Goal: Task Accomplishment & Management: Complete application form

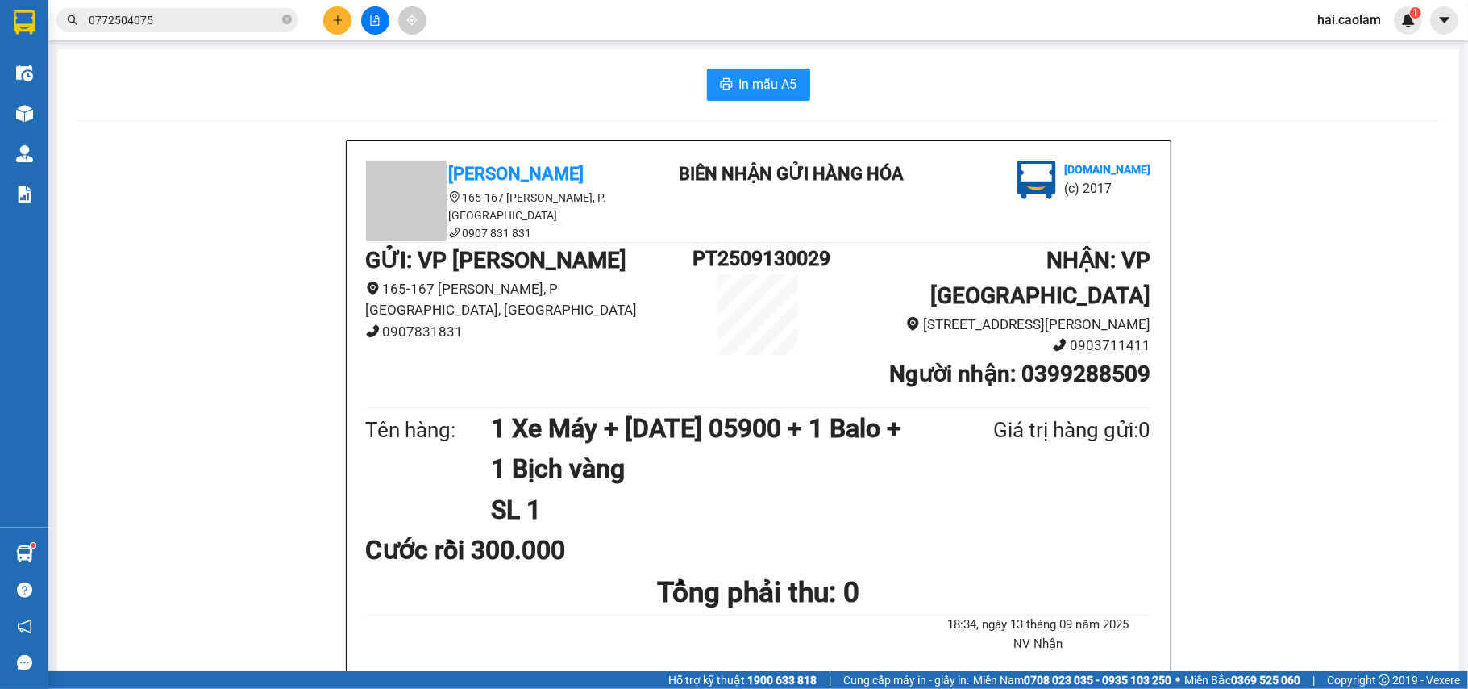
click at [206, 10] on span "0772504075" at bounding box center [177, 20] width 242 height 24
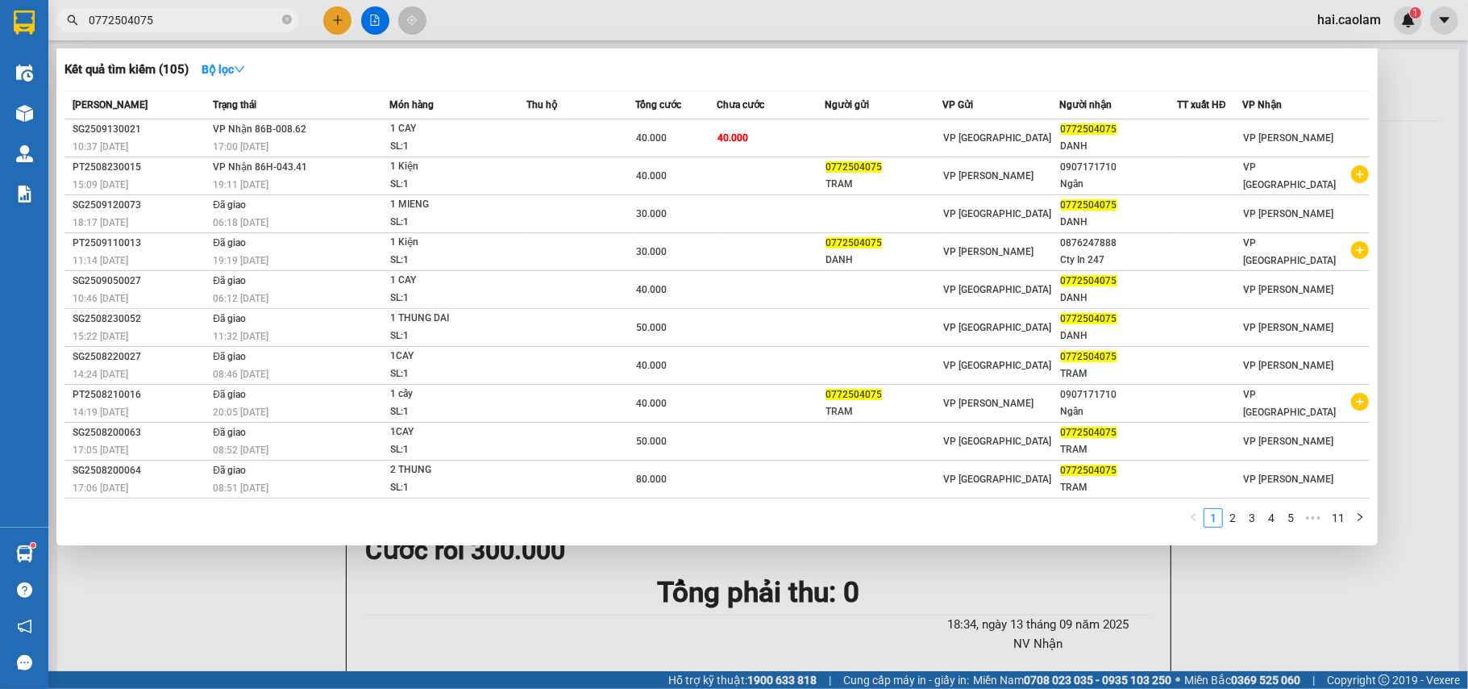
click at [206, 14] on input "0772504075" at bounding box center [184, 20] width 190 height 18
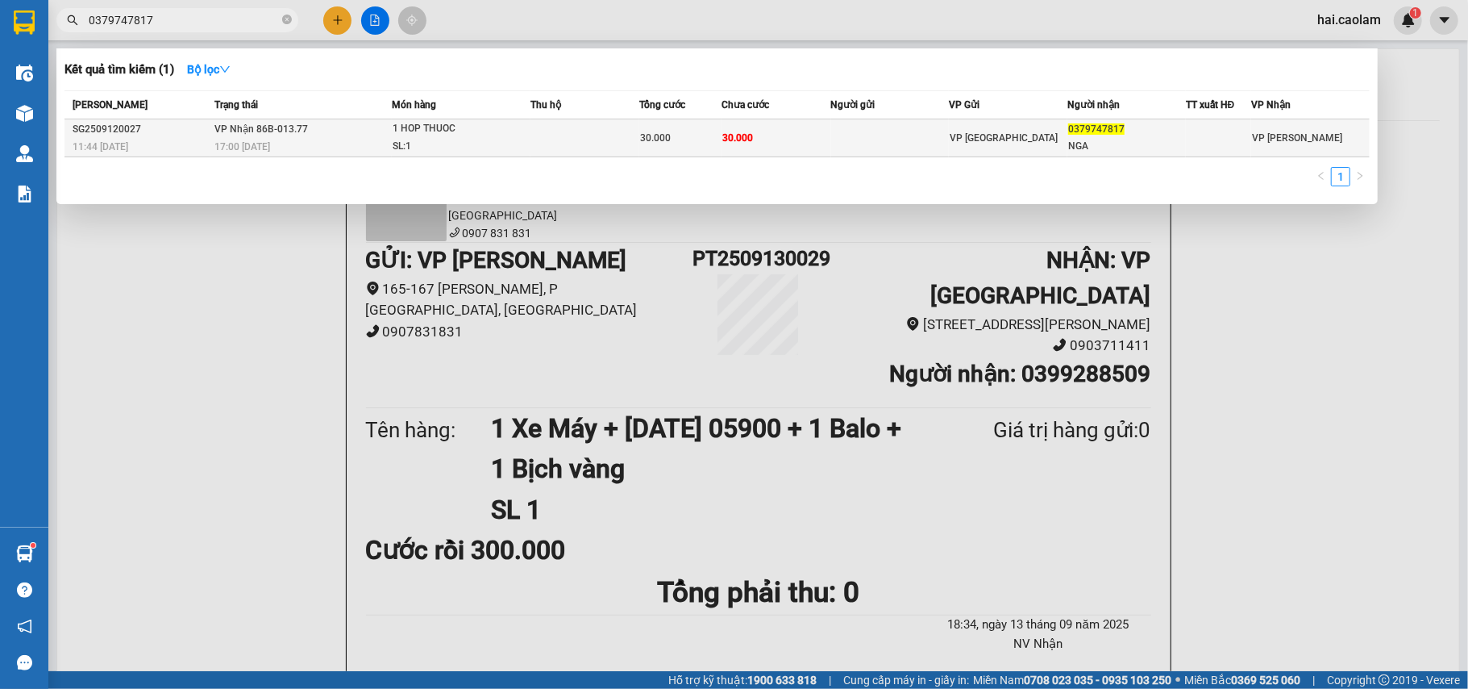
type input "0379747817"
click at [863, 136] on td at bounding box center [890, 138] width 119 height 38
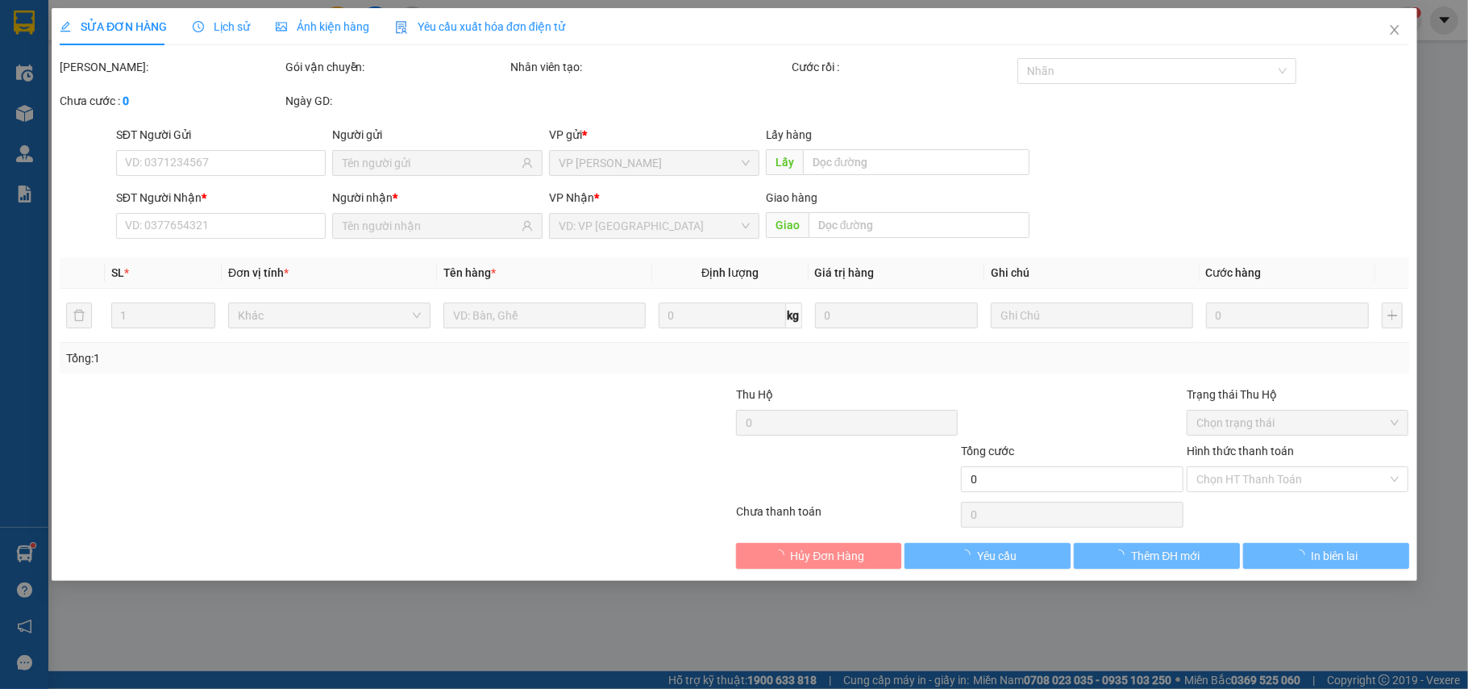
type input "0379747817"
type input "NGA"
type input "30.000"
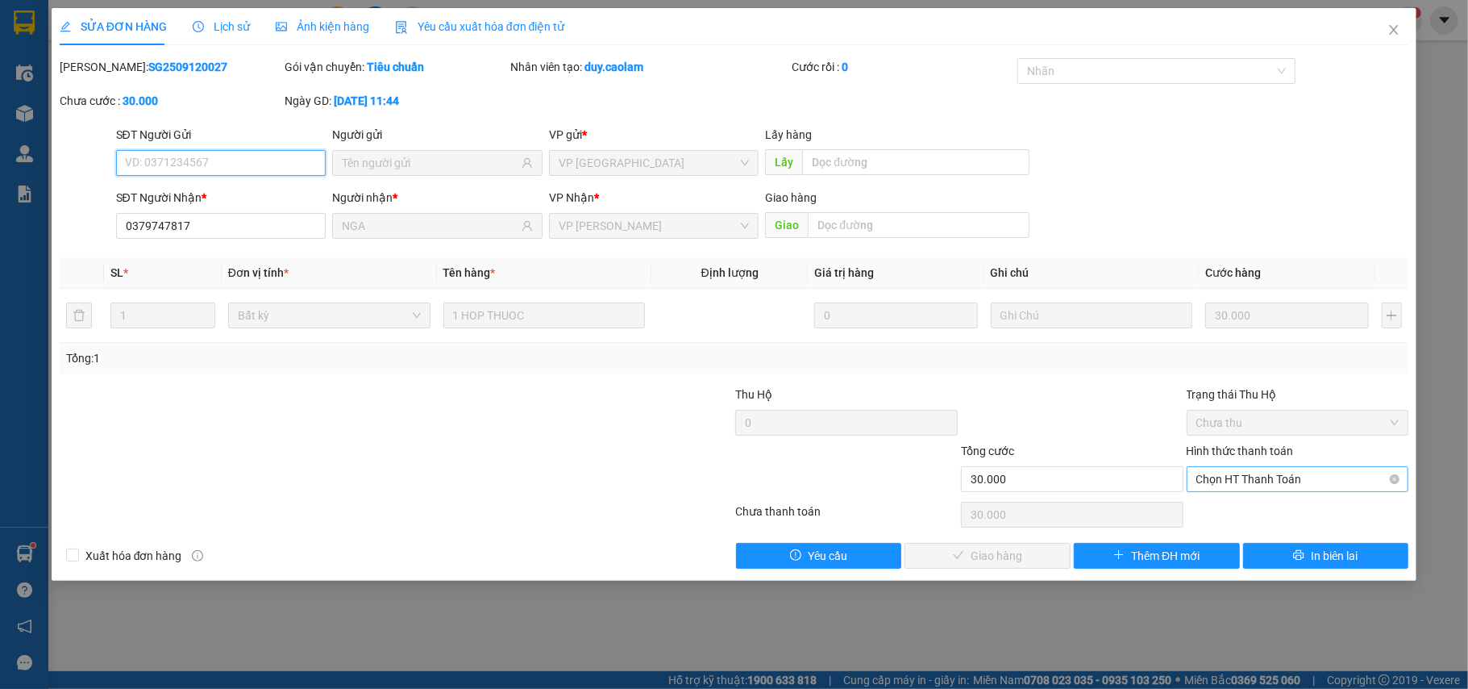
click at [1275, 491] on span "Chọn HT Thanh Toán" at bounding box center [1298, 479] width 203 height 24
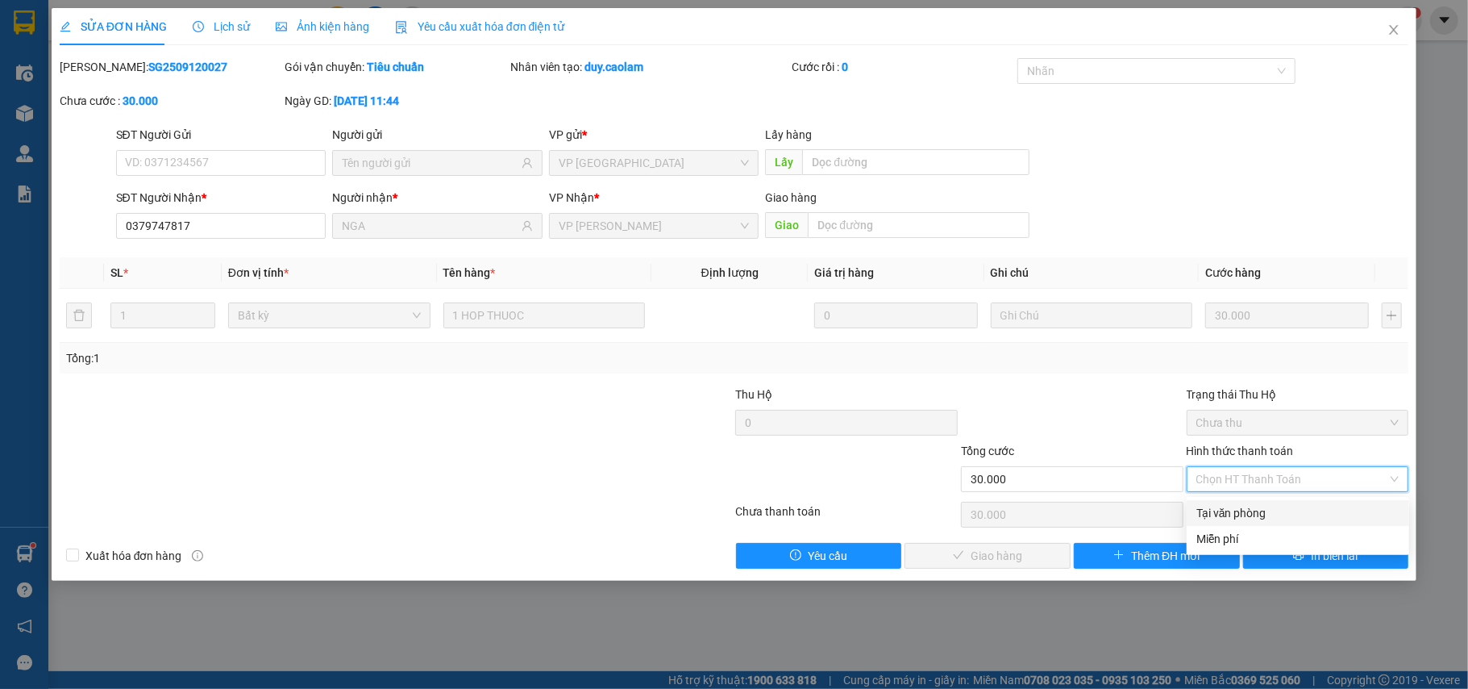
drag, startPoint x: 1232, startPoint y: 506, endPoint x: 1036, endPoint y: 569, distance: 205.8
click at [1230, 506] on div "Tại văn phòng" at bounding box center [1298, 513] width 203 height 18
type input "0"
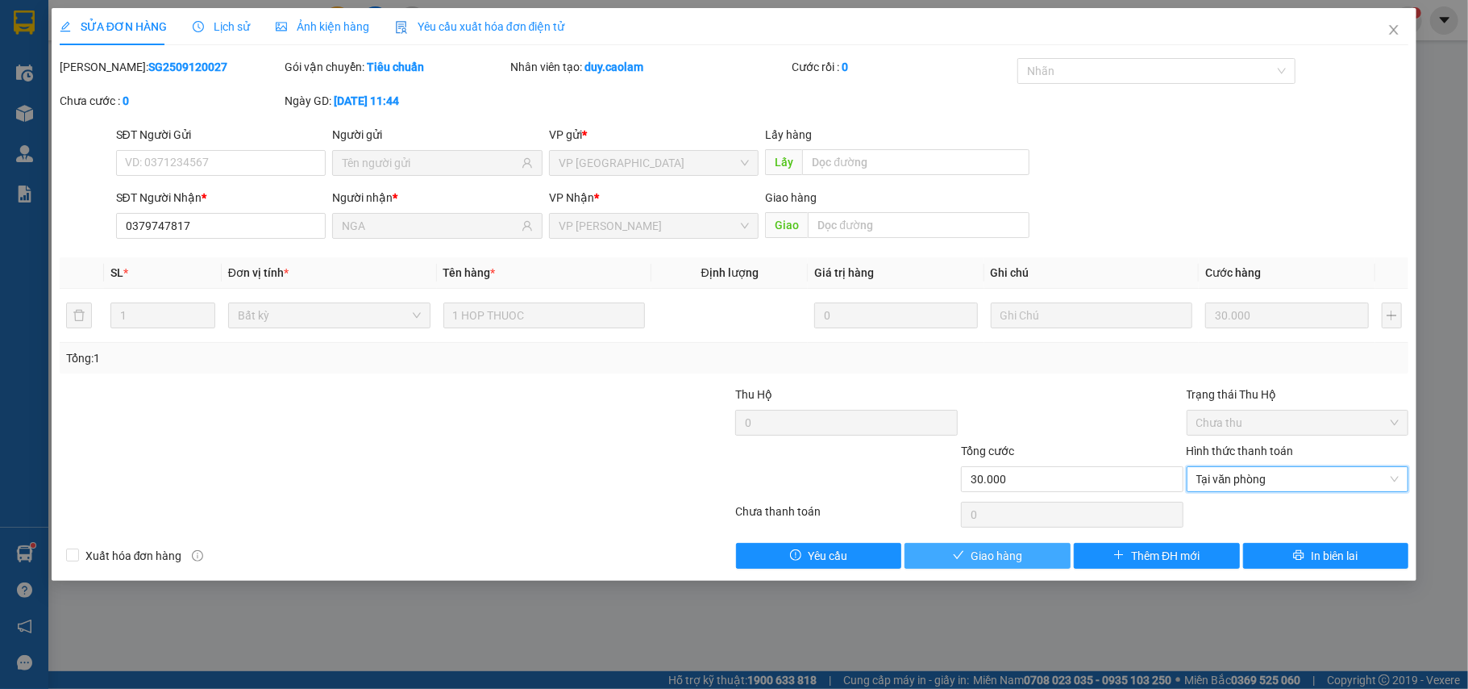
click at [1014, 564] on span "Giao hàng" at bounding box center [997, 556] width 52 height 18
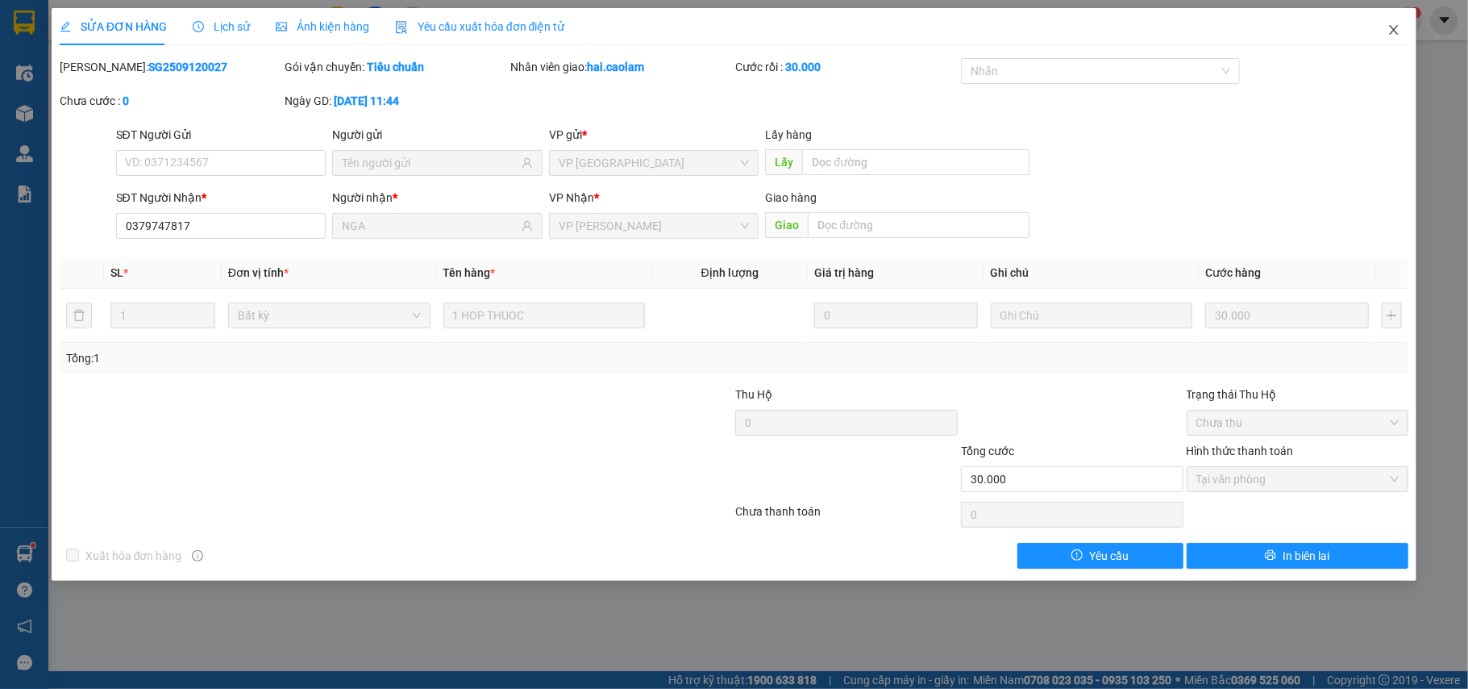
click at [1401, 23] on span "Close" at bounding box center [1394, 30] width 45 height 45
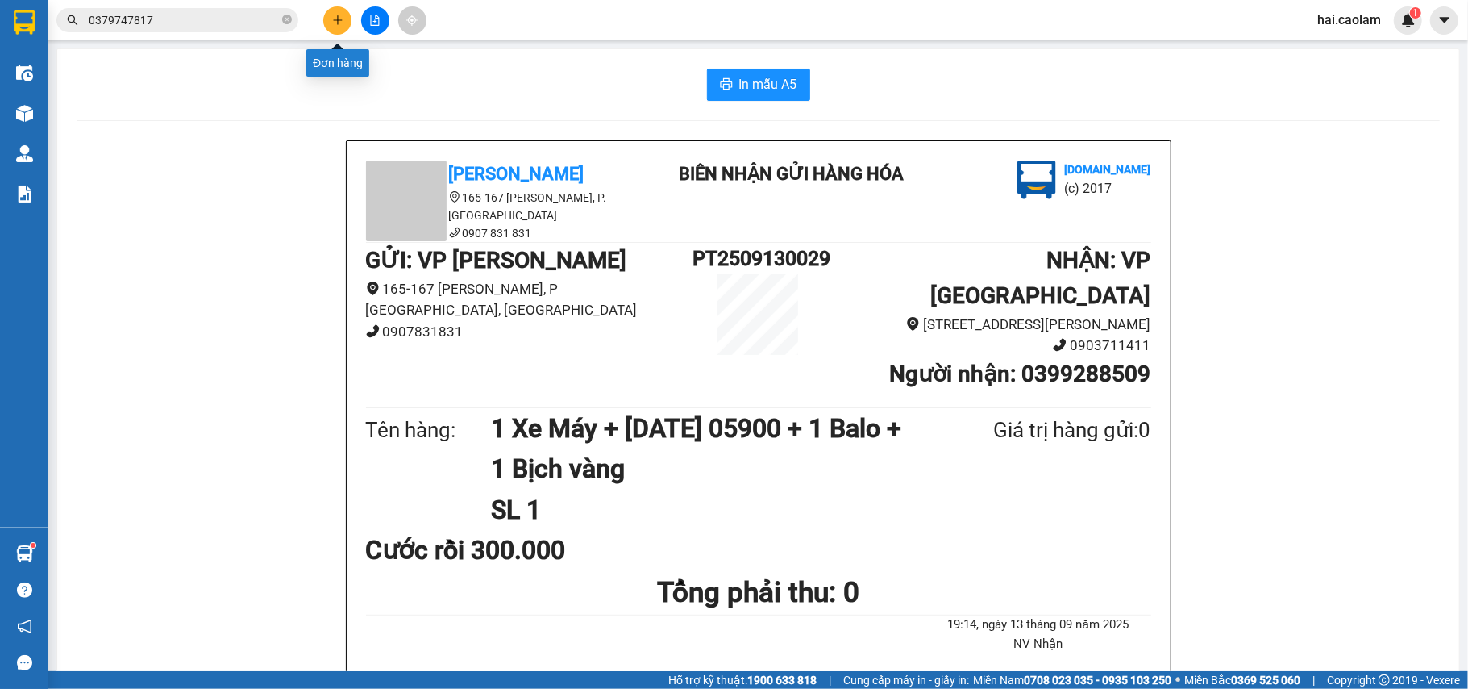
click at [339, 26] on button at bounding box center [337, 20] width 28 height 28
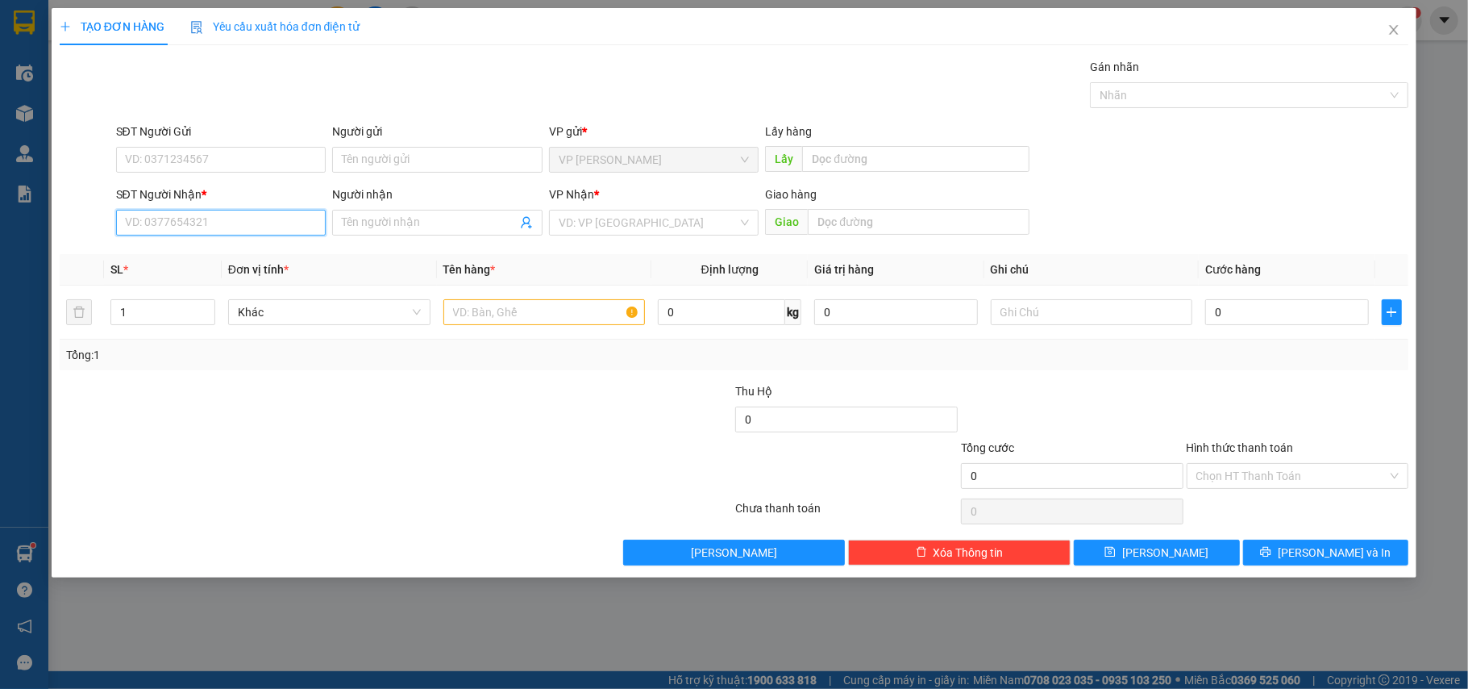
click at [227, 227] on input "SĐT Người Nhận *" at bounding box center [221, 223] width 210 height 26
click at [227, 226] on input "SĐT Người Nhận *" at bounding box center [221, 223] width 210 height 26
type input "0392407801"
click at [262, 255] on div "0392407801 - Thuận" at bounding box center [221, 257] width 191 height 18
type input "Thuận"
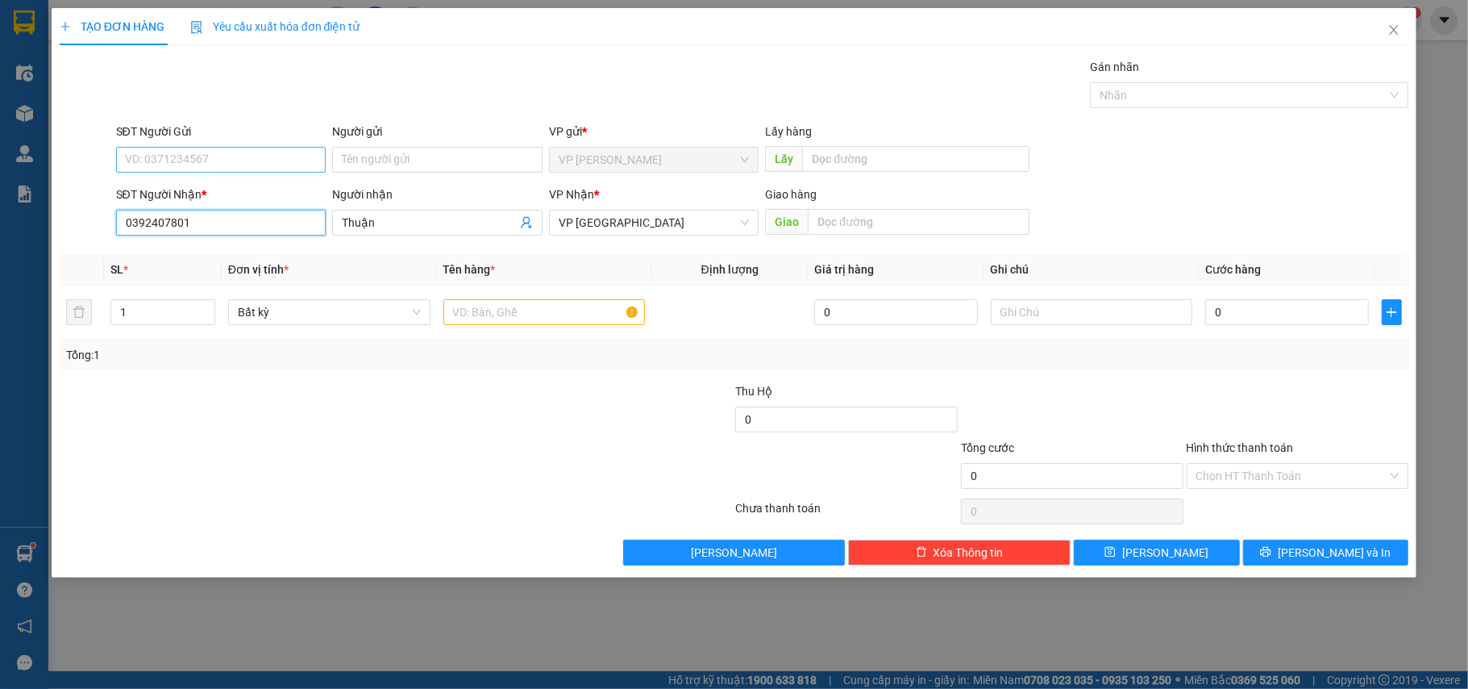
type input "0392407801"
click at [210, 161] on input "SĐT Người Gửi" at bounding box center [221, 160] width 210 height 26
drag, startPoint x: 403, startPoint y: 464, endPoint x: 655, endPoint y: 355, distance: 274.5
click at [407, 464] on div at bounding box center [283, 467] width 451 height 56
click at [943, 226] on input "text" at bounding box center [919, 222] width 222 height 26
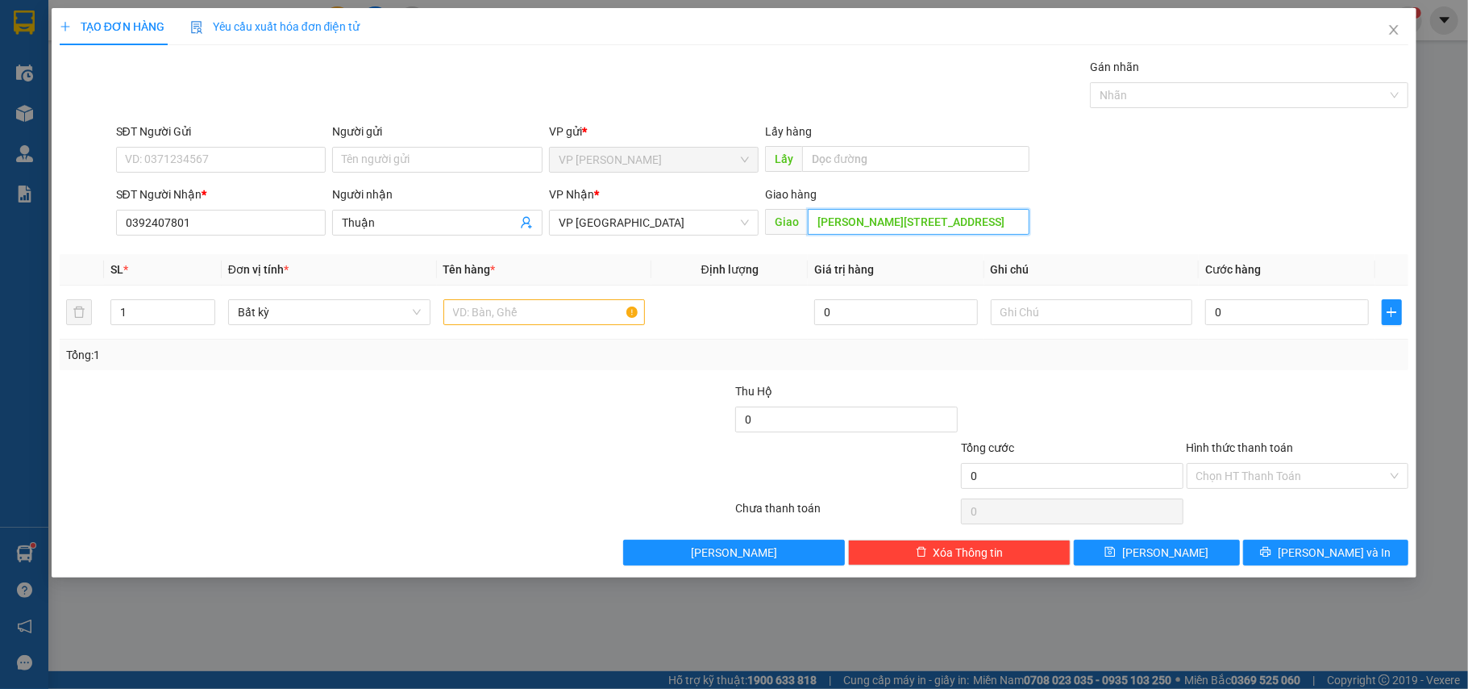
scroll to position [0, 56]
type input "[PERSON_NAME][STREET_ADDRESS]"
click at [1264, 310] on input "0" at bounding box center [1287, 312] width 163 height 26
type input "9"
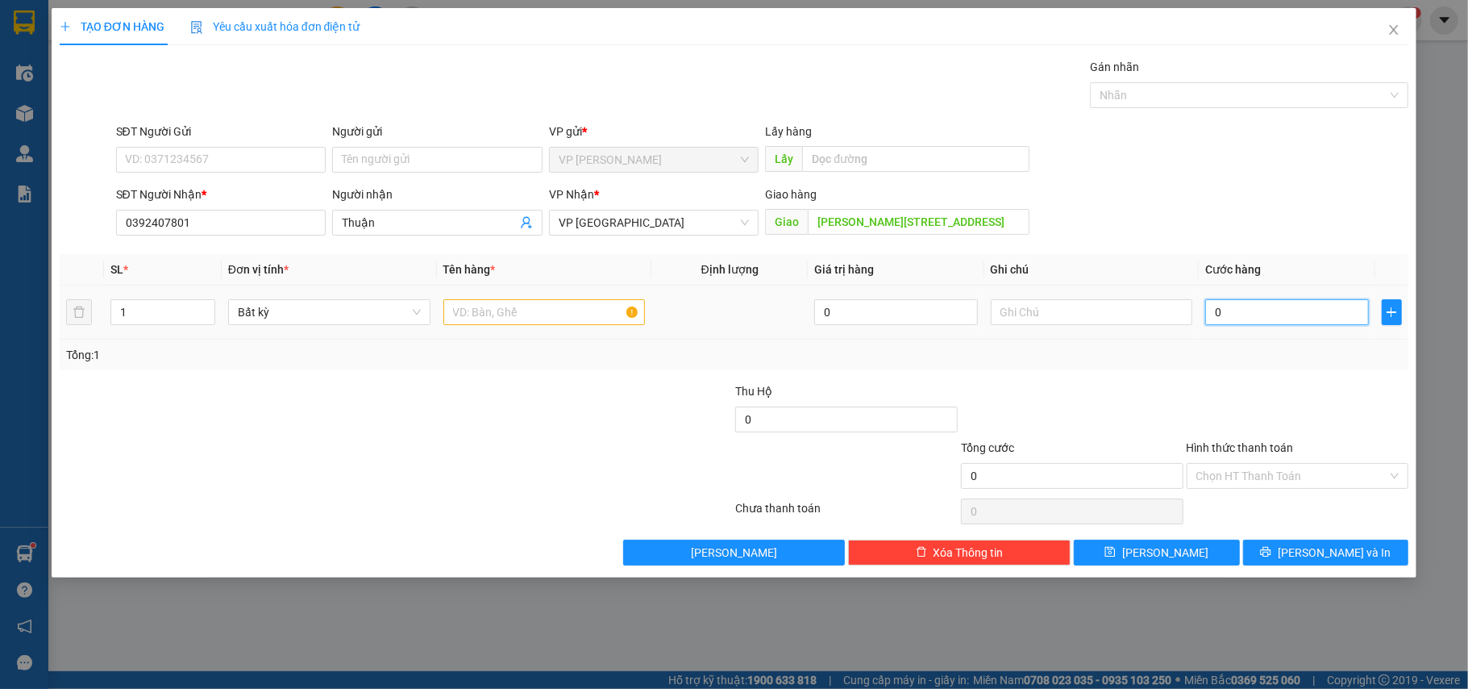
type input "9"
type input "90"
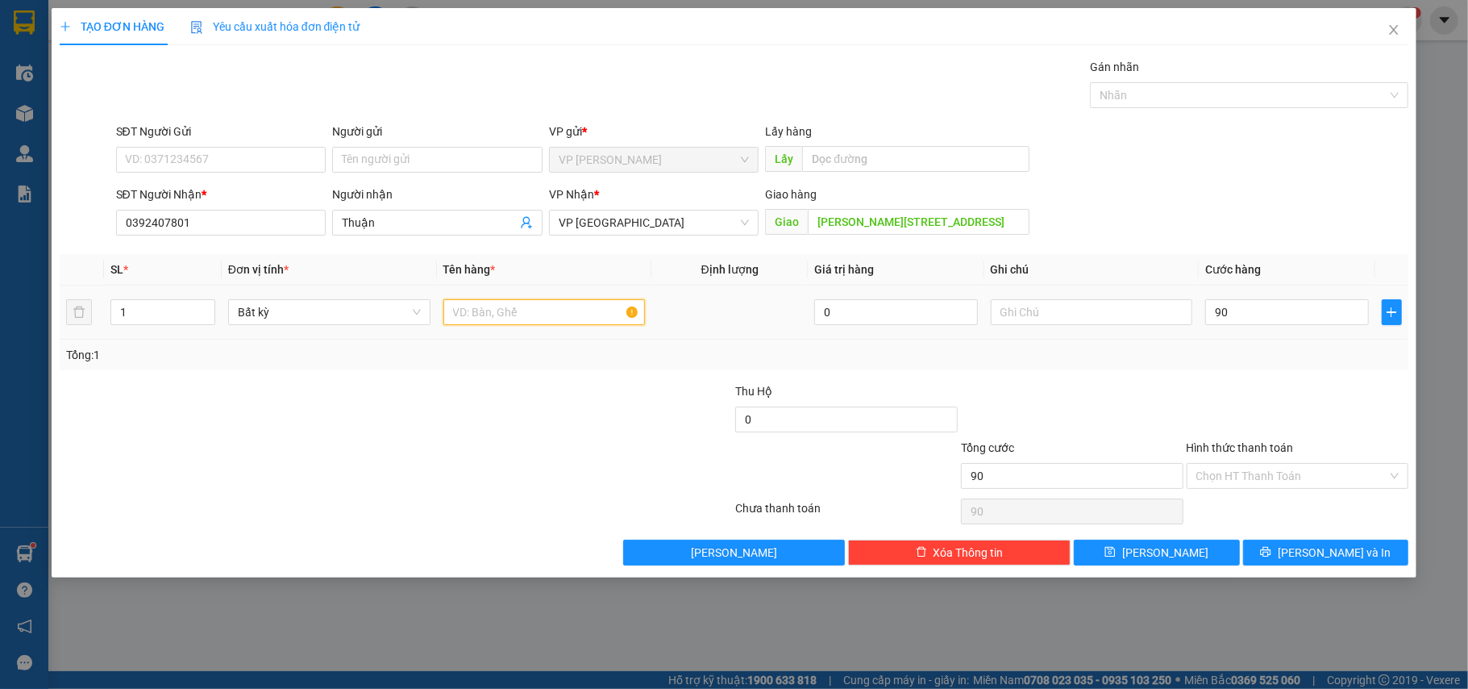
type input "90.000"
click at [501, 310] on input "text" at bounding box center [545, 312] width 202 height 26
type input "2 xốp"
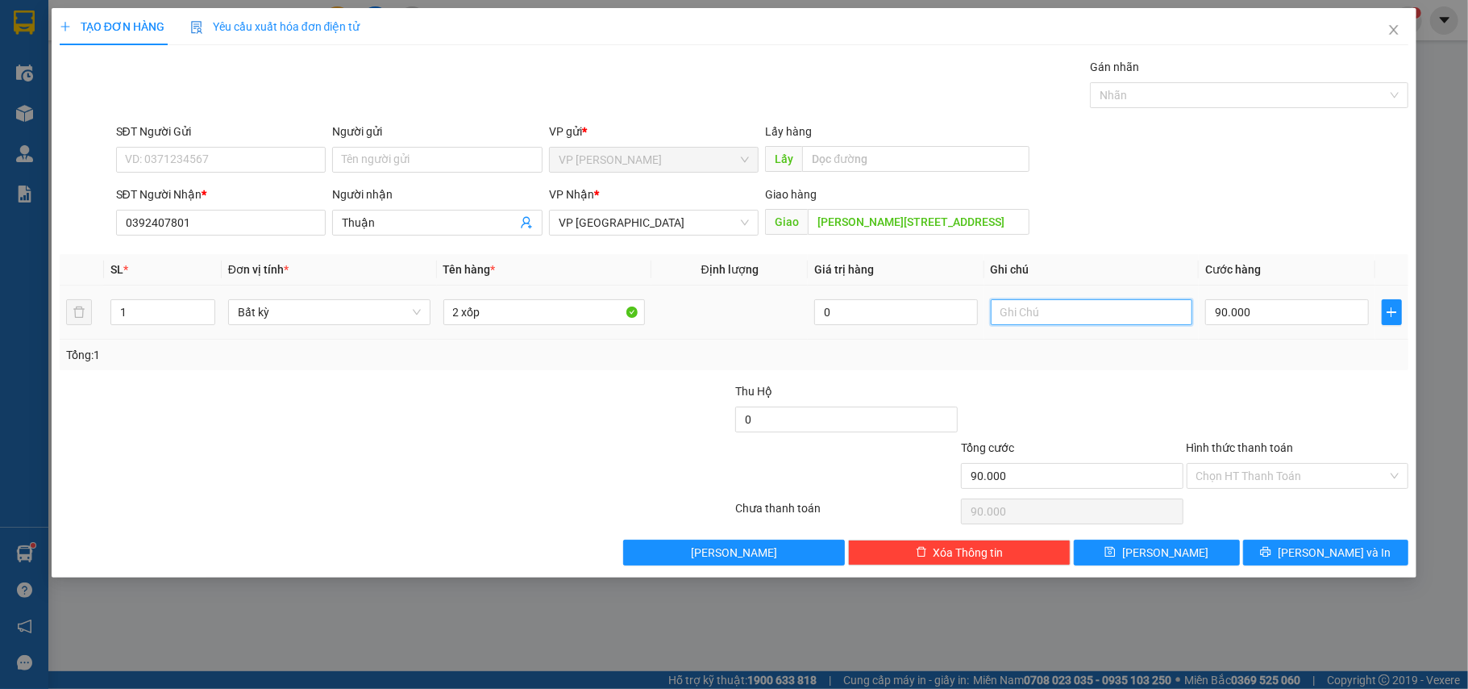
click at [1092, 321] on input "text" at bounding box center [1092, 312] width 202 height 26
type input "Xe Ôm Sau"
click at [1271, 488] on input "Hình thức thanh toán" at bounding box center [1293, 476] width 192 height 24
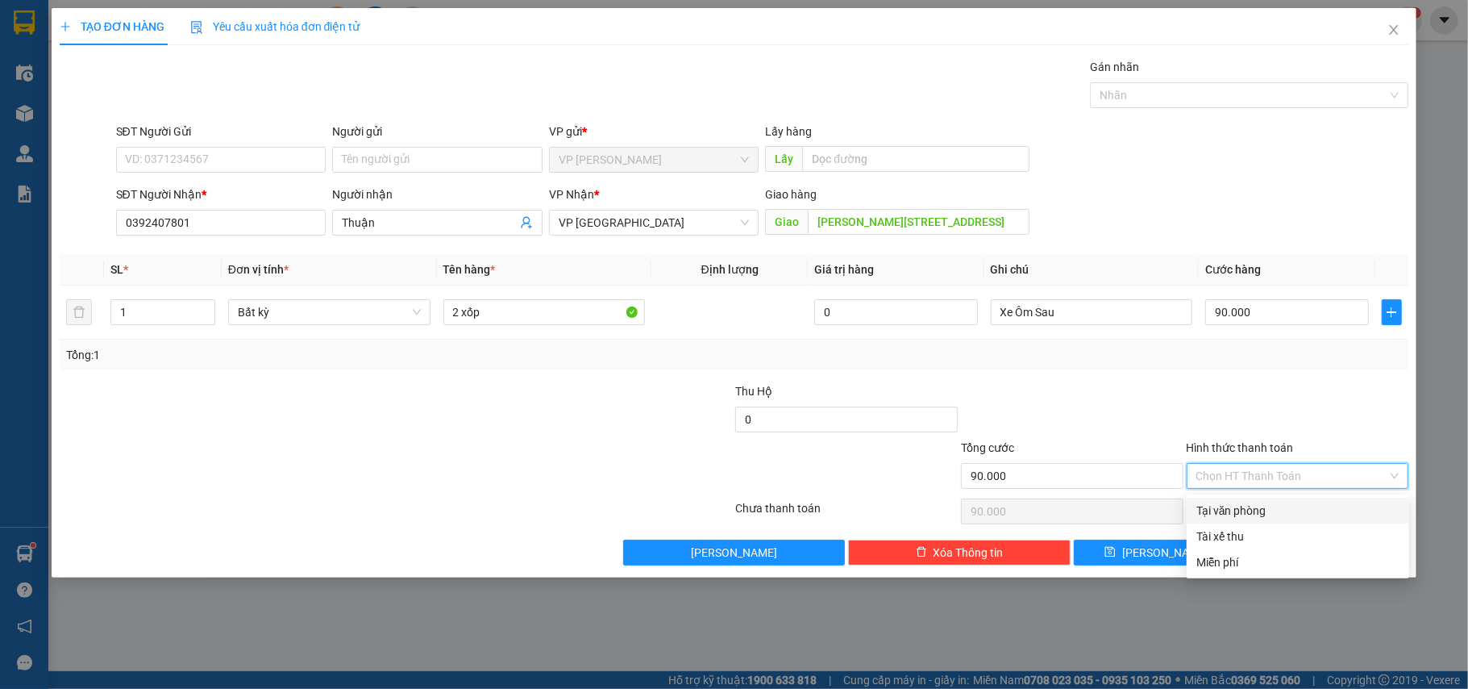
click at [1268, 502] on div "Tại văn phòng" at bounding box center [1298, 511] width 203 height 18
type input "0"
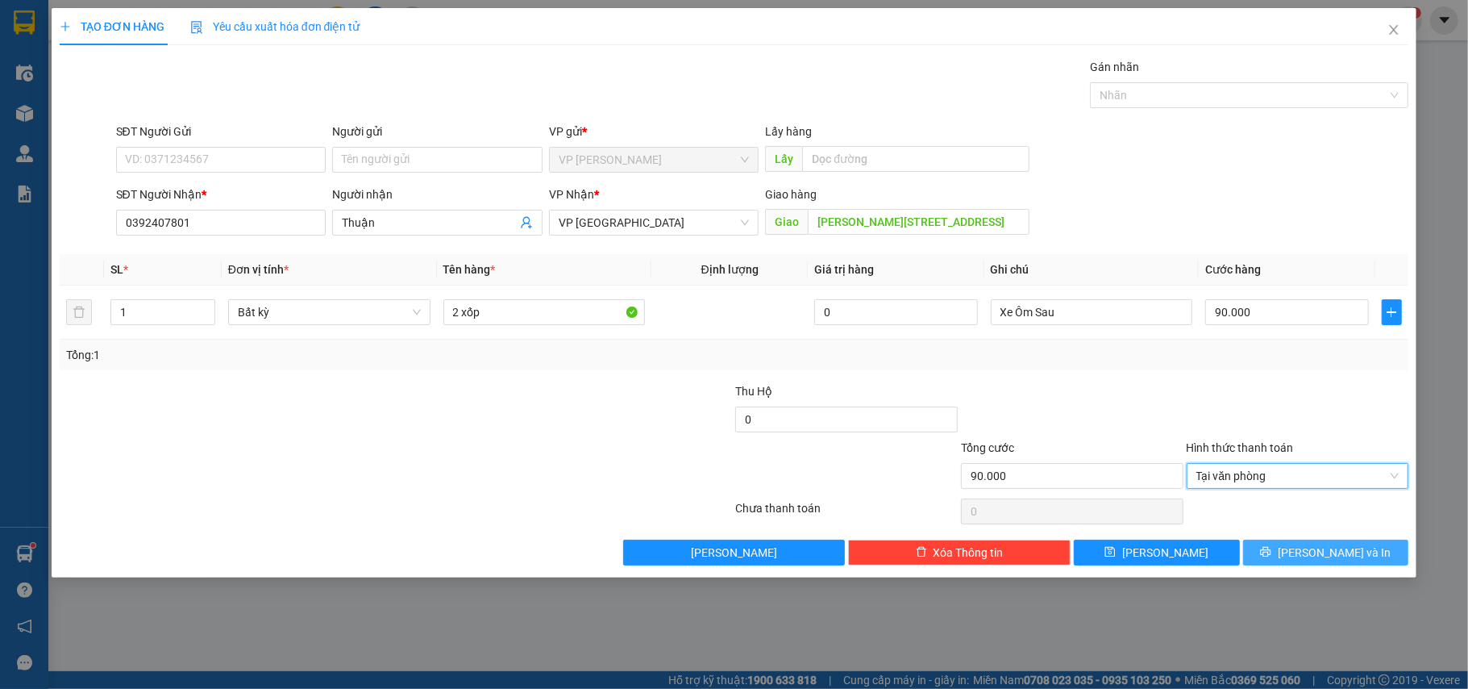
click at [1326, 550] on span "[PERSON_NAME] và In" at bounding box center [1334, 552] width 113 height 18
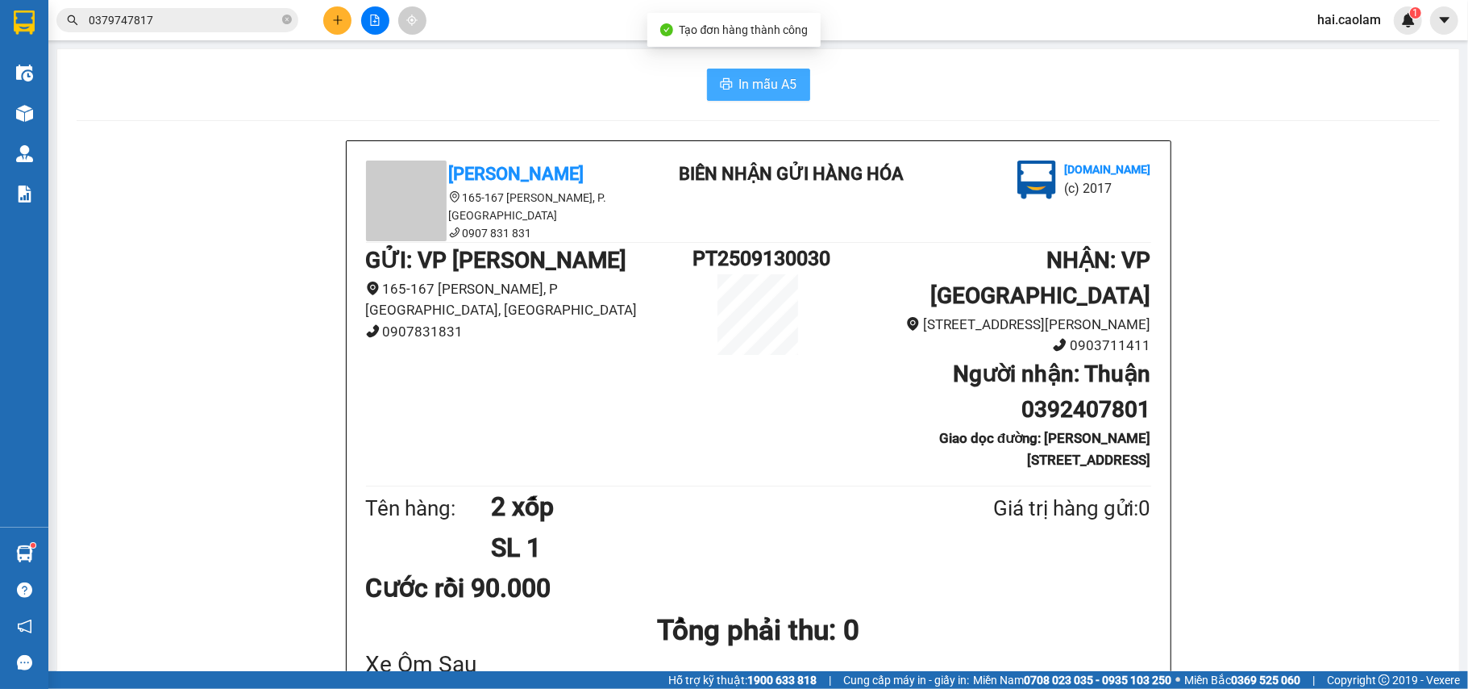
click at [743, 73] on button "In mẫu A5" at bounding box center [758, 85] width 103 height 32
click at [755, 100] on button "In mẫu A5" at bounding box center [758, 85] width 103 height 32
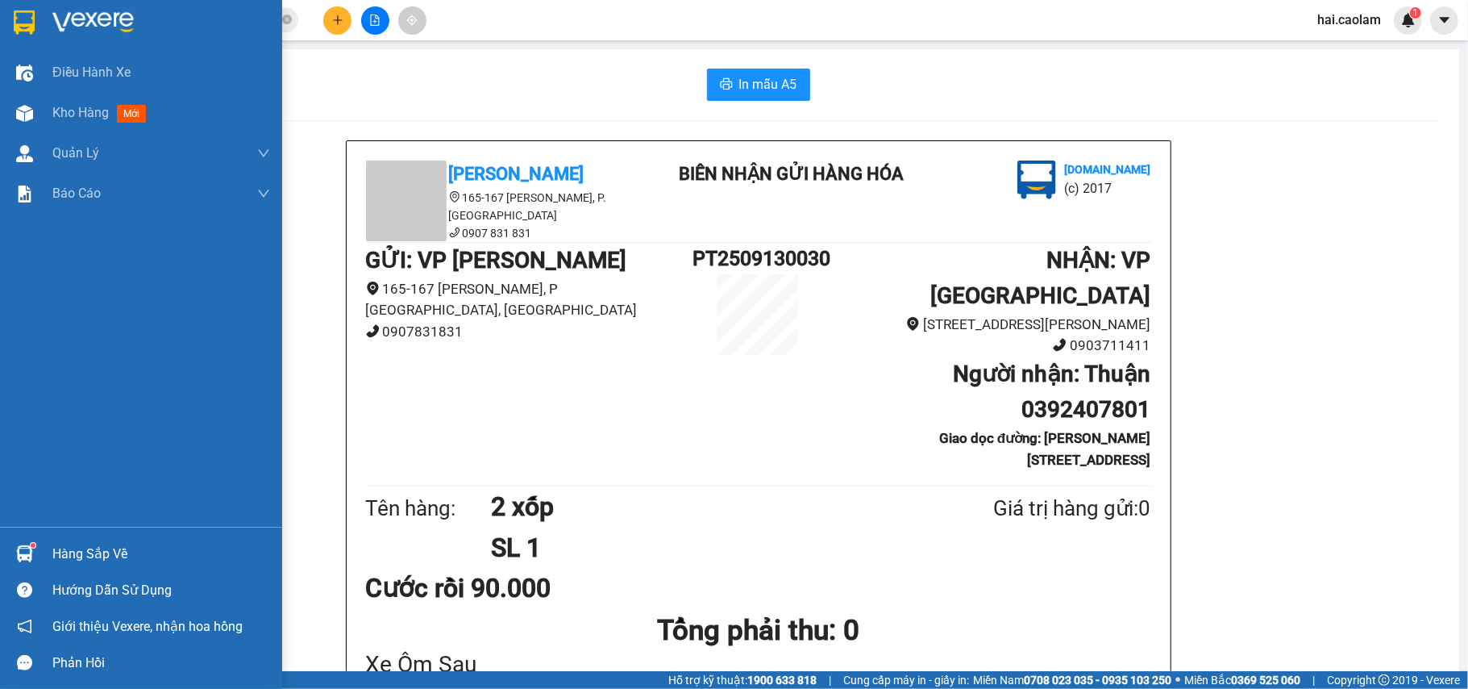
click at [27, 548] on img at bounding box center [24, 553] width 17 height 17
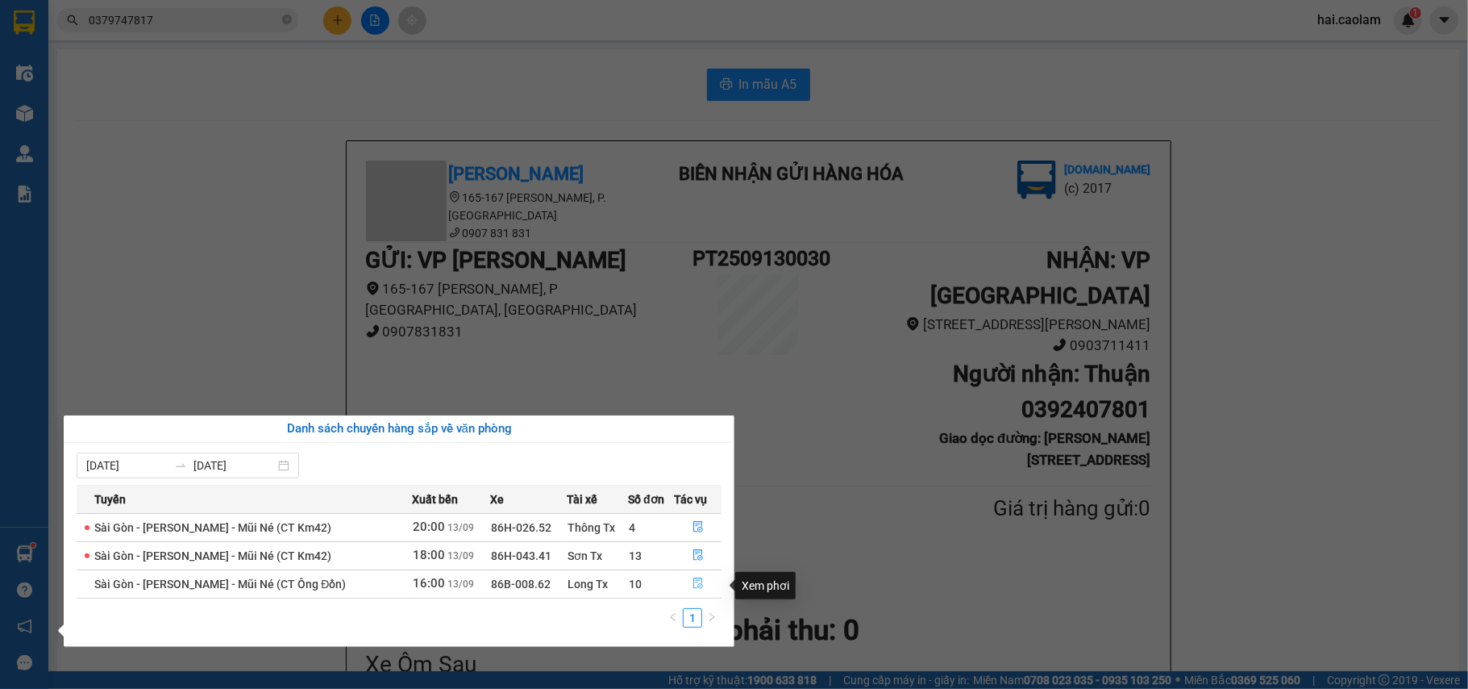
click at [693, 585] on icon "file-done" at bounding box center [698, 582] width 11 height 11
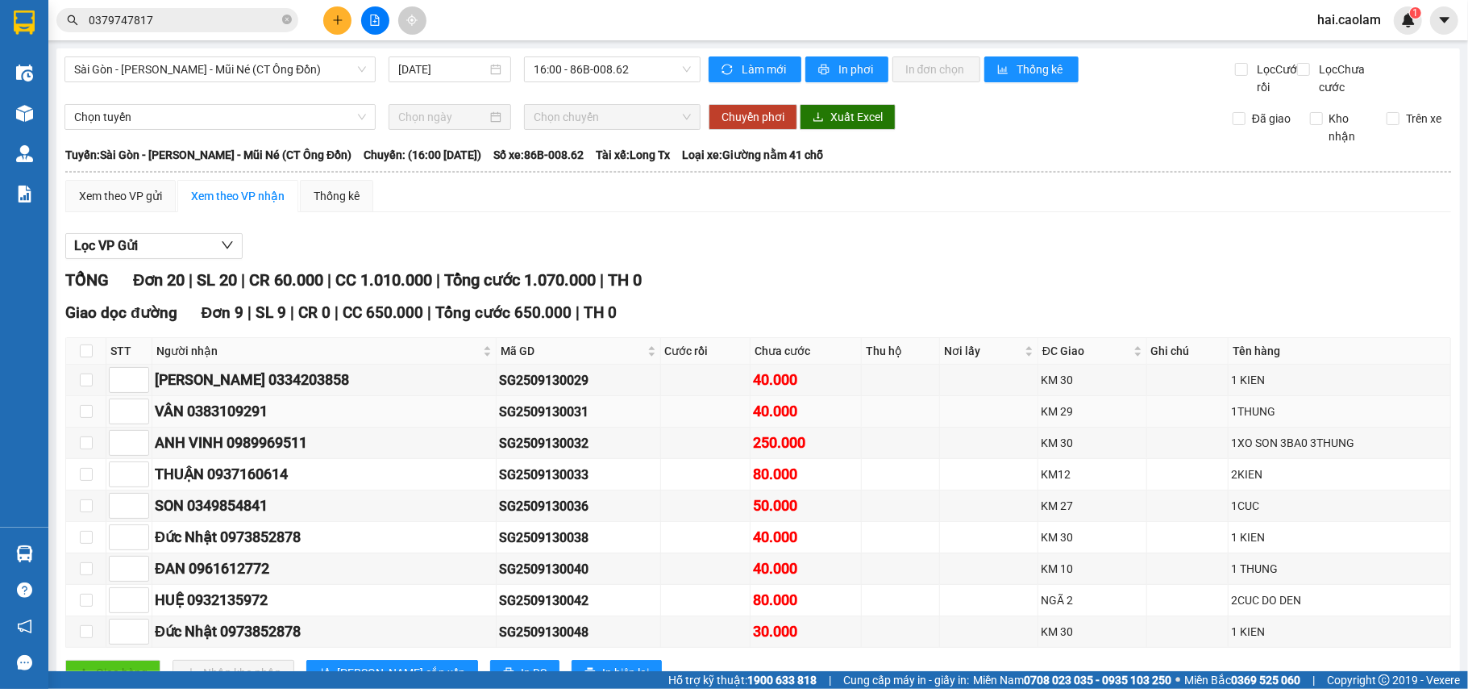
scroll to position [143, 0]
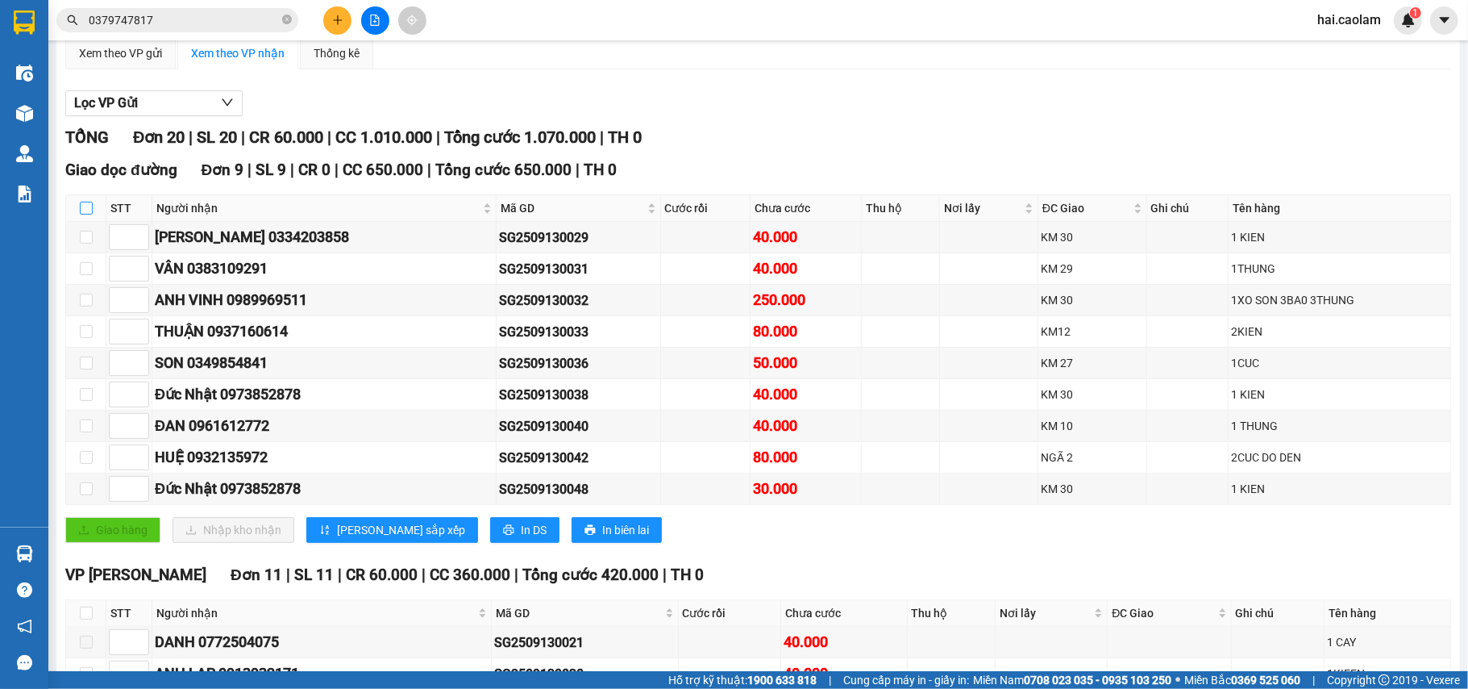
click at [85, 214] on input "checkbox" at bounding box center [86, 208] width 13 height 13
checkbox input "true"
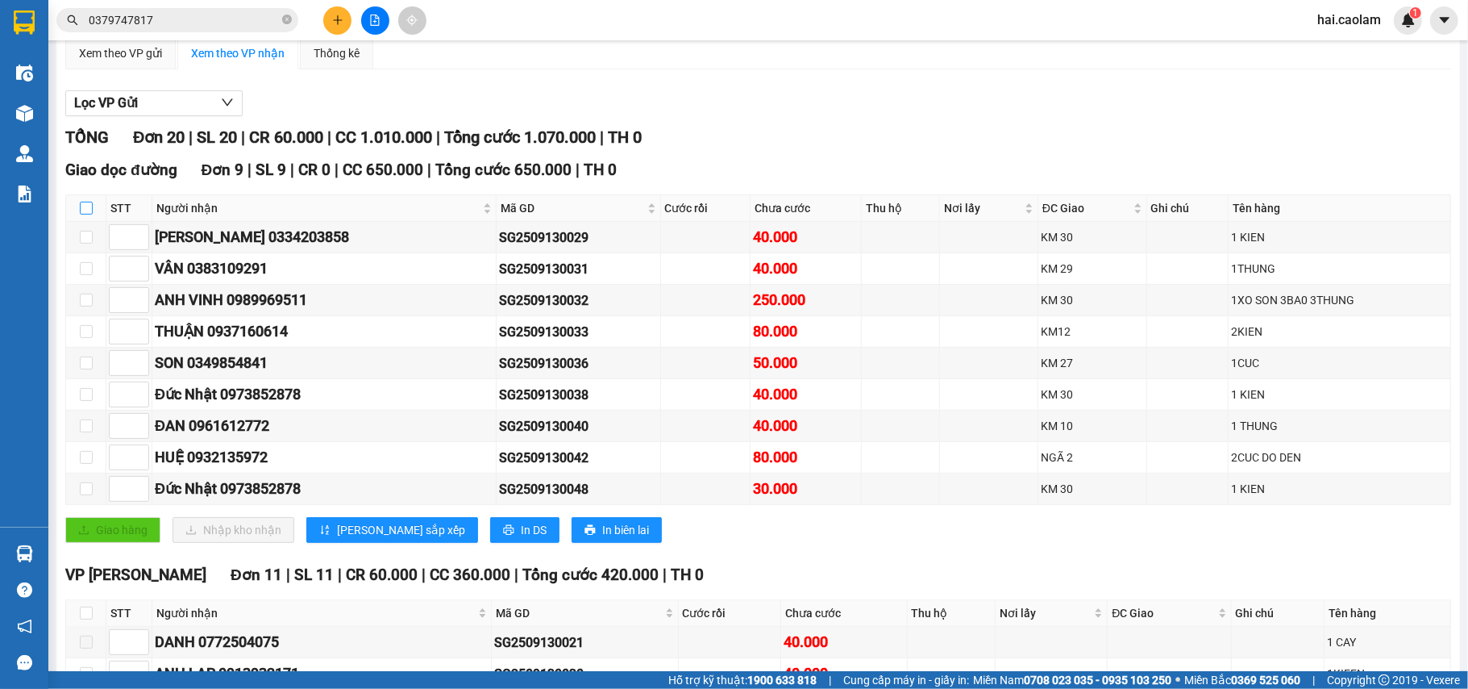
checkbox input "true"
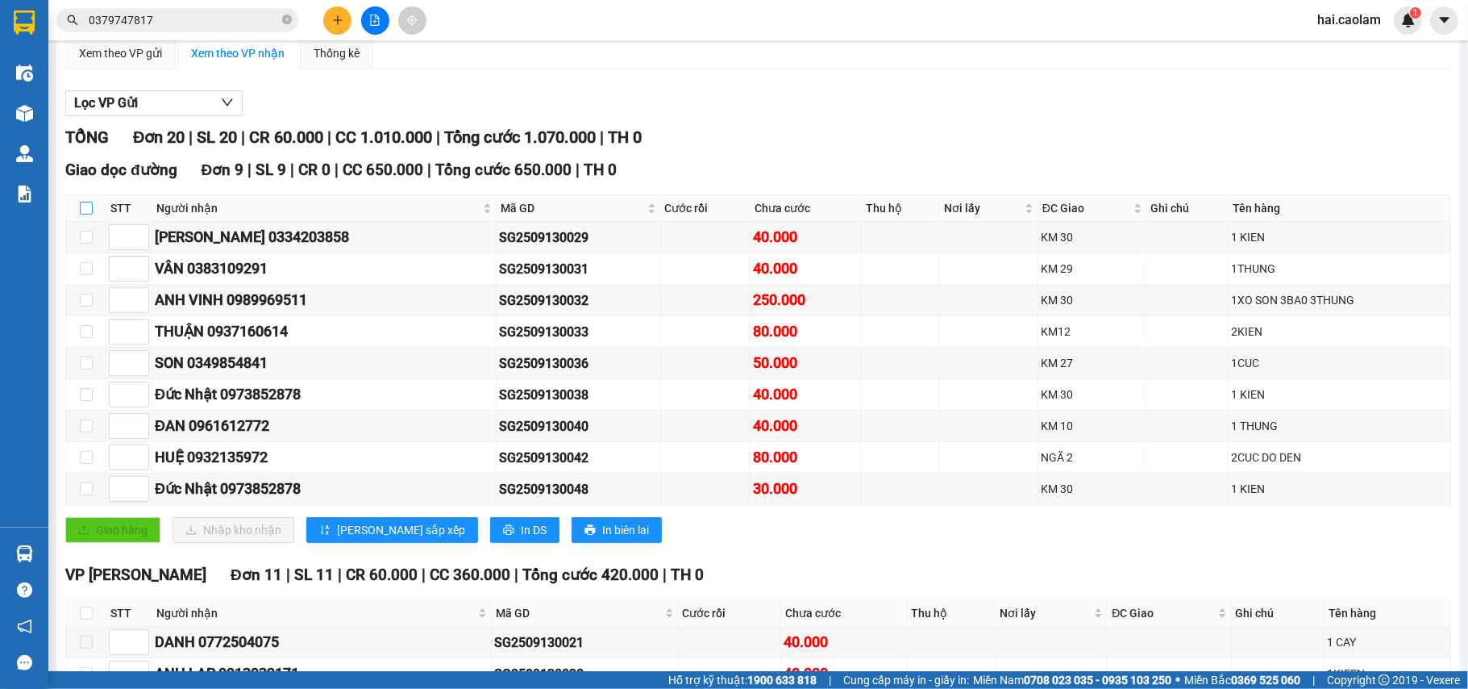
checkbox input "true"
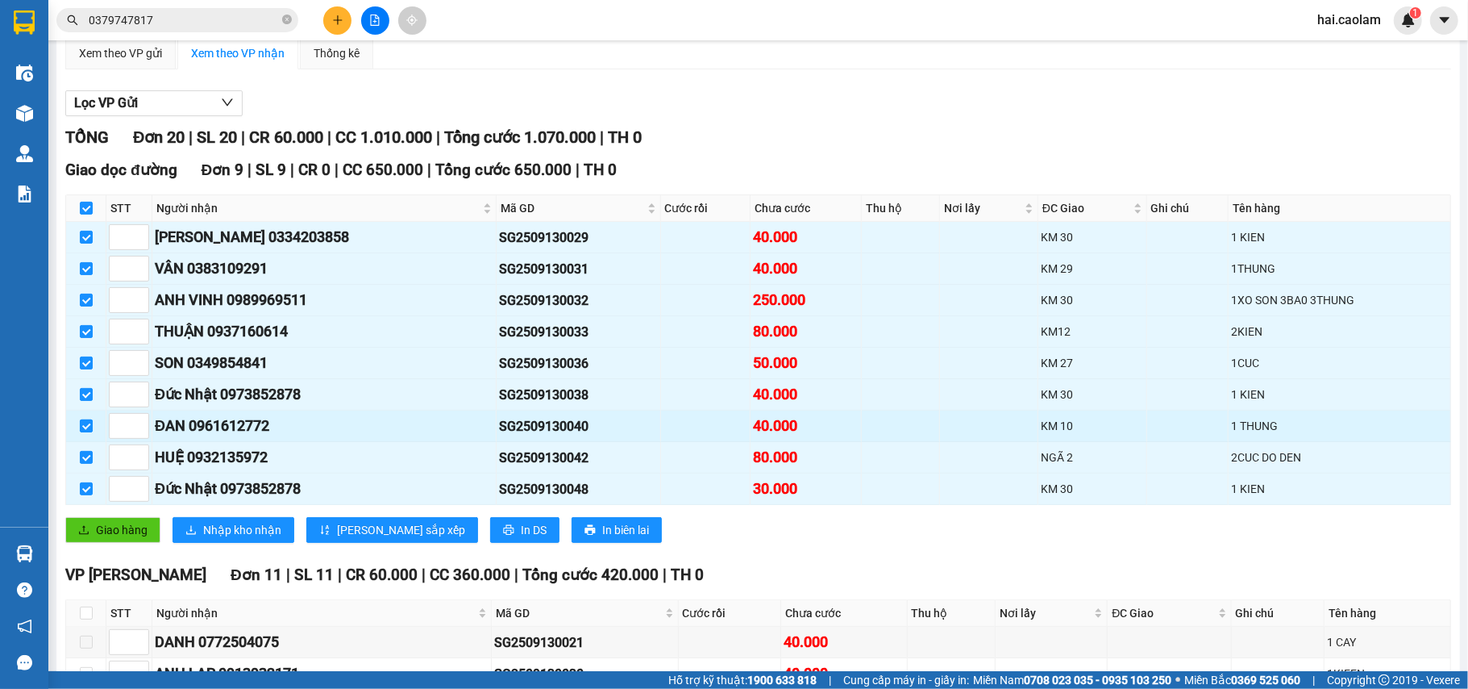
click at [88, 432] on input "checkbox" at bounding box center [86, 425] width 13 height 13
checkbox input "false"
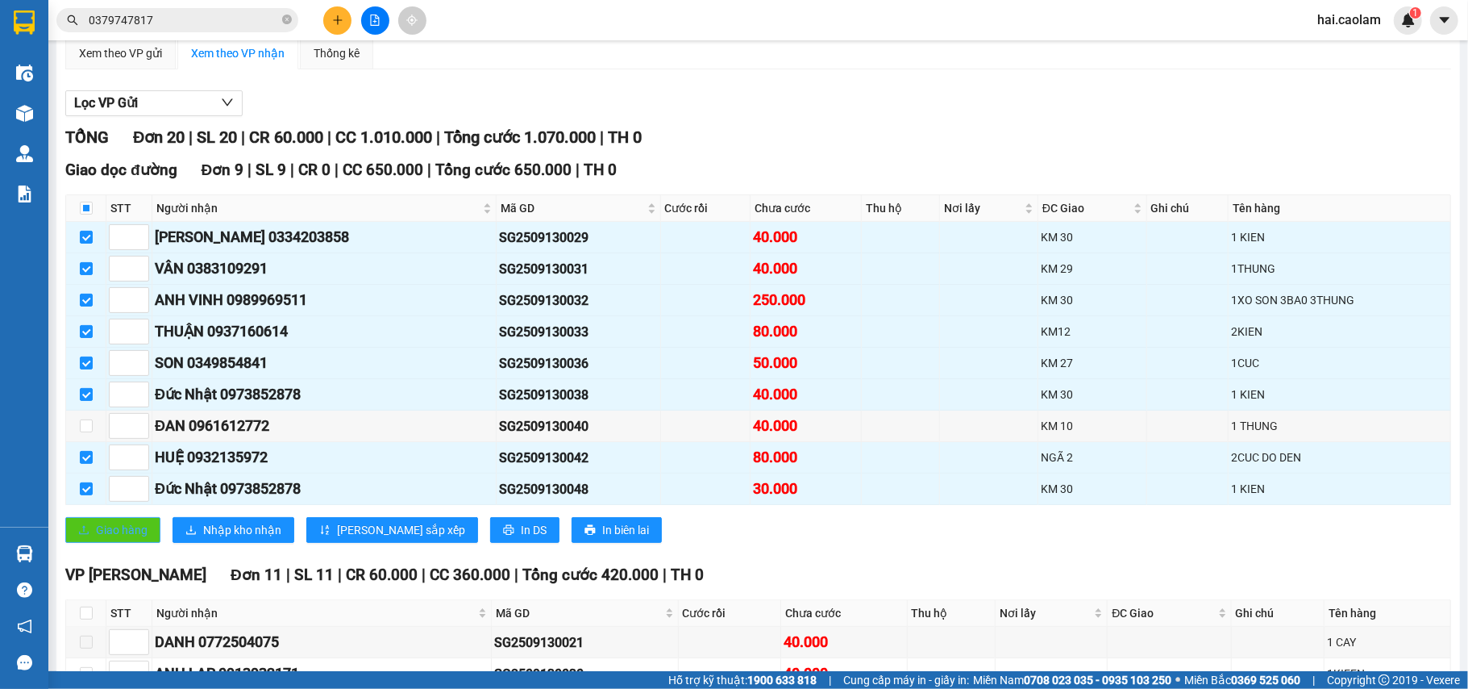
click at [123, 539] on span "Giao hàng" at bounding box center [122, 530] width 52 height 18
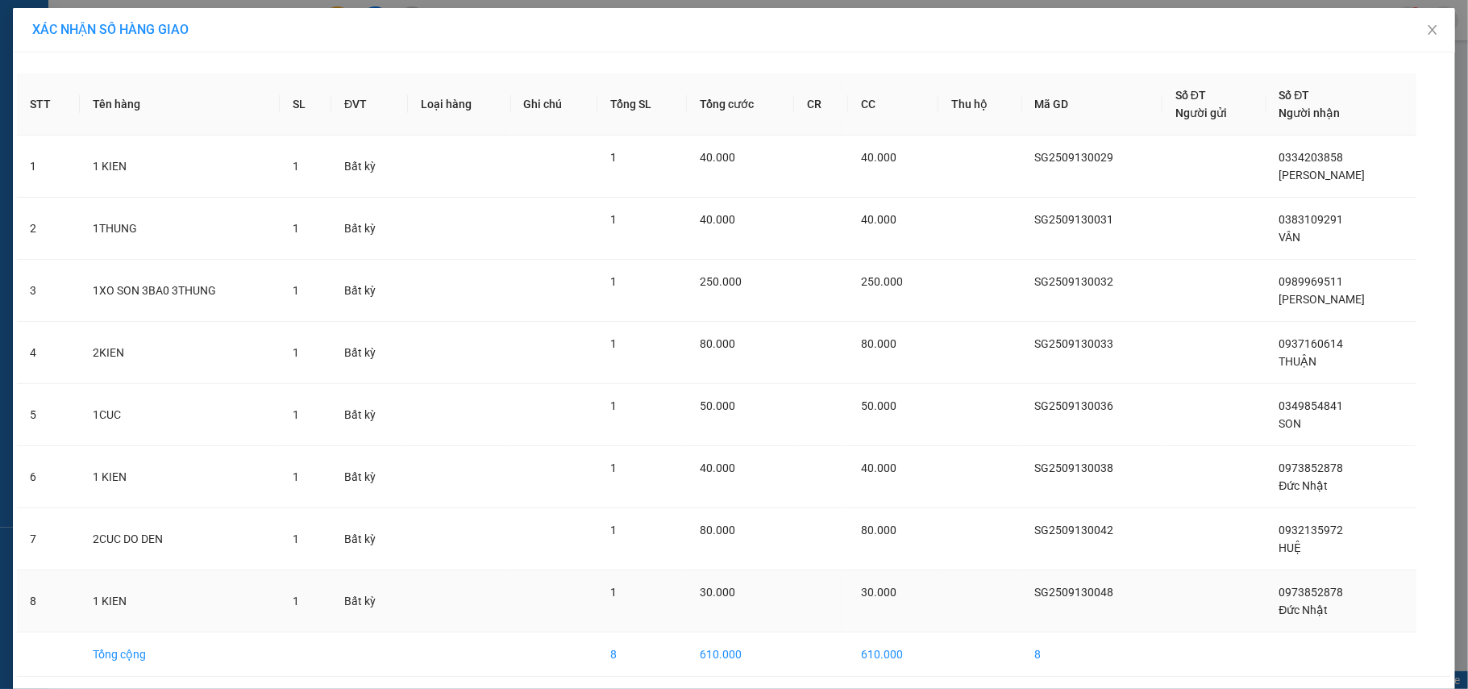
scroll to position [63, 0]
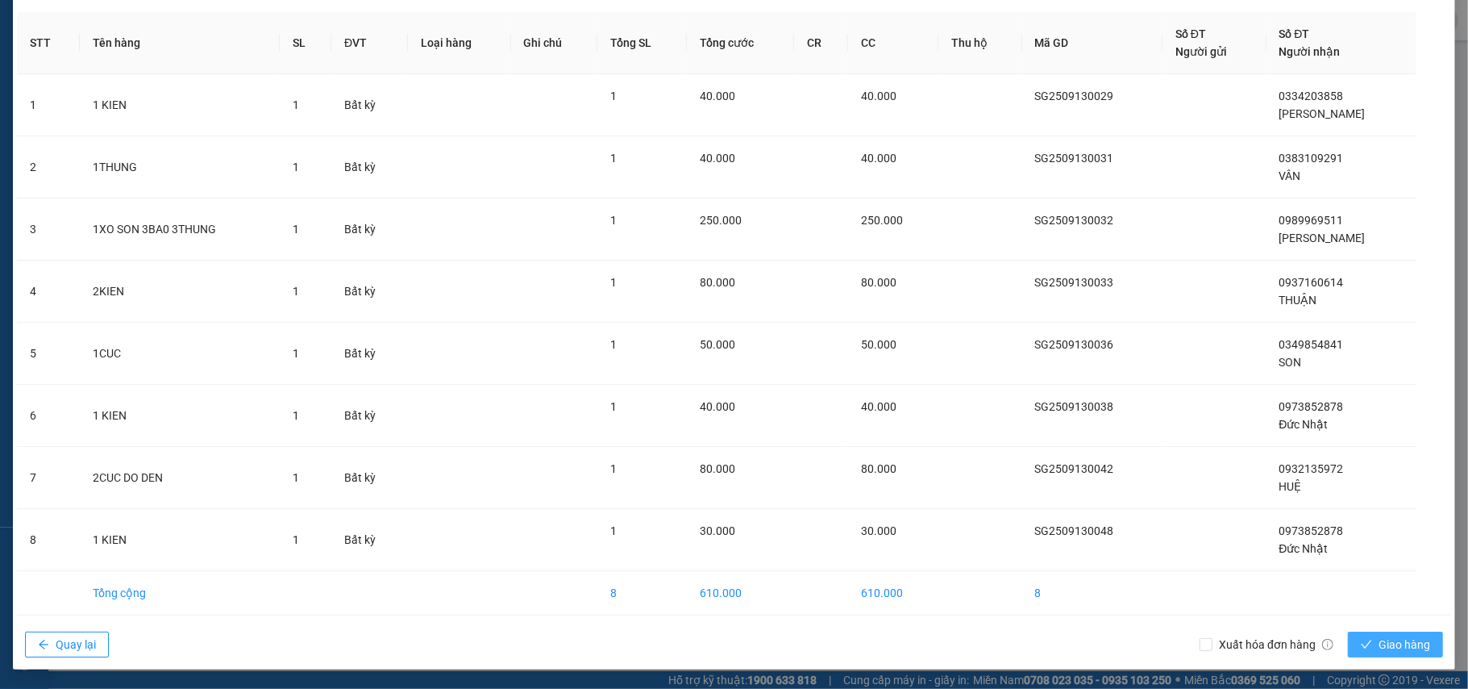
click at [1401, 643] on span "Giao hàng" at bounding box center [1405, 644] width 52 height 18
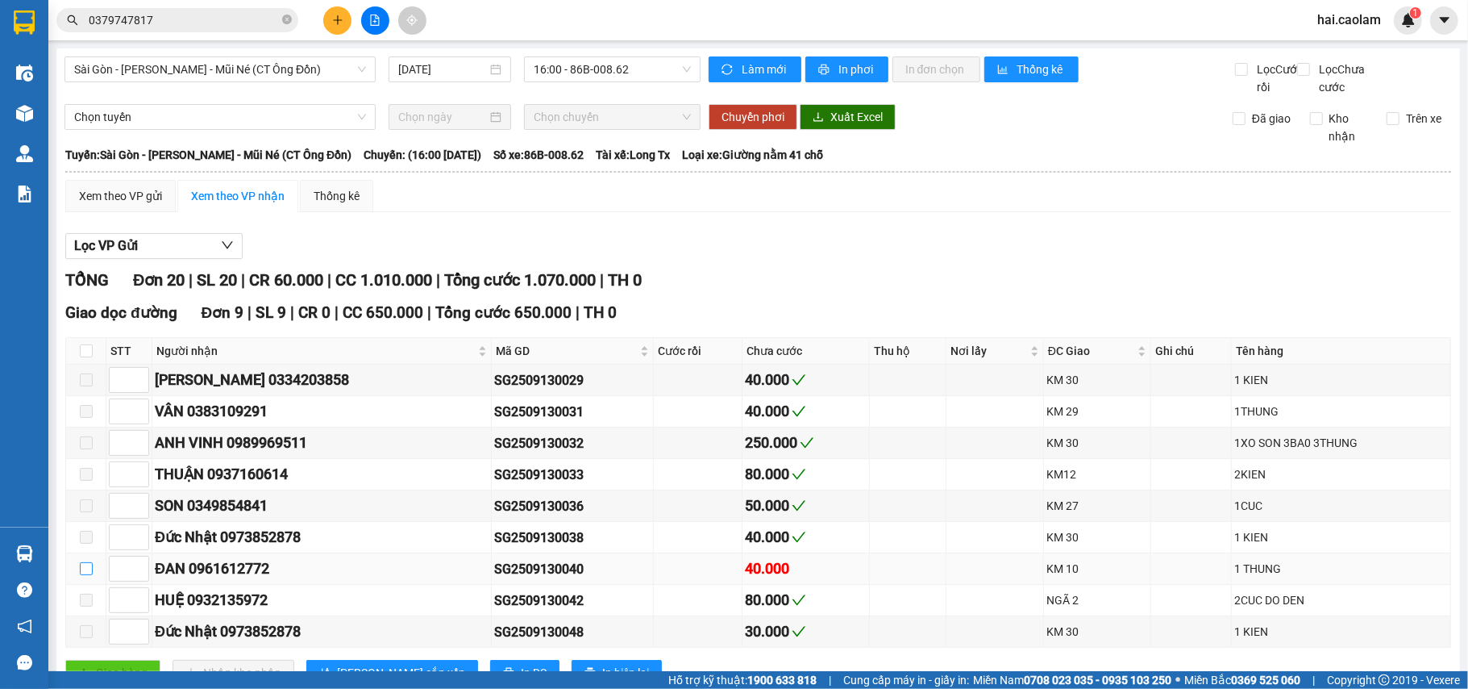
click at [87, 575] on input "checkbox" at bounding box center [86, 568] width 13 height 13
checkbox input "true"
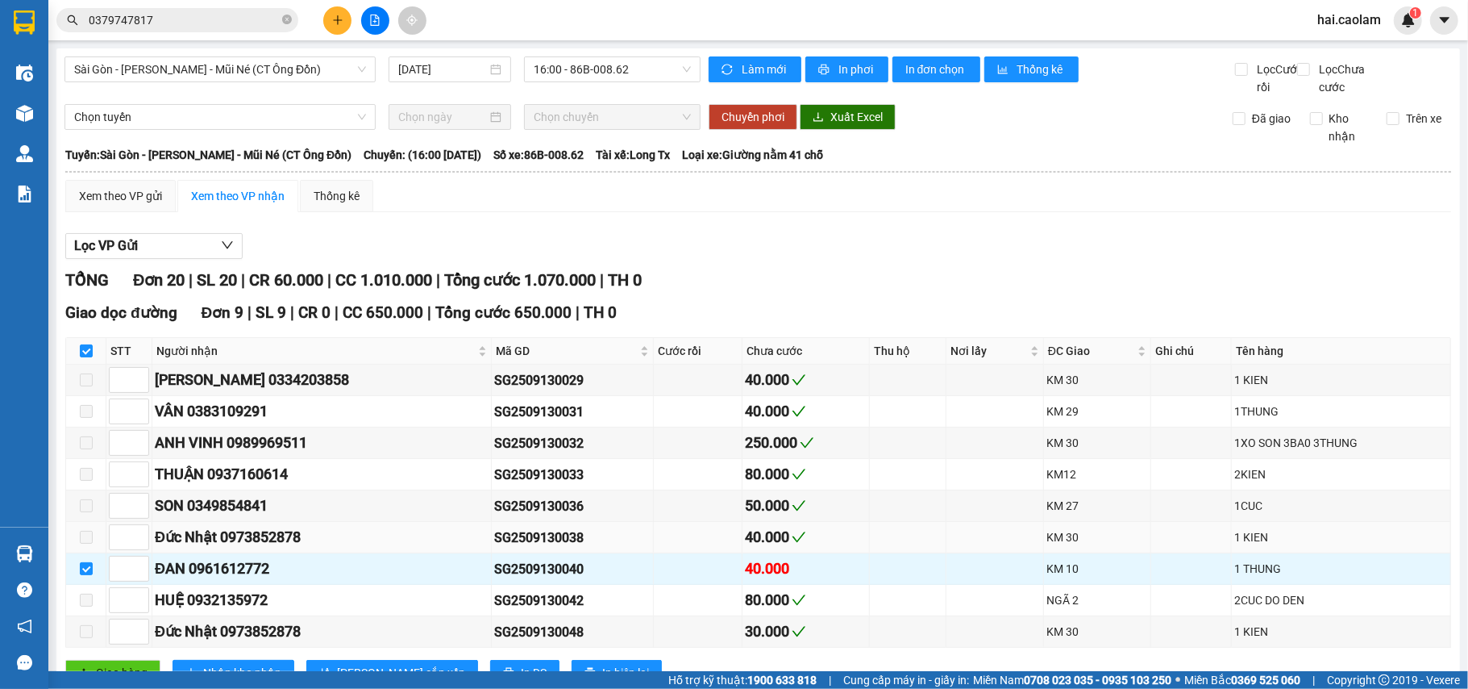
scroll to position [287, 0]
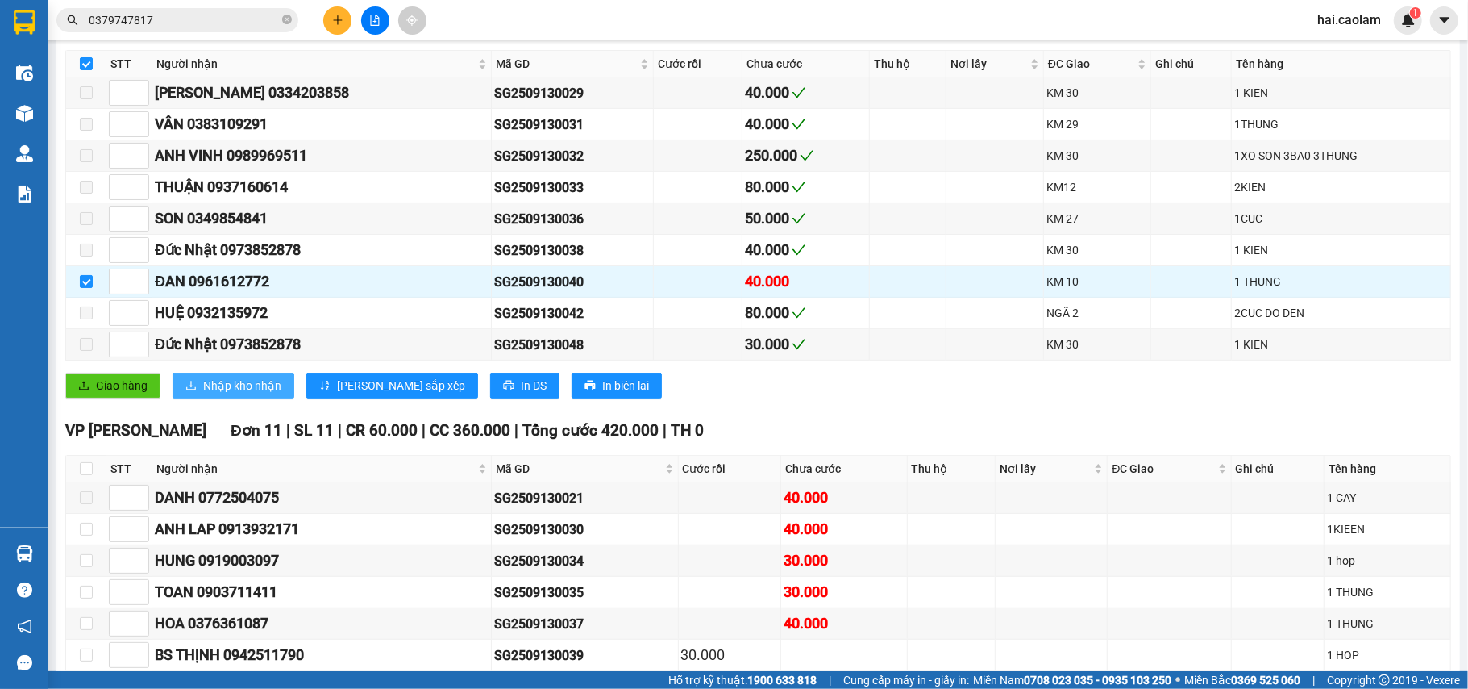
click at [204, 394] on span "Nhập kho nhận" at bounding box center [242, 386] width 78 height 18
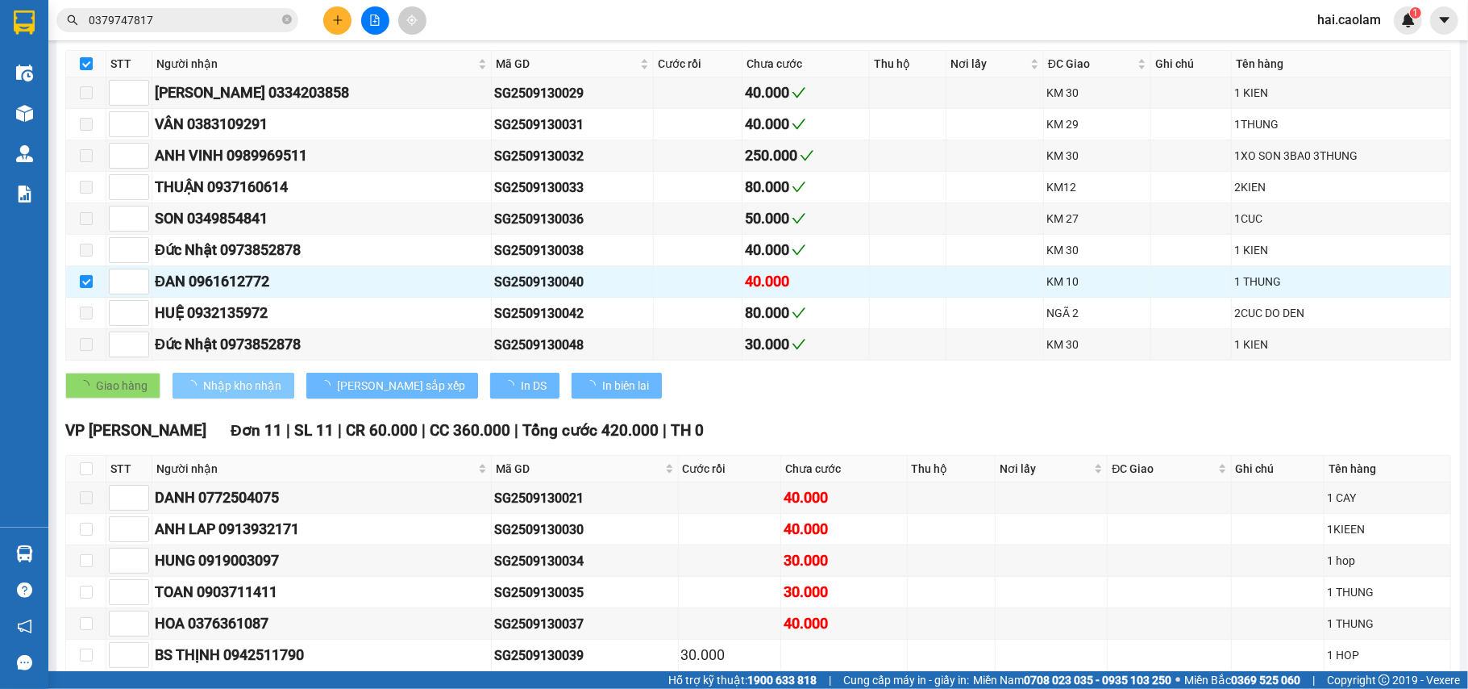
checkbox input "false"
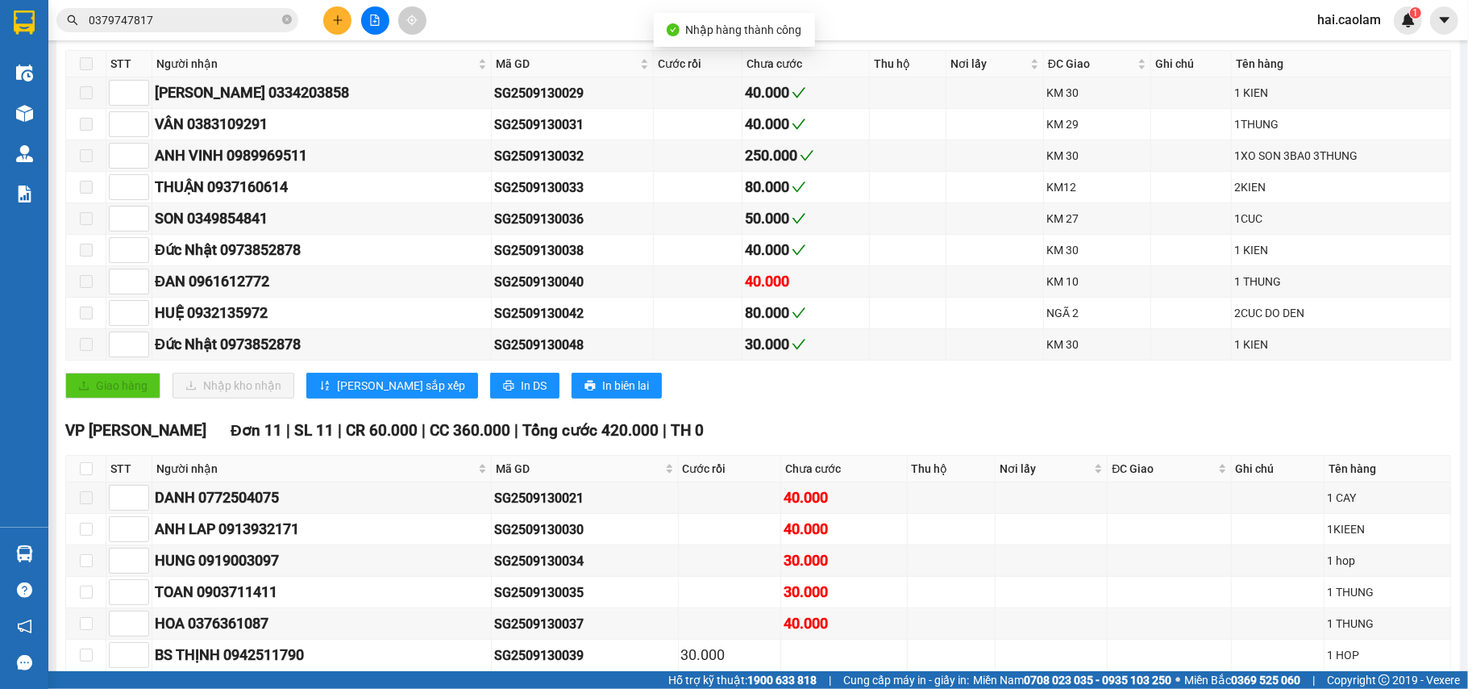
scroll to position [563, 0]
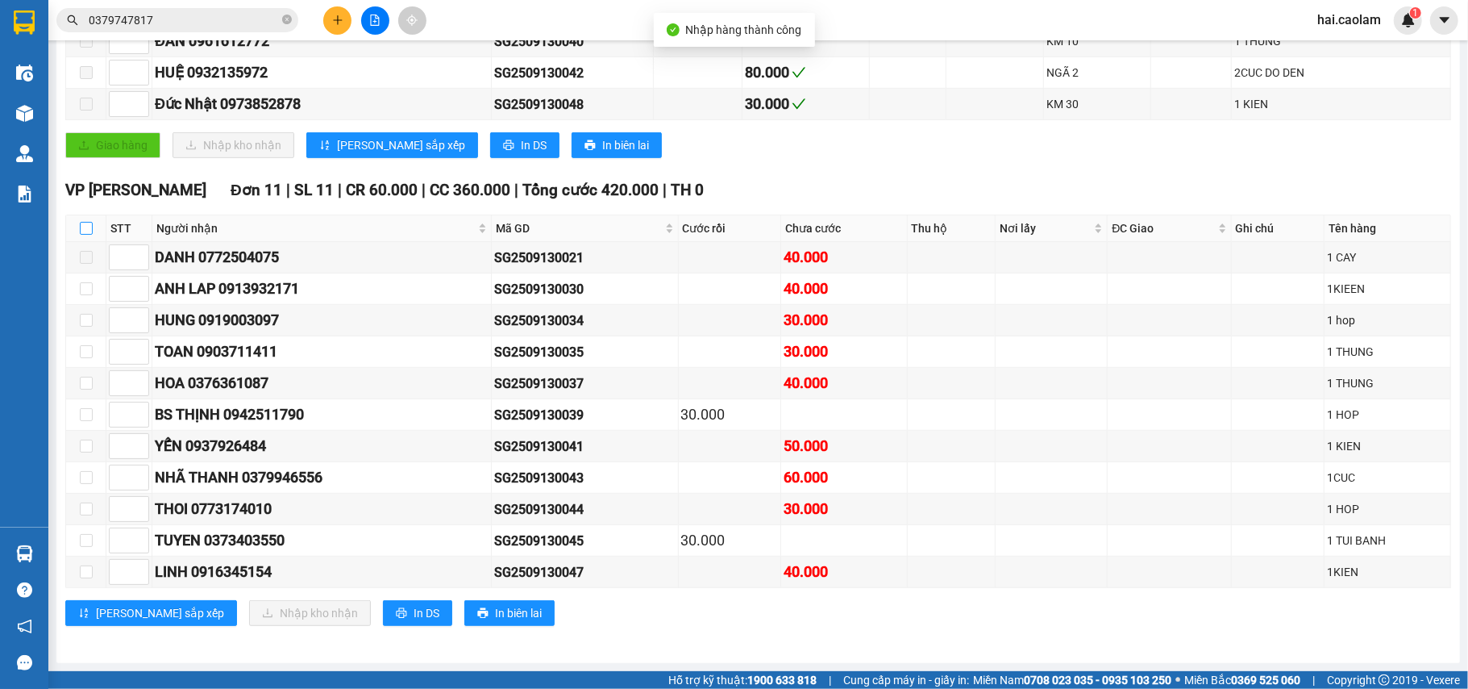
click at [84, 222] on input "checkbox" at bounding box center [86, 228] width 13 height 13
checkbox input "true"
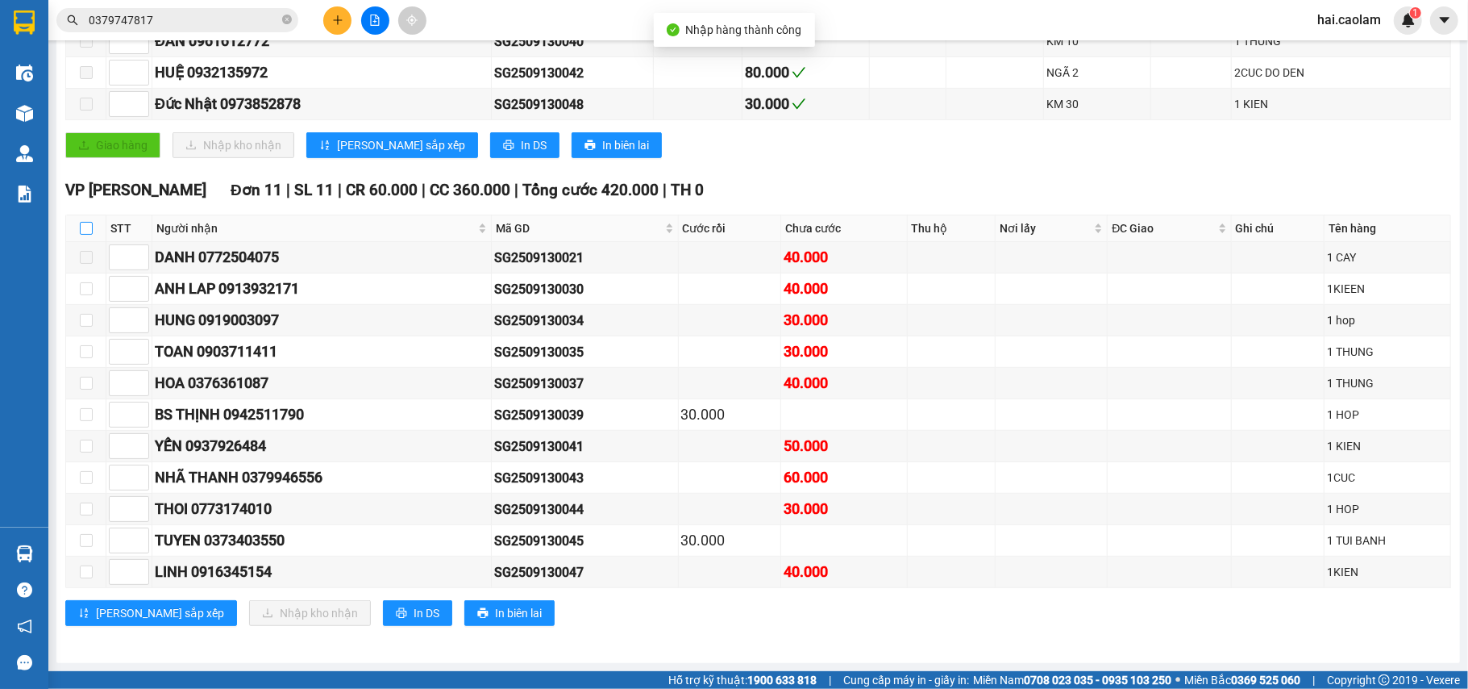
checkbox input "true"
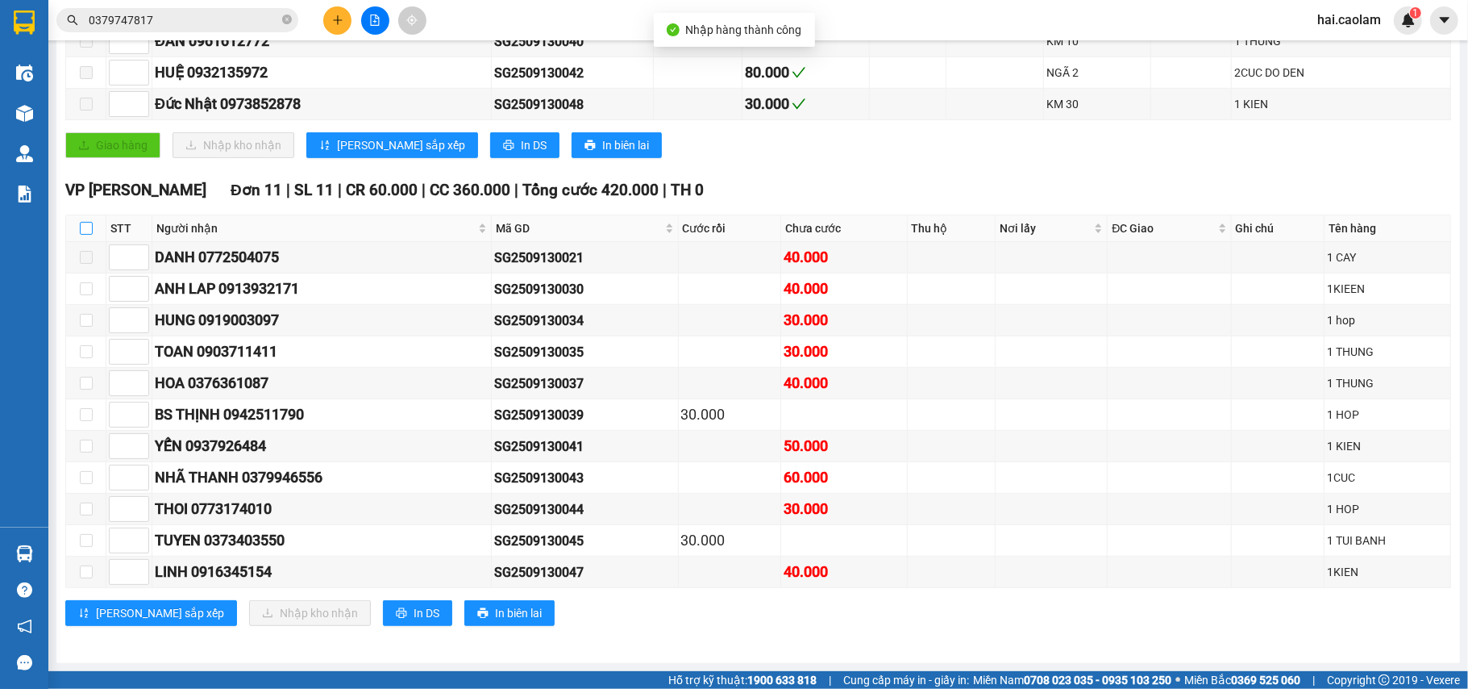
checkbox input "true"
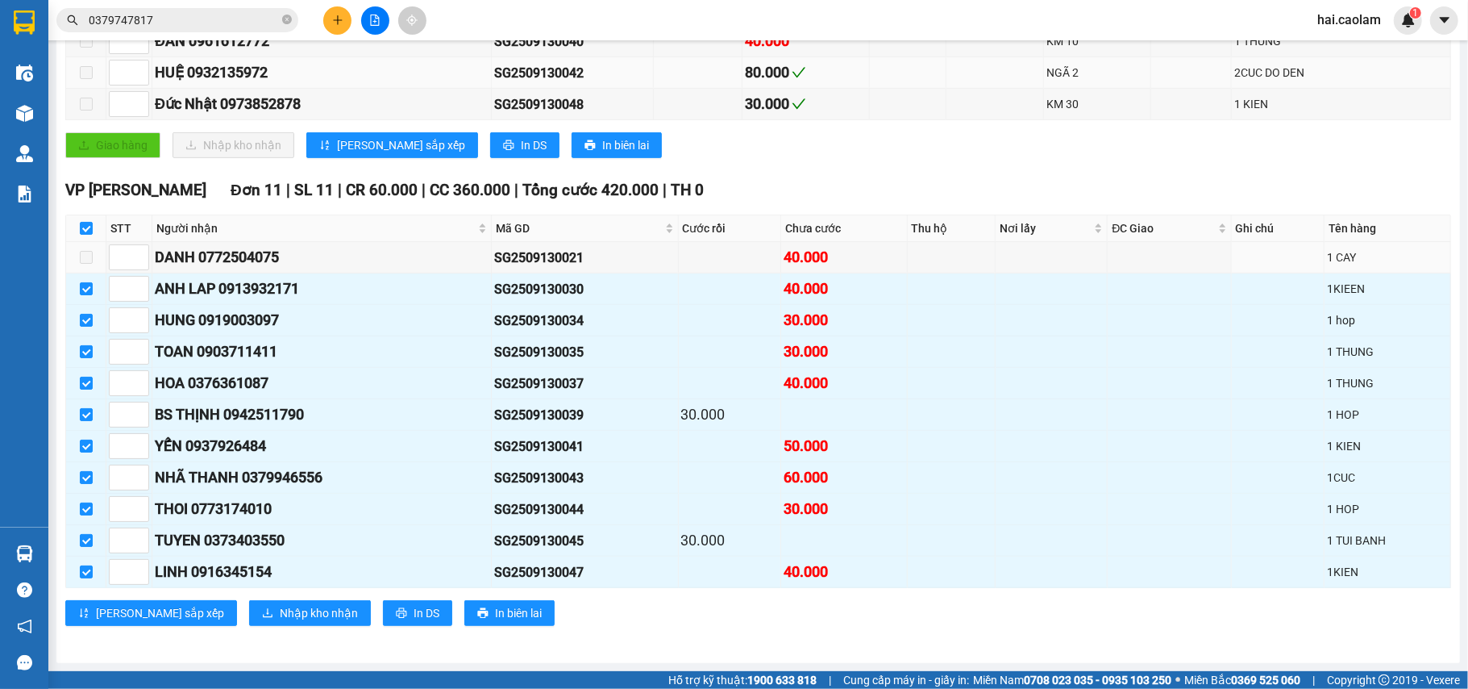
scroll to position [276, 0]
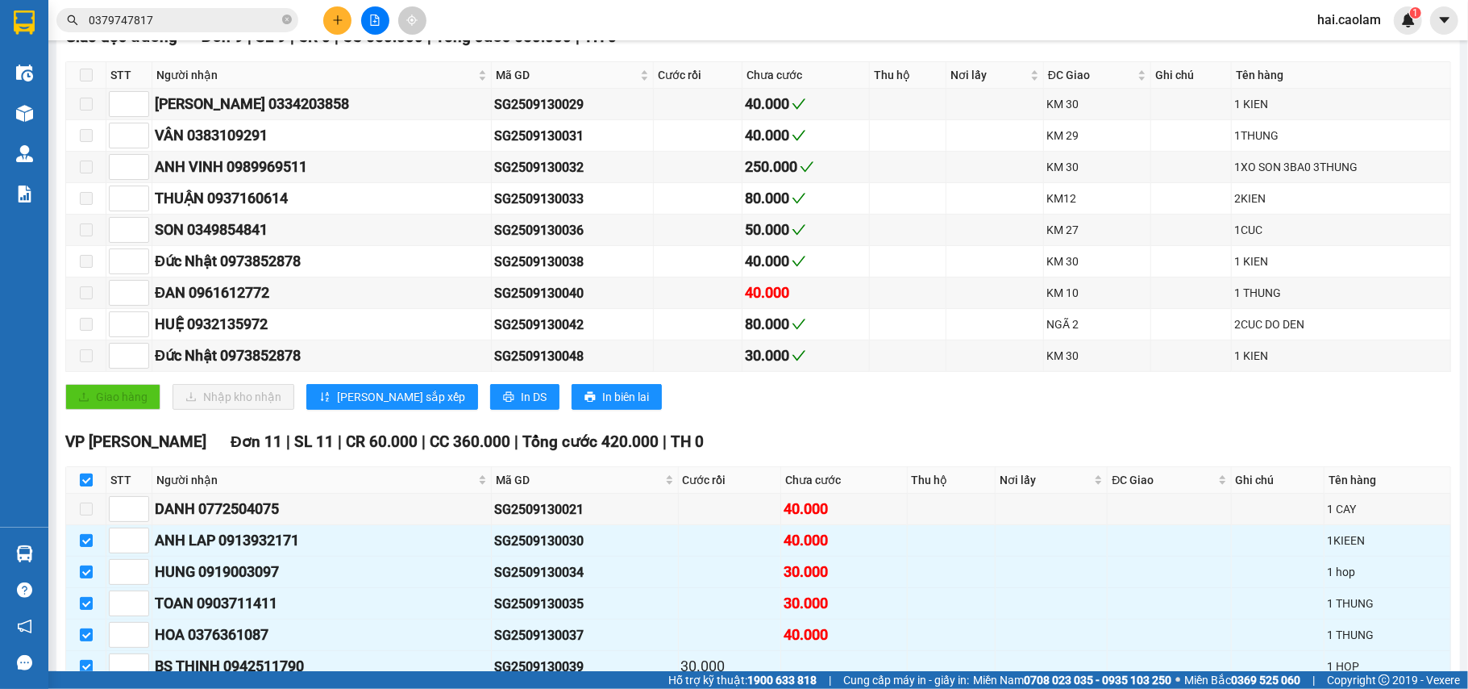
click at [89, 486] on input "checkbox" at bounding box center [86, 479] width 13 height 13
checkbox input "false"
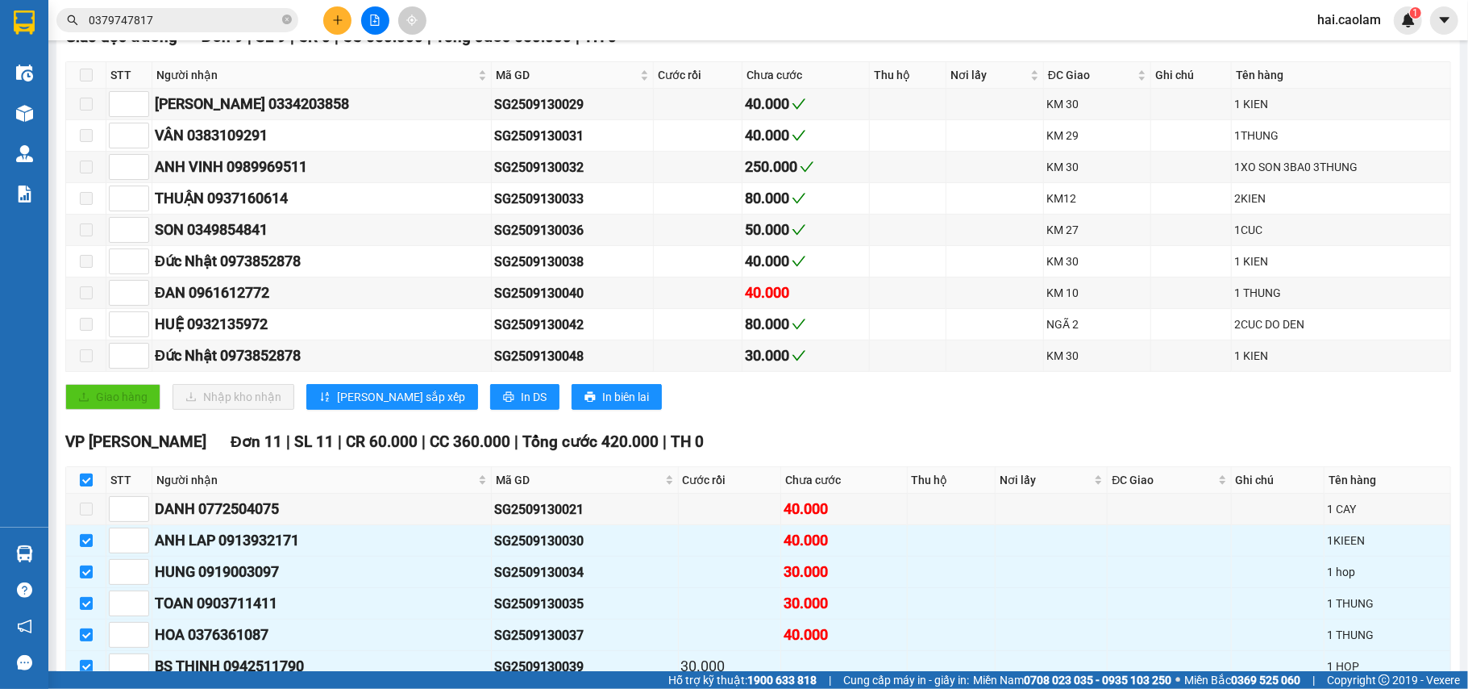
checkbox input "false"
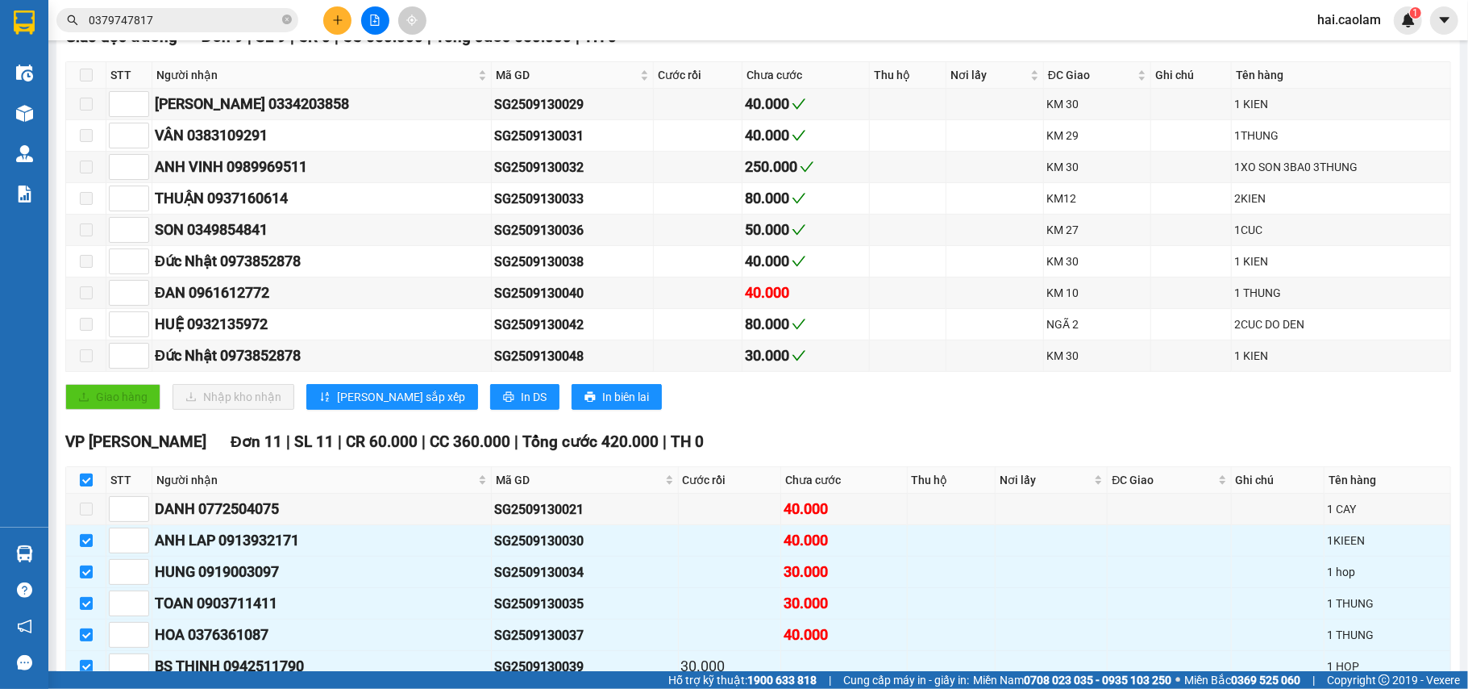
checkbox input "false"
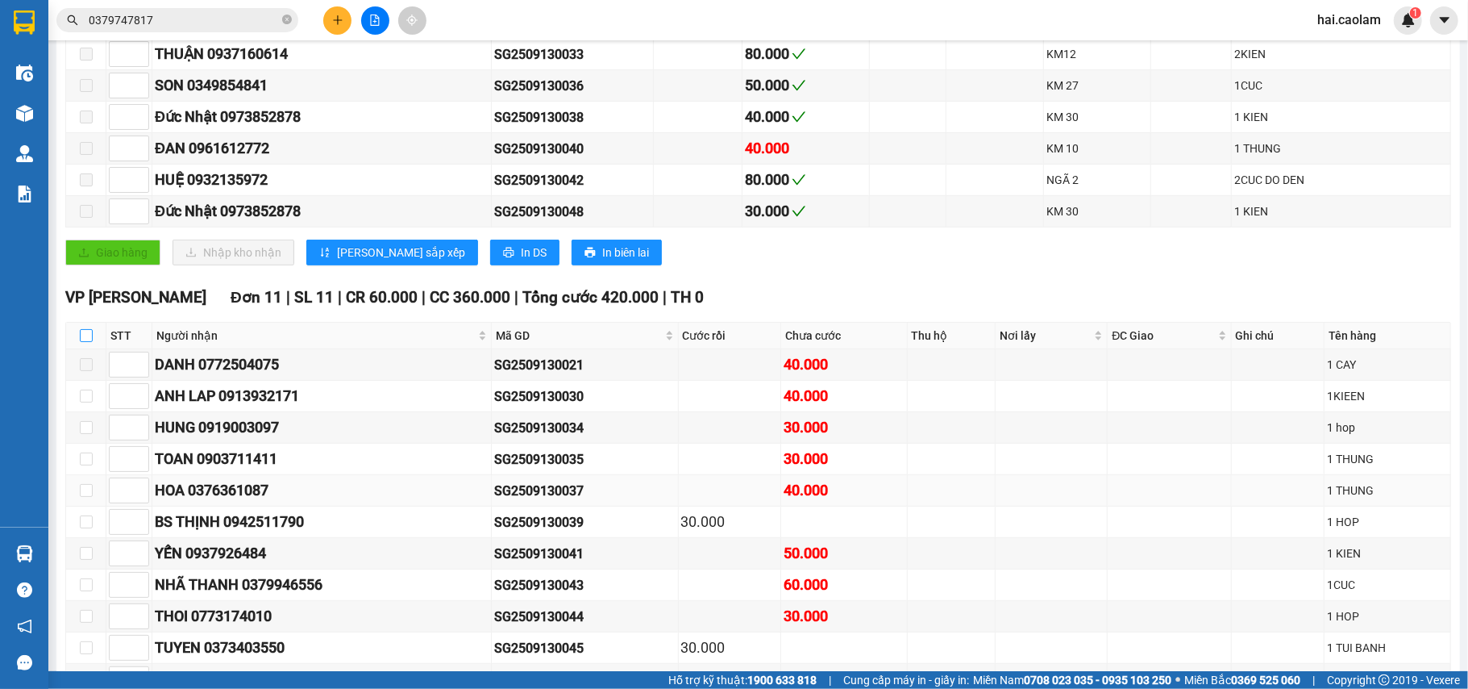
scroll to position [563, 0]
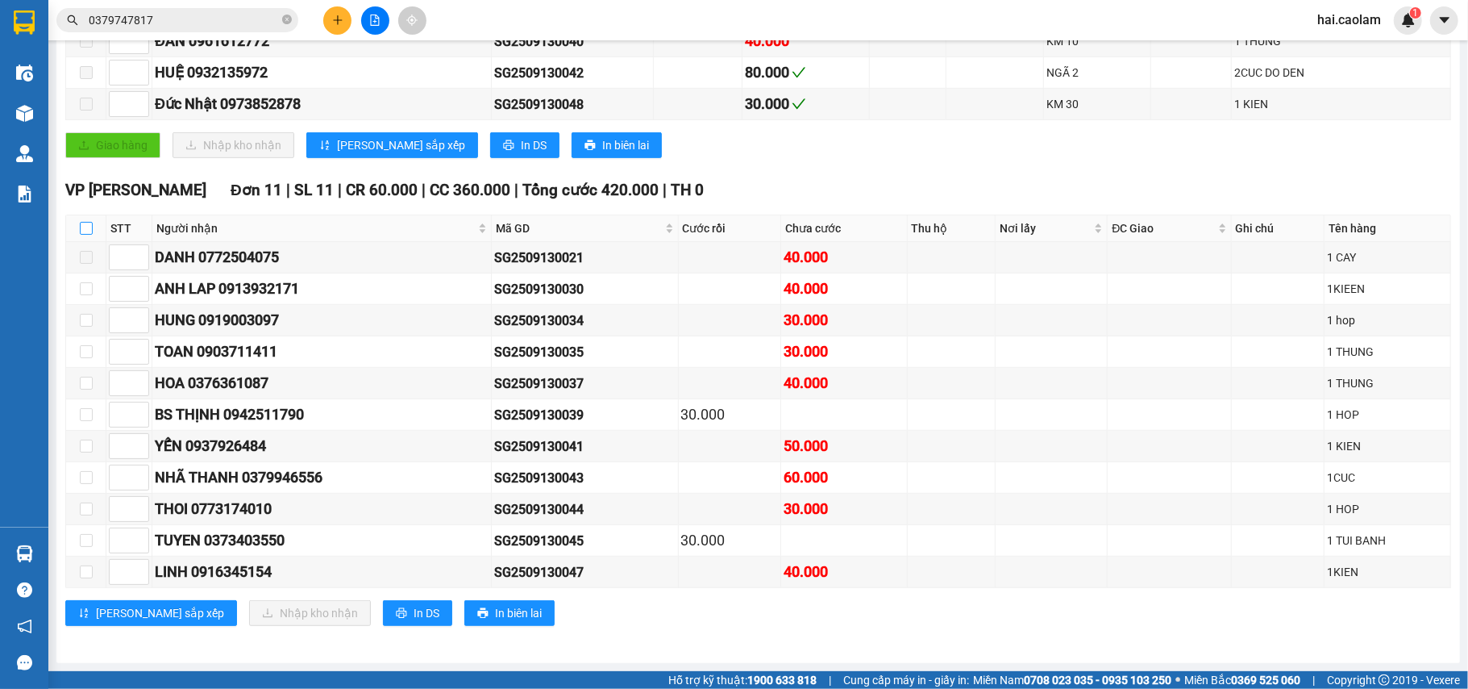
click at [84, 222] on input "checkbox" at bounding box center [86, 228] width 13 height 13
checkbox input "true"
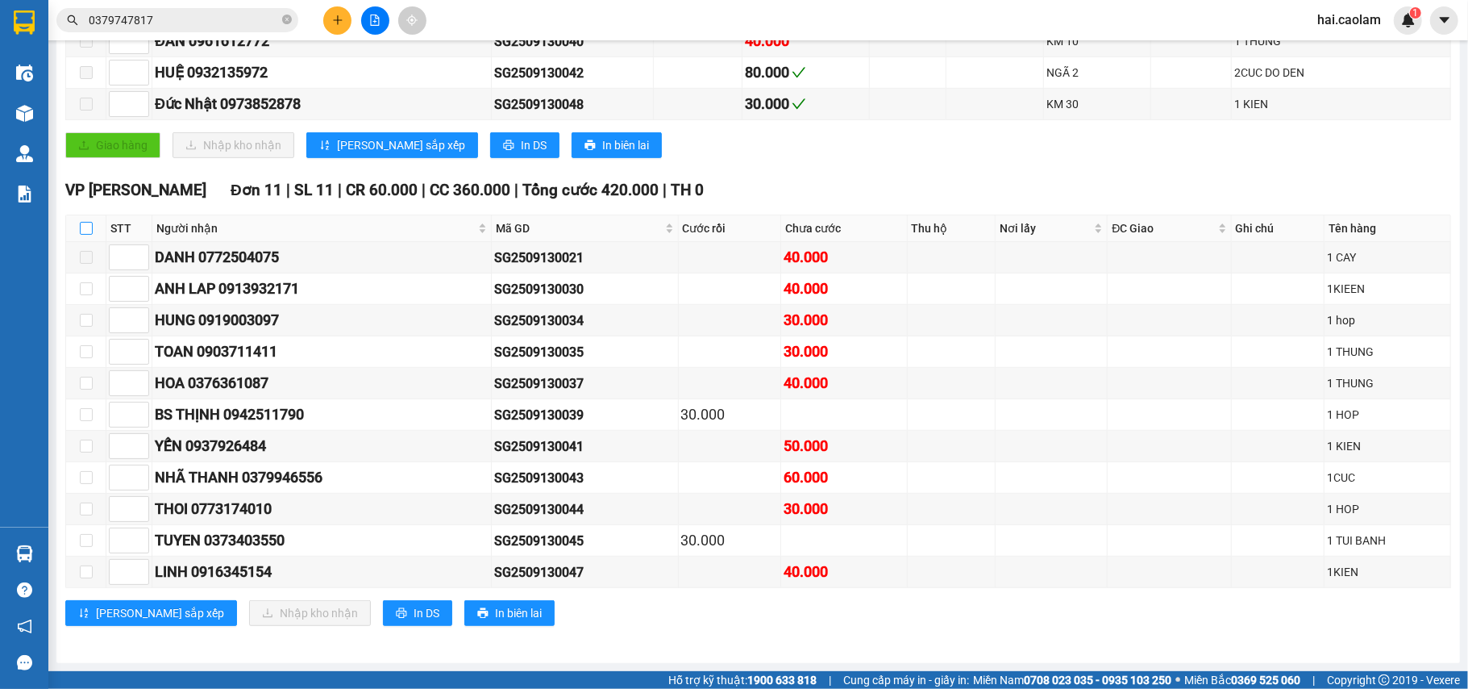
checkbox input "true"
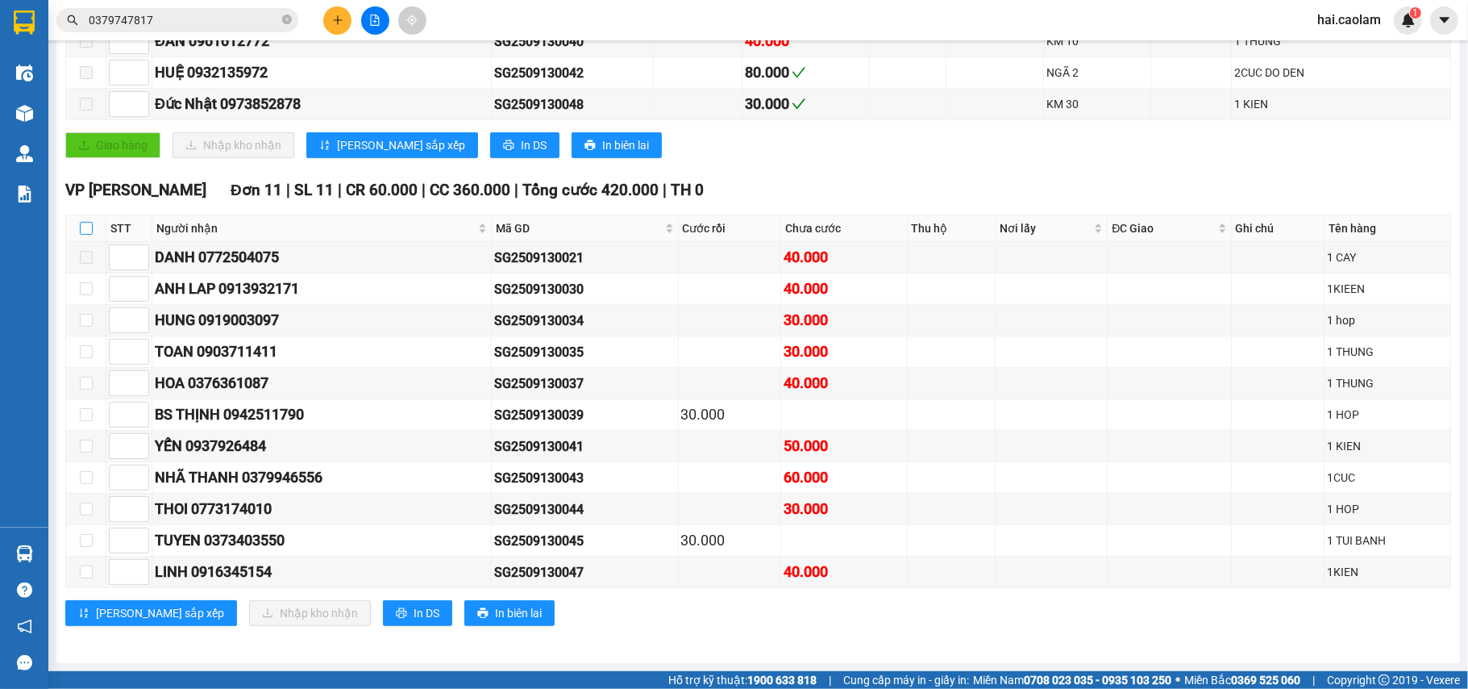
checkbox input "true"
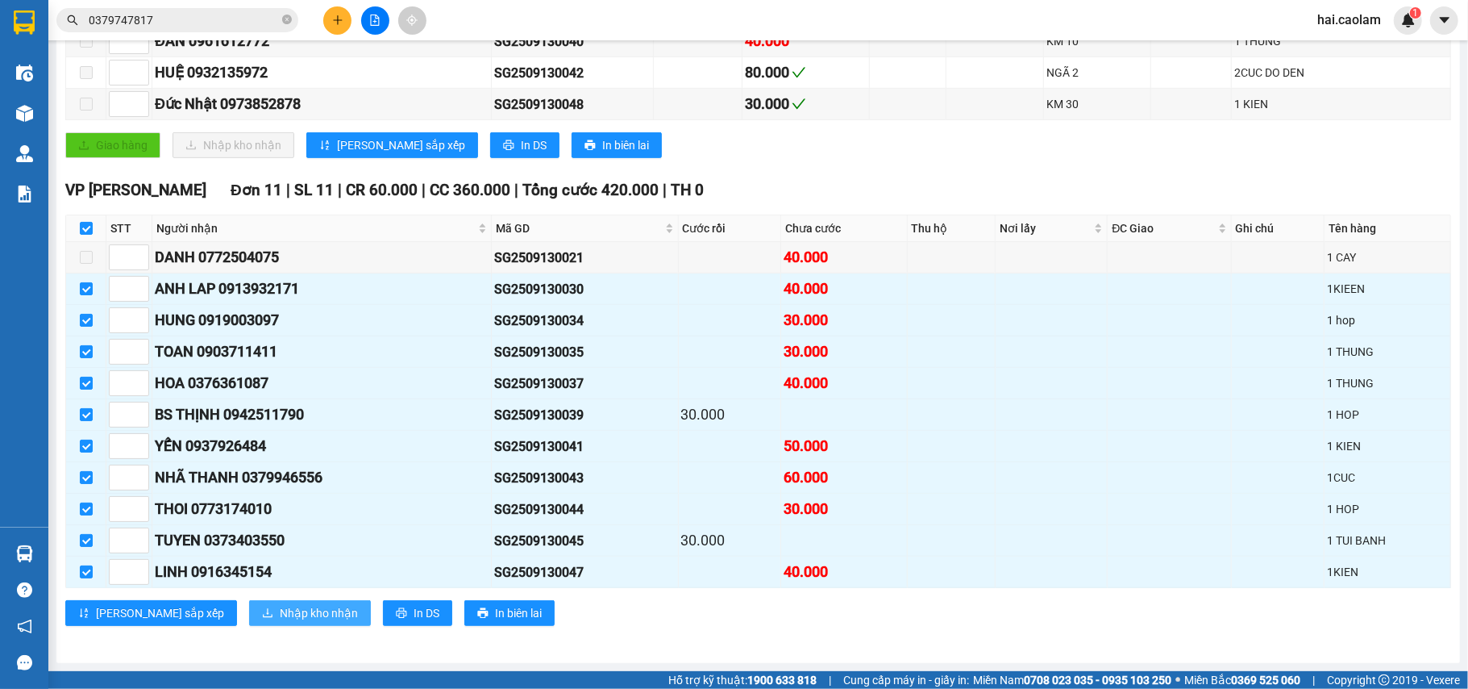
click at [280, 607] on span "Nhập kho nhận" at bounding box center [319, 613] width 78 height 18
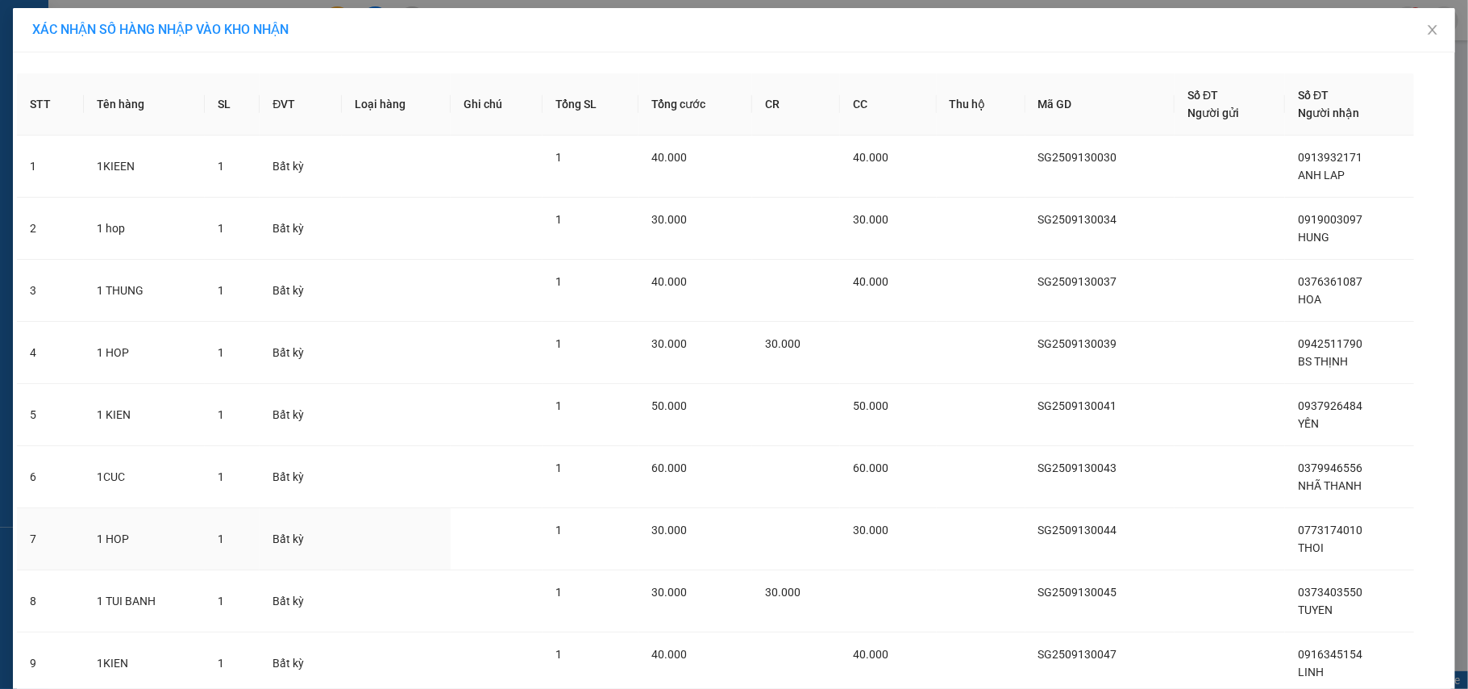
scroll to position [126, 0]
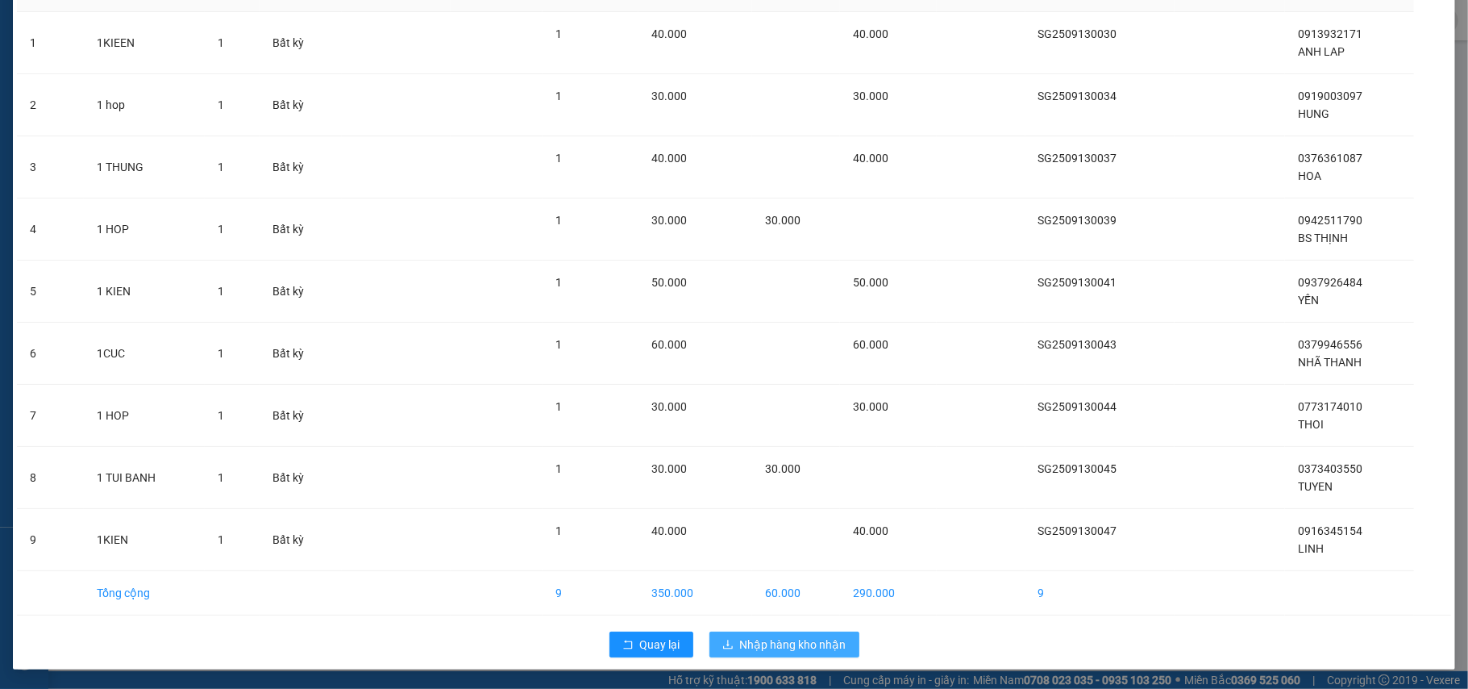
drag, startPoint x: 779, startPoint y: 627, endPoint x: 778, endPoint y: 637, distance: 9.7
click at [779, 631] on div "Quay lại Nhập hàng kho nhận" at bounding box center [734, 644] width 1435 height 42
click at [777, 640] on span "Nhập hàng kho nhận" at bounding box center [793, 644] width 106 height 18
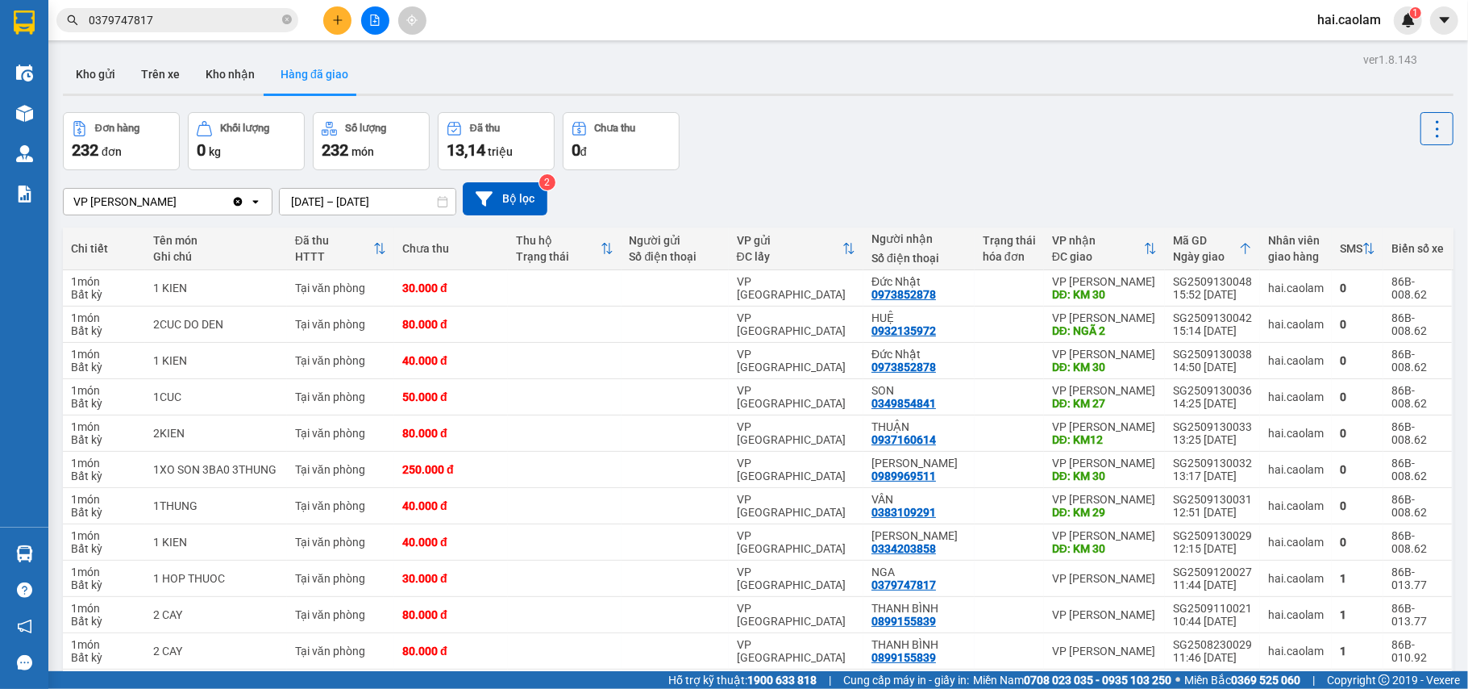
click at [1014, 170] on div "VP [PERSON_NAME] Clear value open [DATE] – [DATE] Press the down arrow key to i…" at bounding box center [758, 198] width 1391 height 57
click at [997, 134] on div "Đơn hàng 232 đơn Khối lượng 0 kg Số lượng 232 món Đã thu 13,14 triệu Chưa thu 0…" at bounding box center [758, 141] width 1391 height 58
click at [220, 74] on button "Kho nhận" at bounding box center [230, 74] width 75 height 39
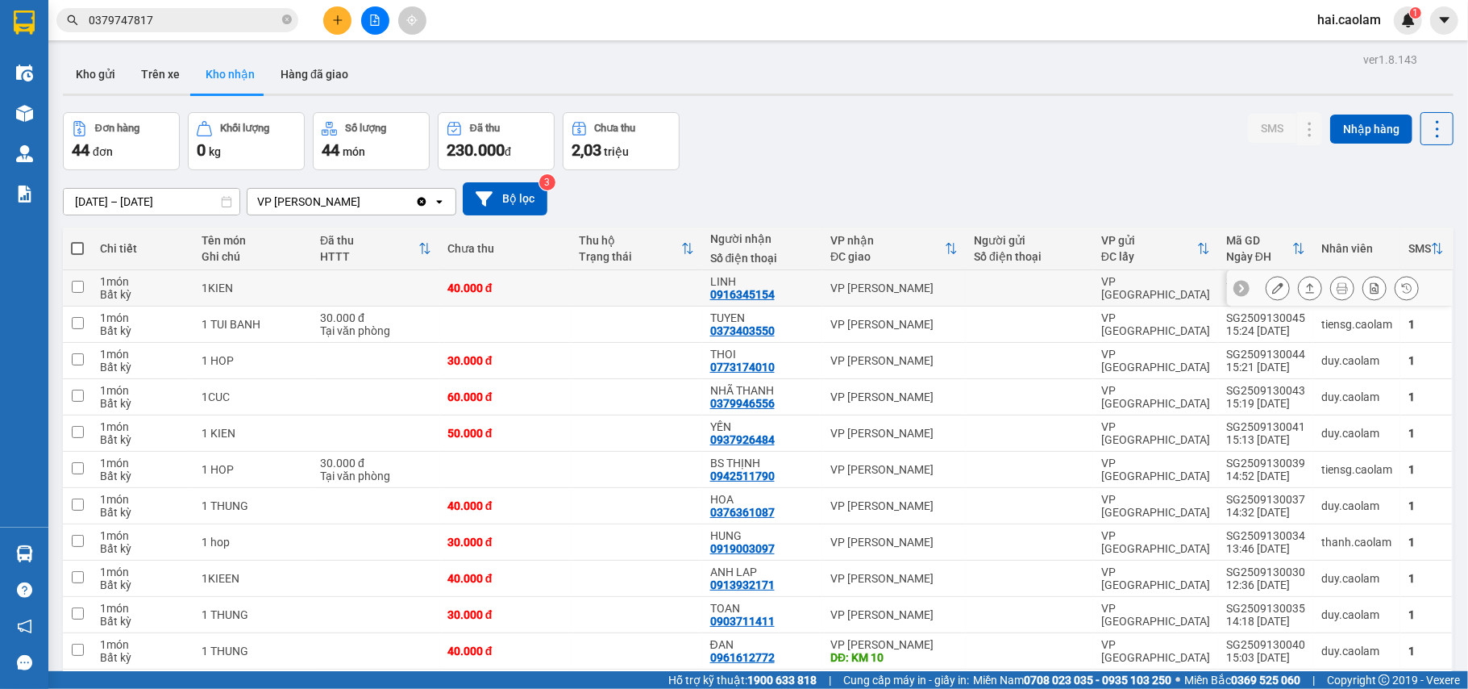
scroll to position [287, 0]
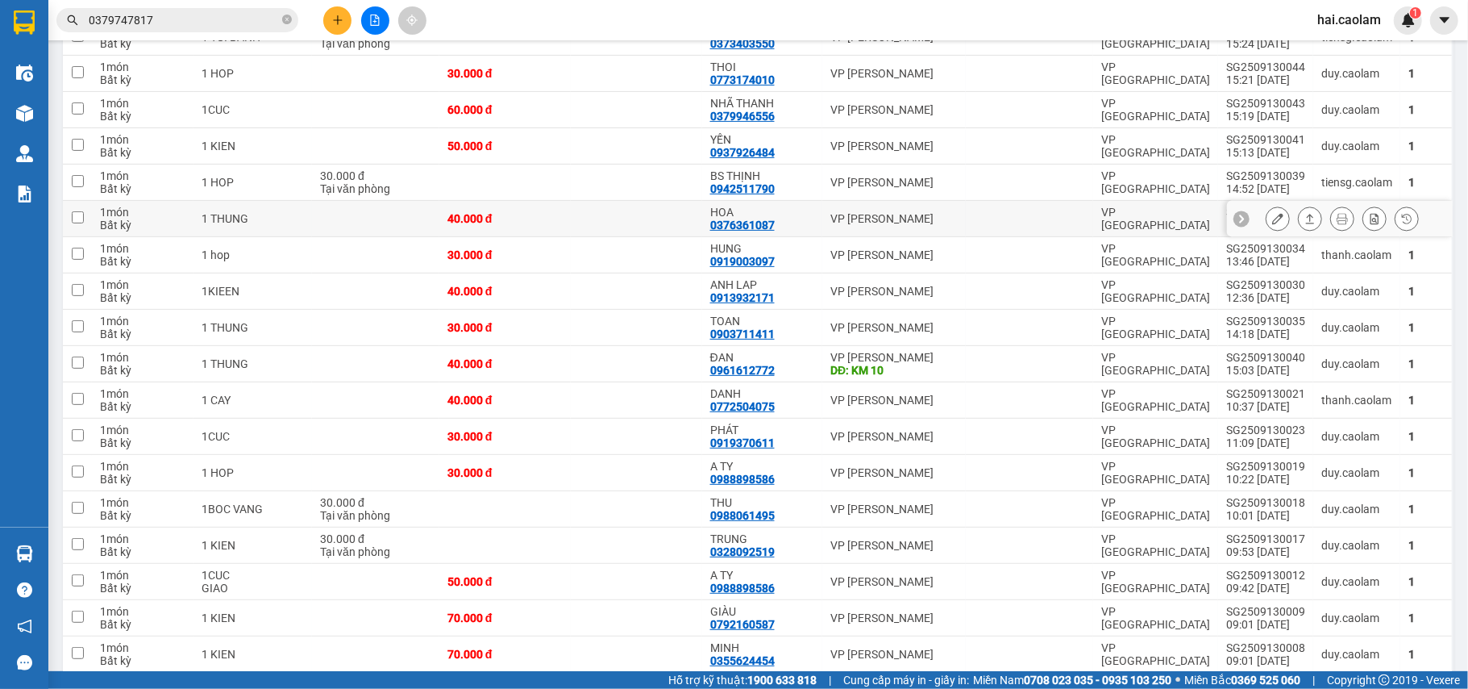
click at [808, 229] on div "HOA 0376361087" at bounding box center [762, 219] width 104 height 26
checkbox input "true"
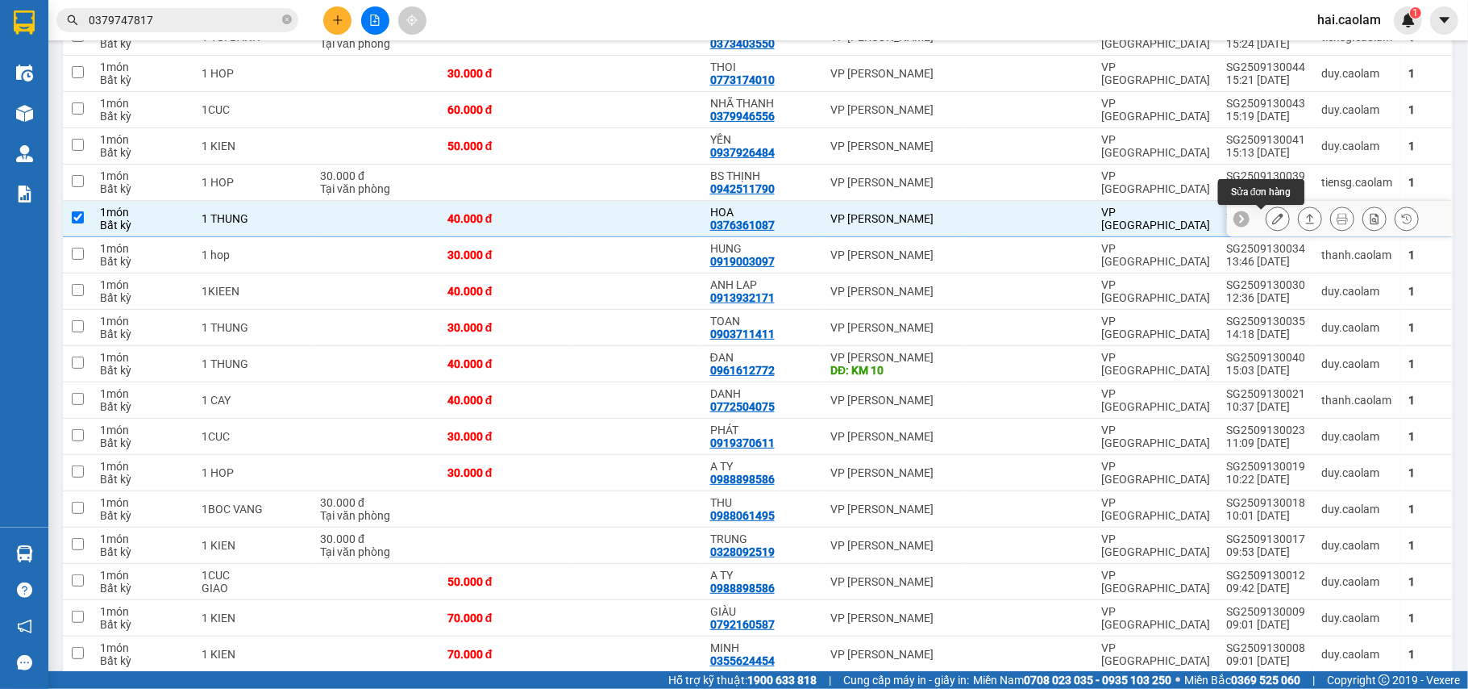
click at [1267, 213] on button at bounding box center [1278, 219] width 23 height 28
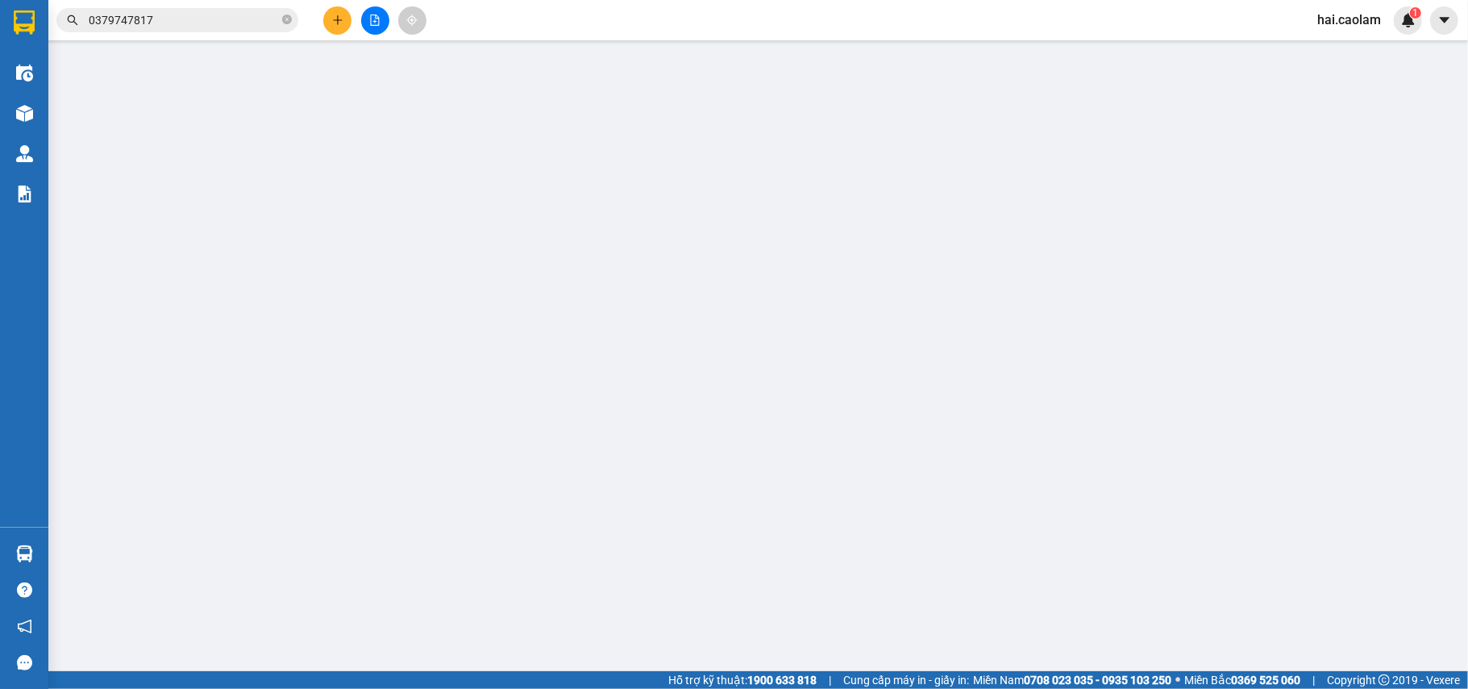
type input "0376361087"
type input "HOA"
type input "40.000"
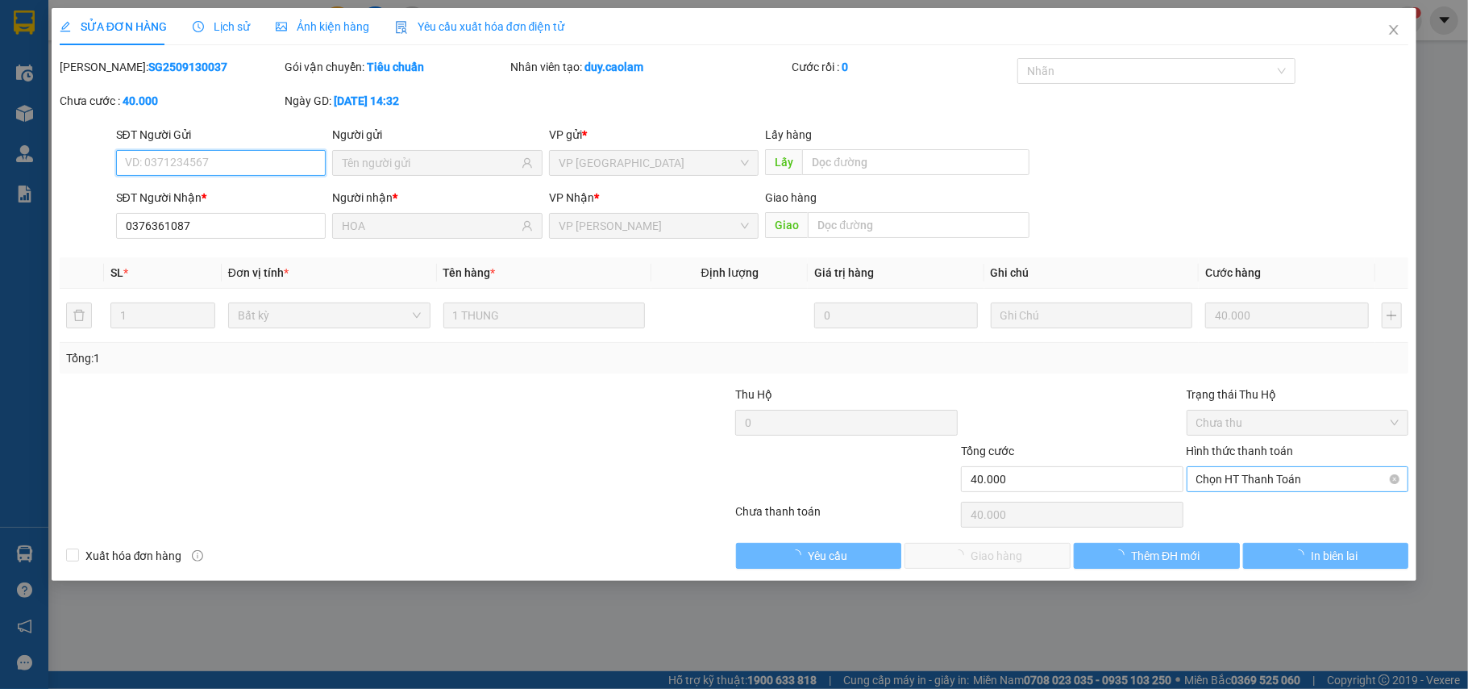
click at [1258, 477] on span "Chọn HT Thanh Toán" at bounding box center [1298, 479] width 203 height 24
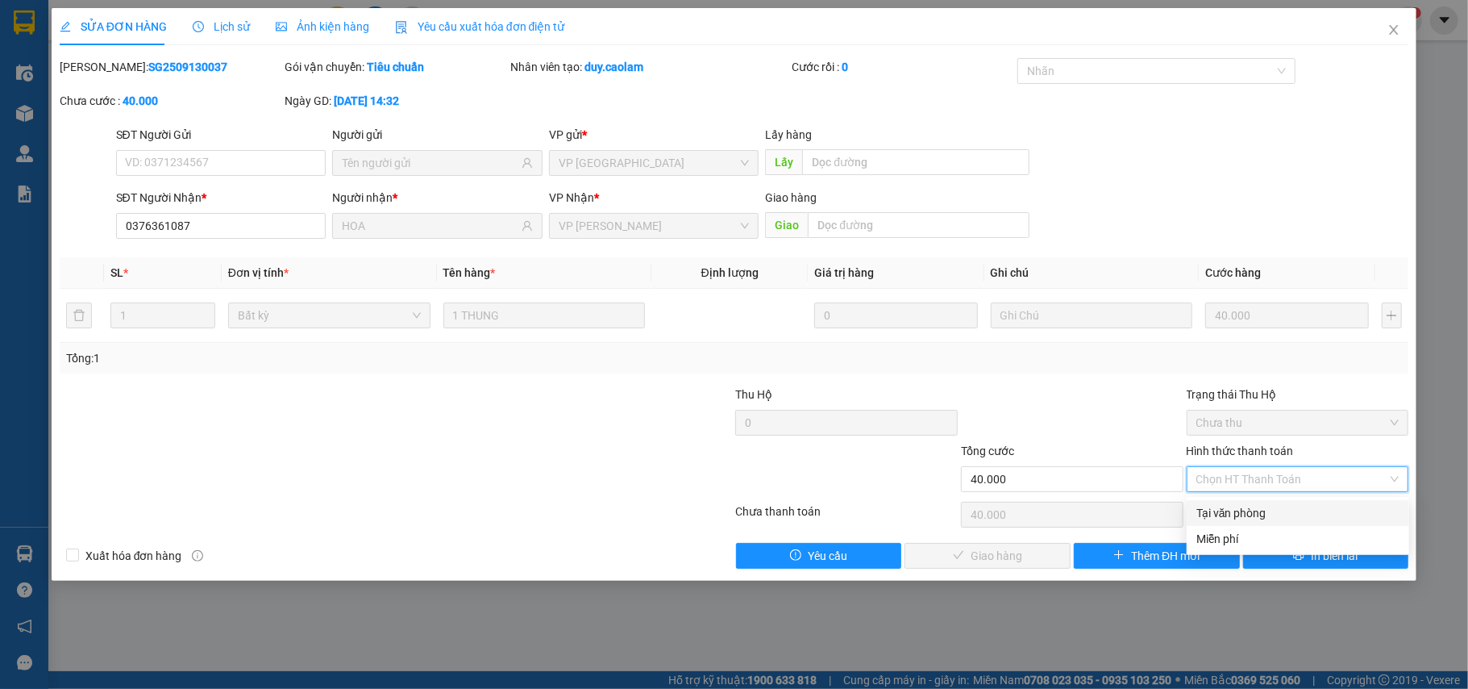
click at [1247, 510] on div "Tại văn phòng" at bounding box center [1298, 513] width 203 height 18
type input "0"
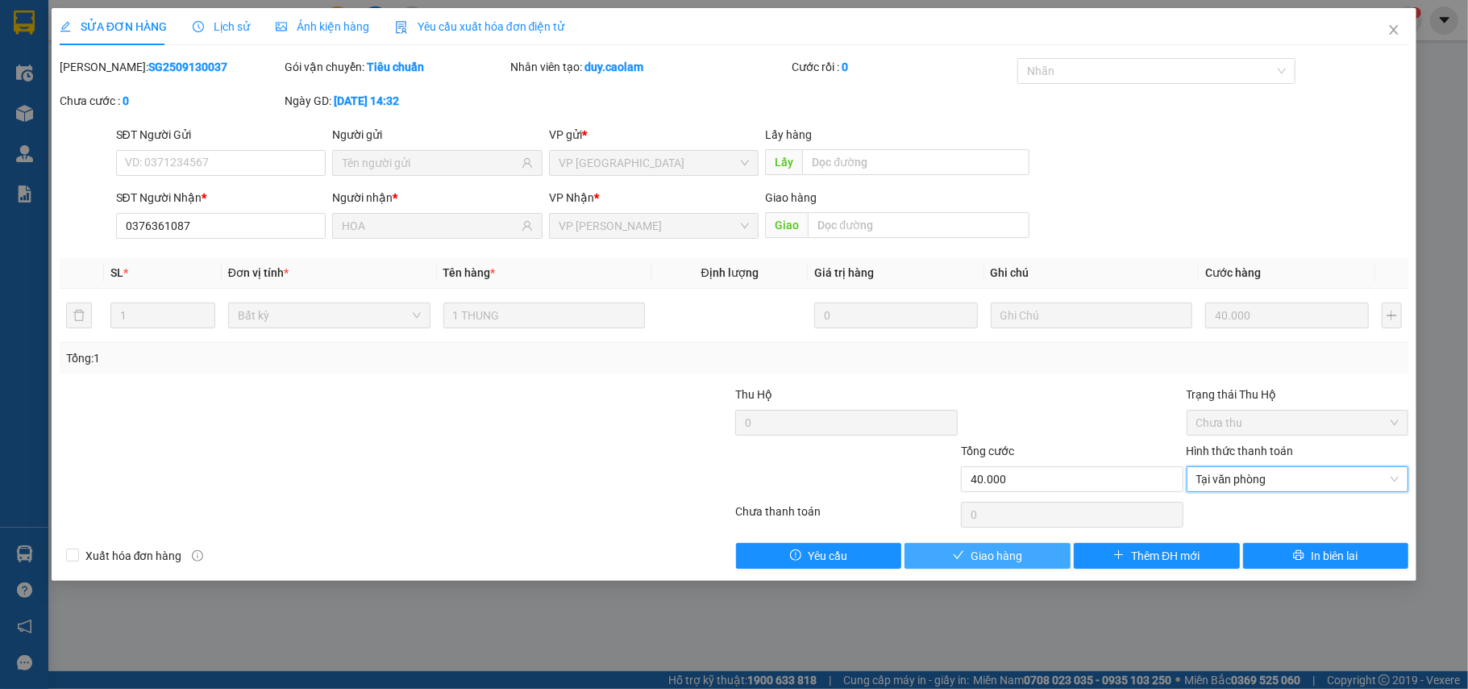
click at [956, 555] on icon "check" at bounding box center [958, 554] width 11 height 11
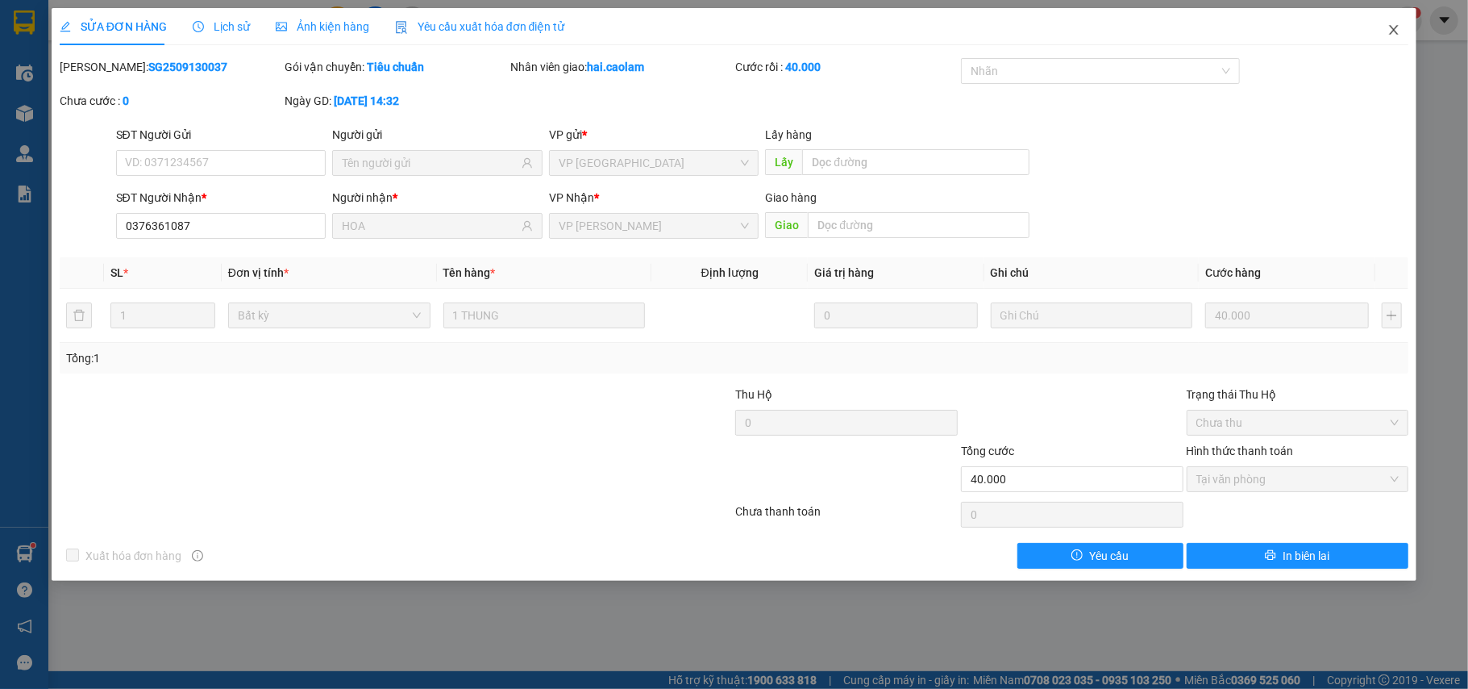
drag, startPoint x: 1392, startPoint y: 6, endPoint x: 1394, endPoint y: 23, distance: 16.3
click at [1392, 10] on div "SỬA ĐƠN HÀNG Lịch sử Ảnh kiện hàng Yêu cầu xuất hóa đơn điện tử Total Paid Fee …" at bounding box center [734, 344] width 1468 height 689
click at [1394, 23] on span "Close" at bounding box center [1394, 30] width 45 height 45
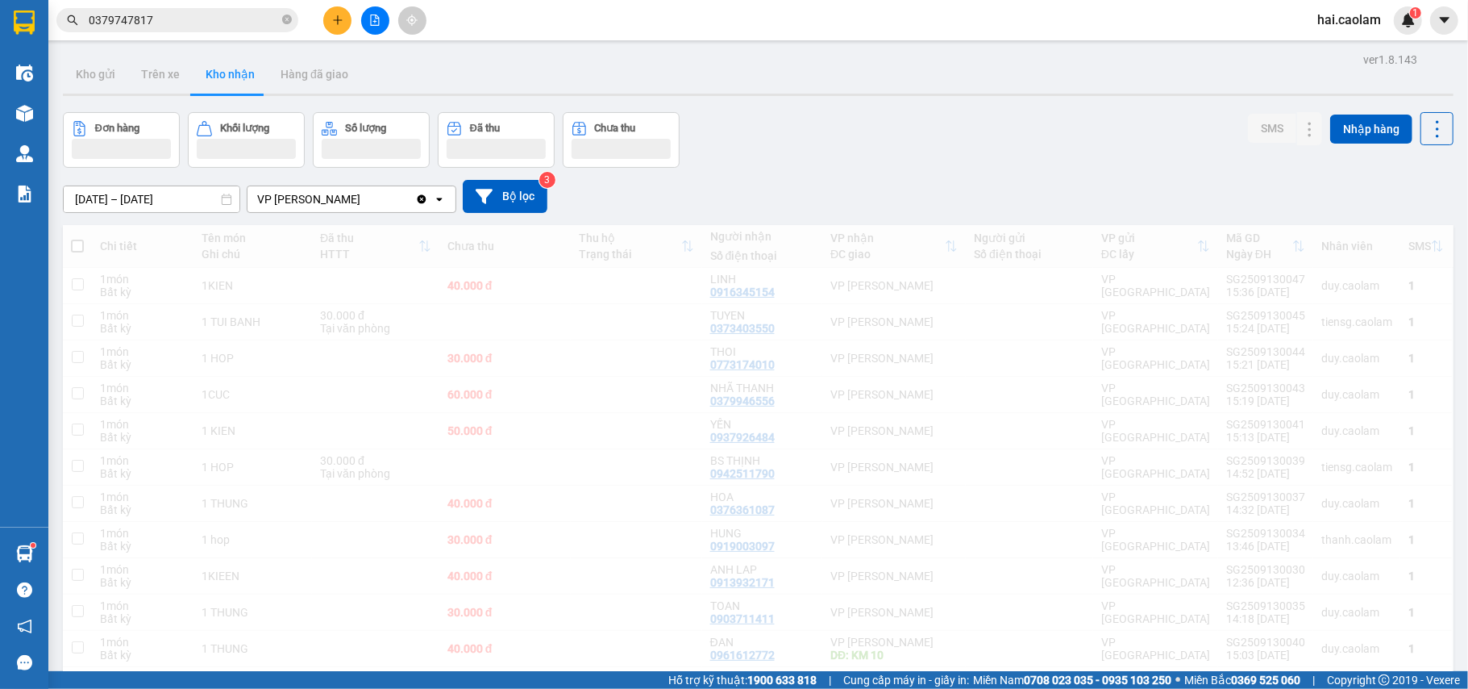
click at [943, 173] on div "[DATE] – [DATE] Press the down arrow key to interact with the calendar and sele…" at bounding box center [758, 196] width 1391 height 57
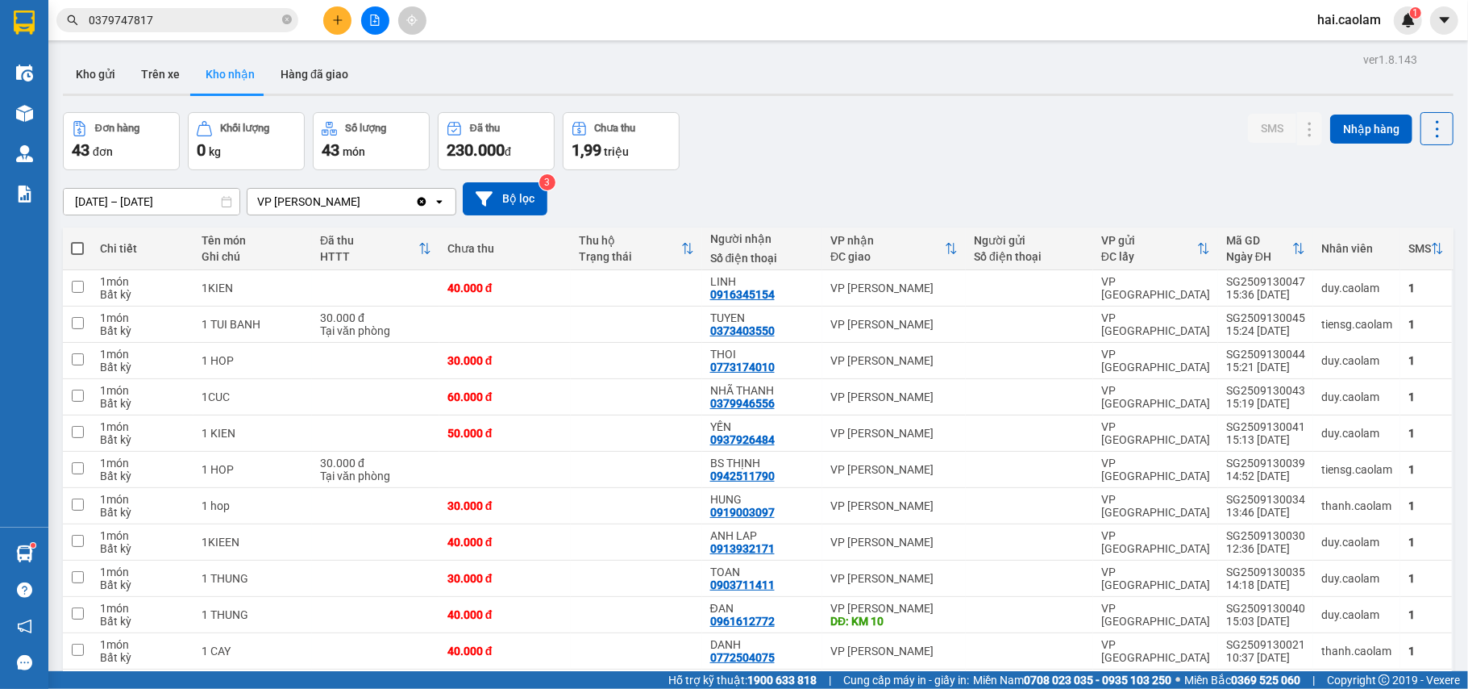
click at [850, 223] on div "[DATE] – [DATE] Press the down arrow key to interact with the calendar and sele…" at bounding box center [758, 198] width 1391 height 57
click at [832, 172] on div "[DATE] – [DATE] Press the down arrow key to interact with the calendar and sele…" at bounding box center [758, 198] width 1391 height 57
click at [814, 619] on td "ĐAN 0961612772" at bounding box center [762, 615] width 120 height 36
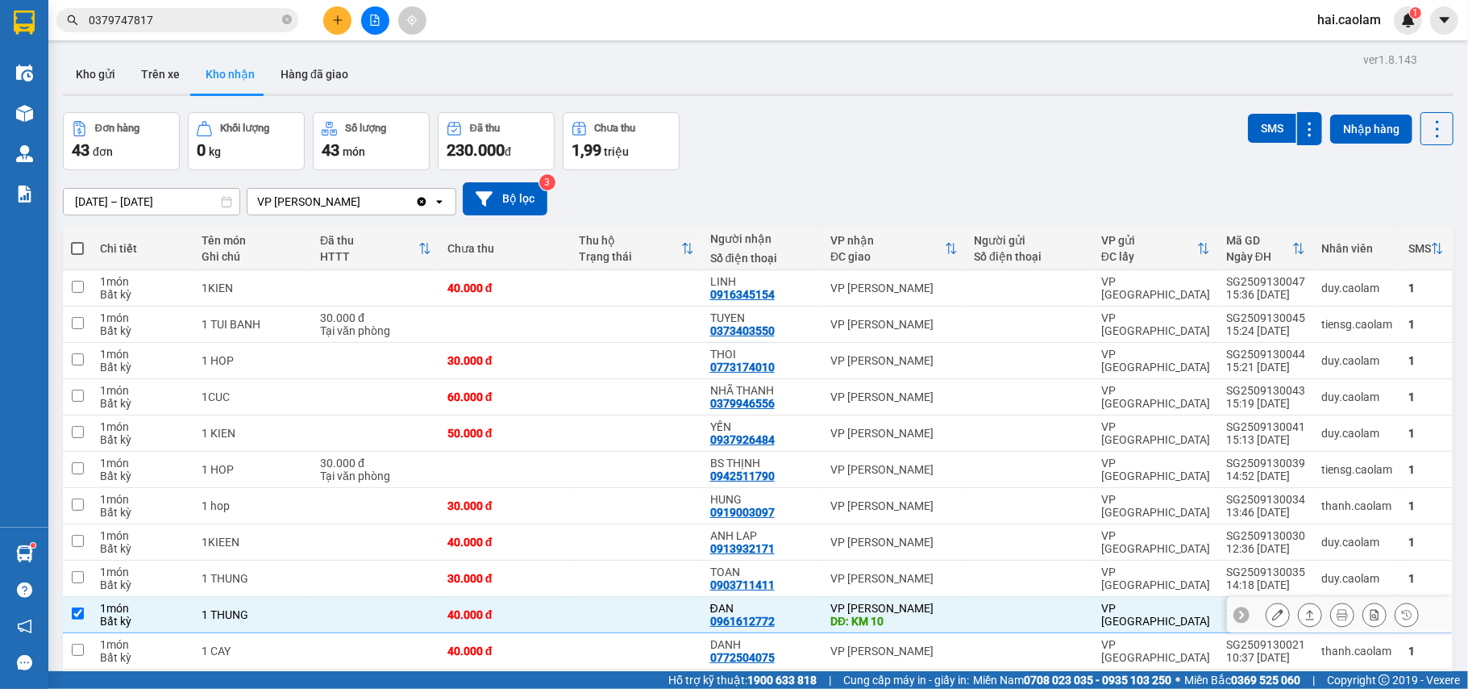
checkbox input "true"
click at [1272, 618] on icon at bounding box center [1277, 614] width 11 height 11
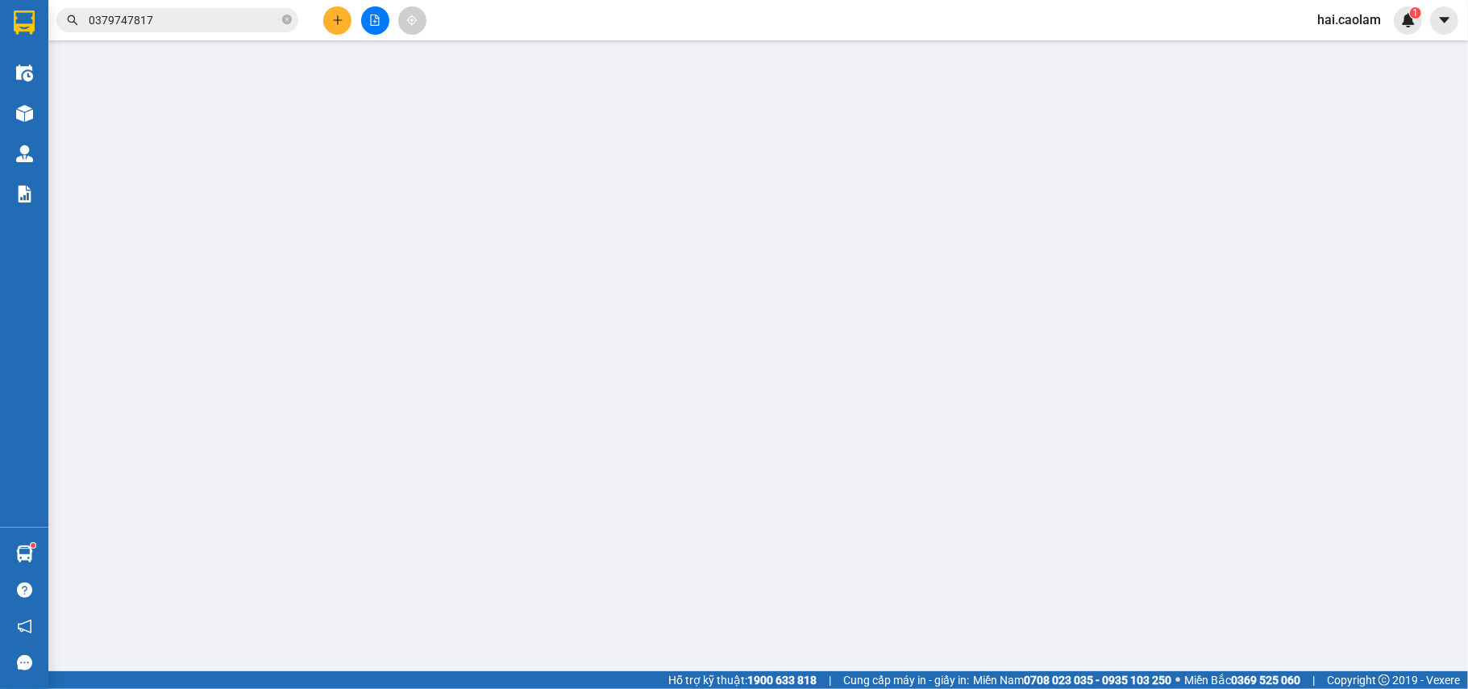
type input "0961612772"
type input "ĐAN"
type input "KM 10"
type input "40.000"
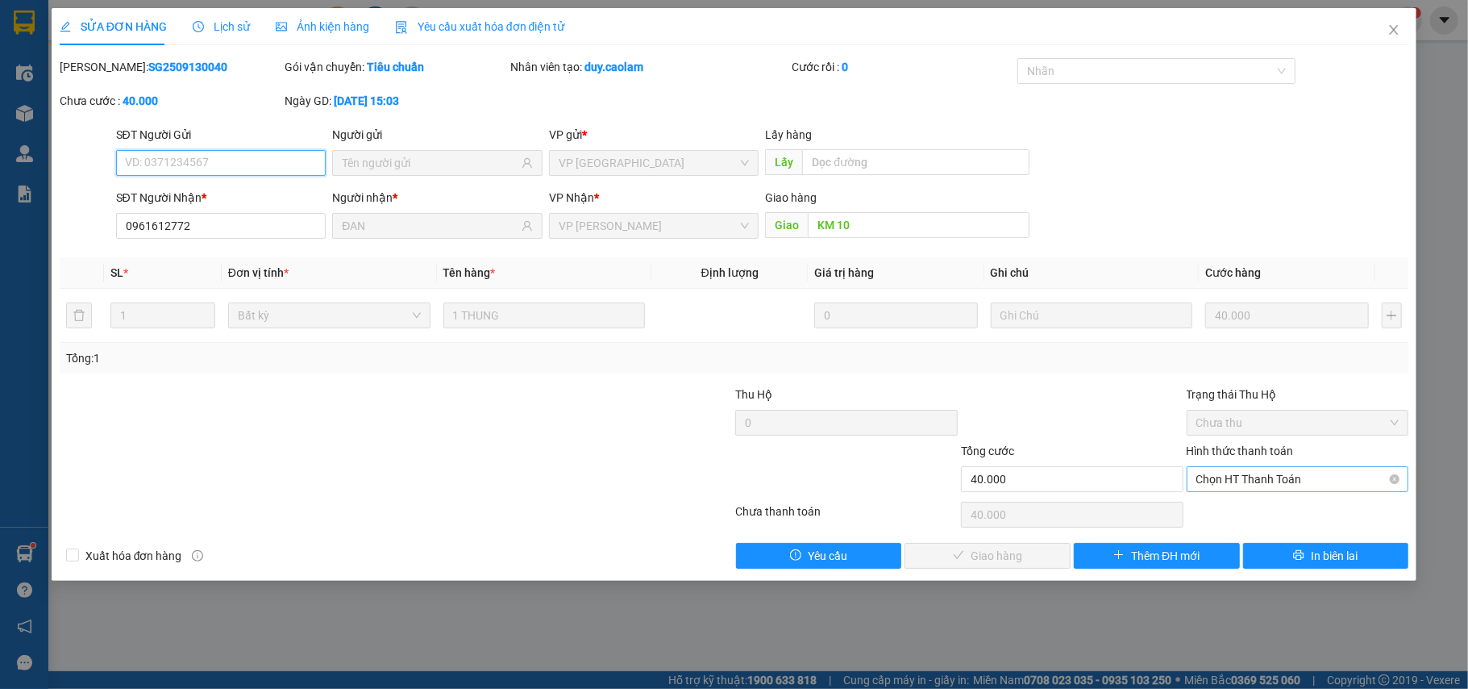
click at [1247, 484] on span "Chọn HT Thanh Toán" at bounding box center [1298, 479] width 203 height 24
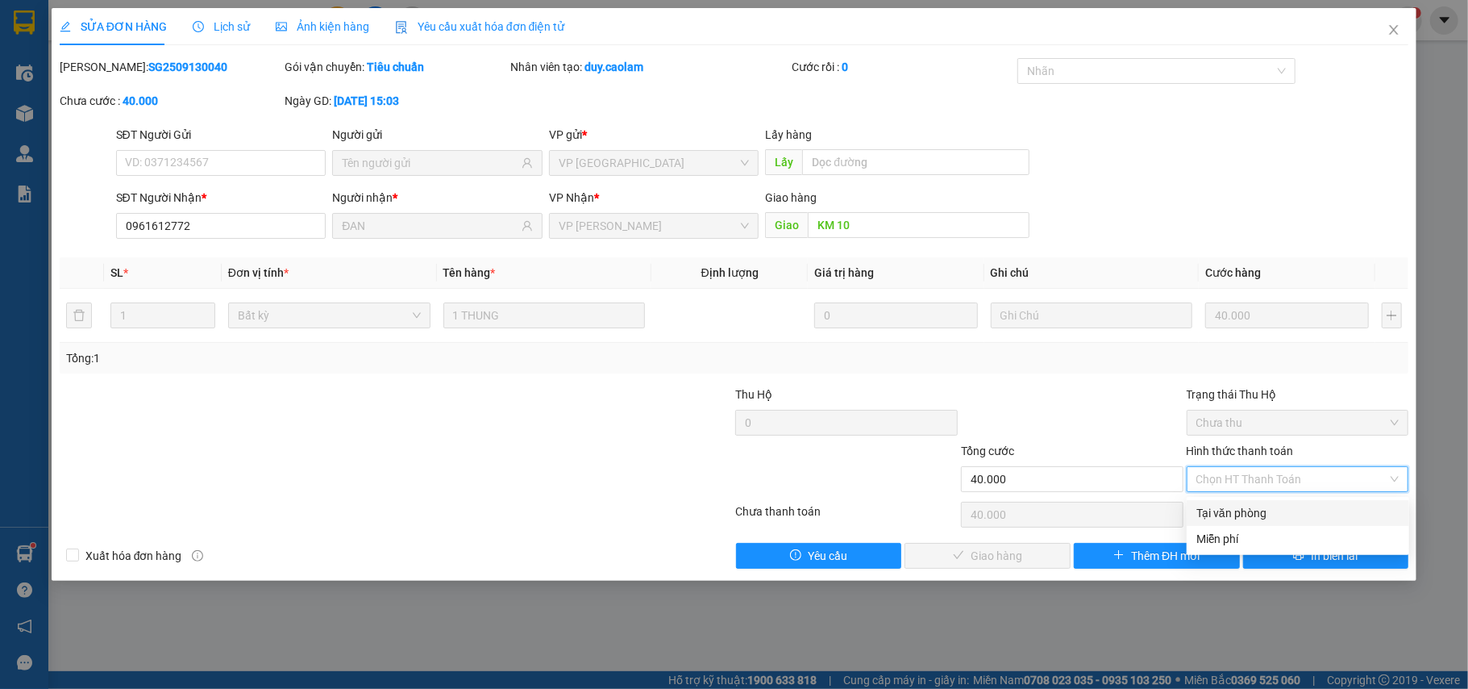
click at [1245, 510] on div "Tại văn phòng" at bounding box center [1298, 513] width 203 height 18
type input "0"
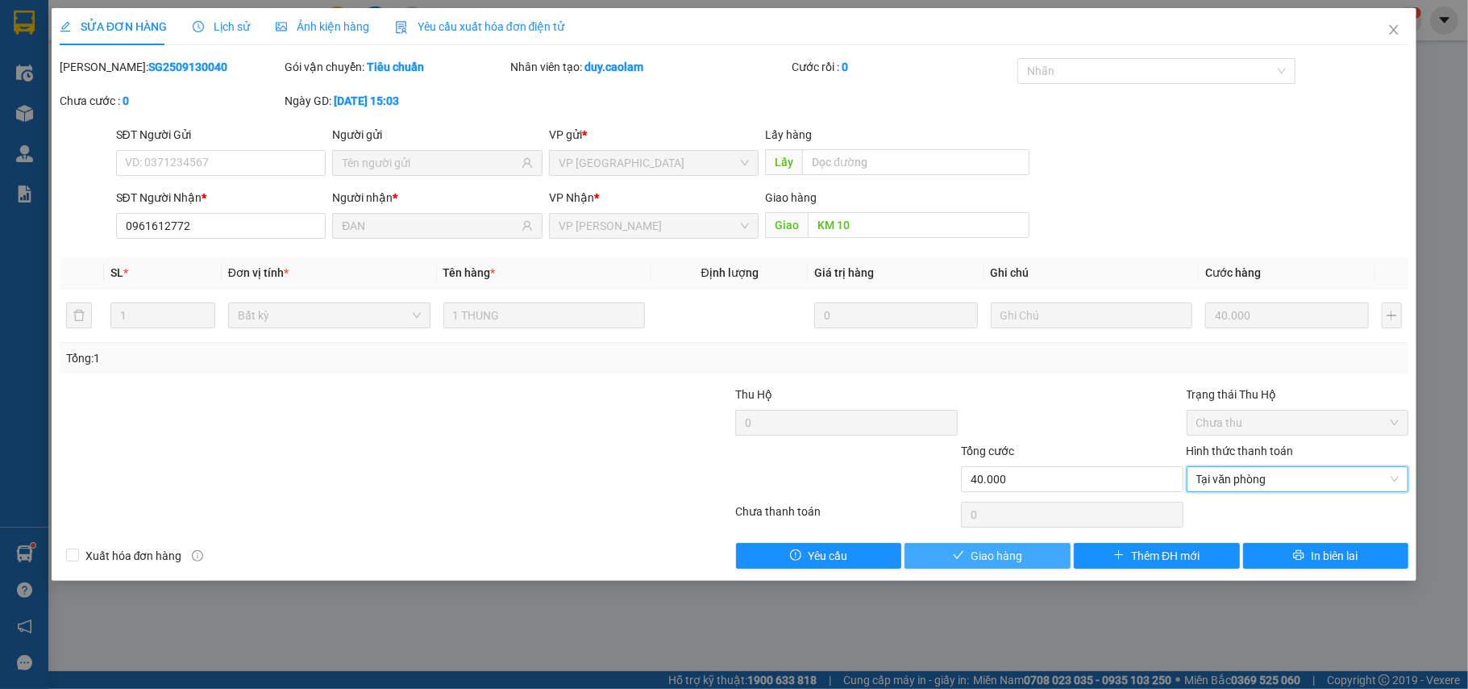
click at [1030, 556] on button "Giao hàng" at bounding box center [988, 556] width 166 height 26
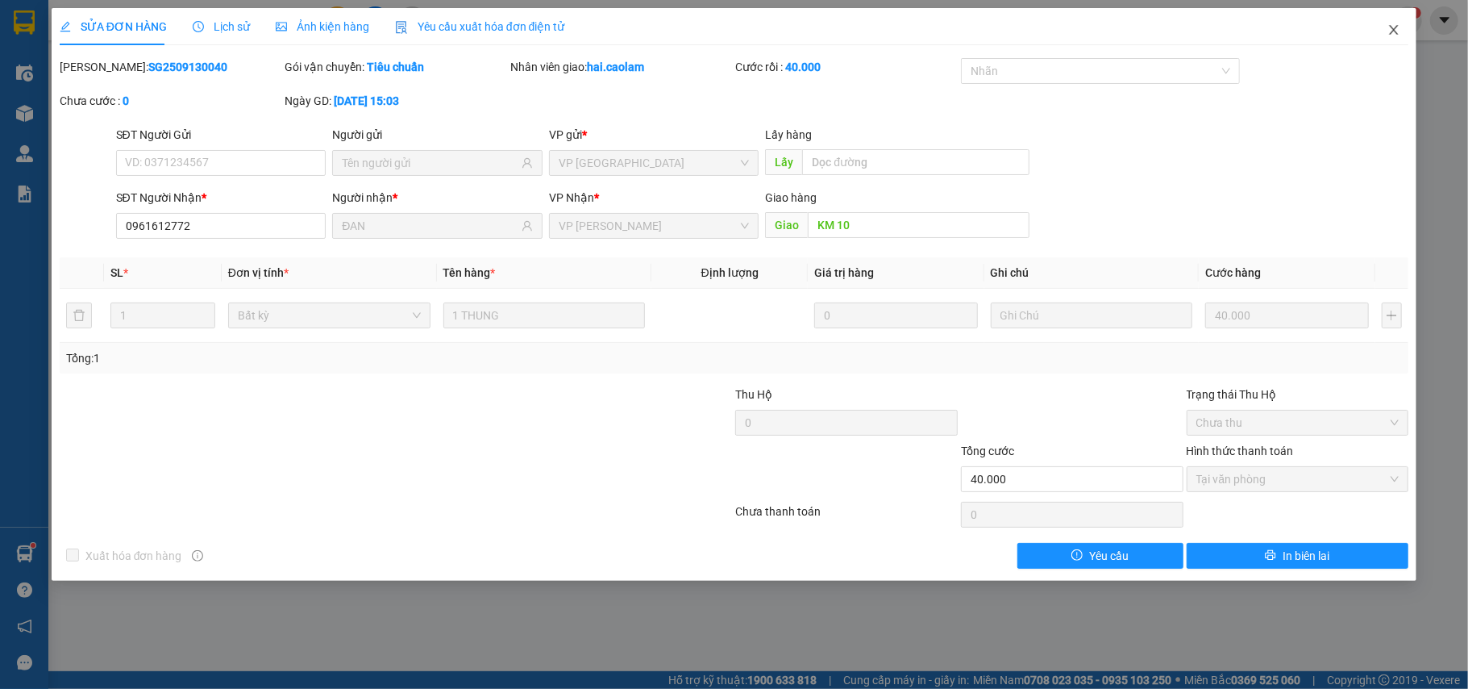
click at [1391, 34] on icon "close" at bounding box center [1394, 30] width 9 height 10
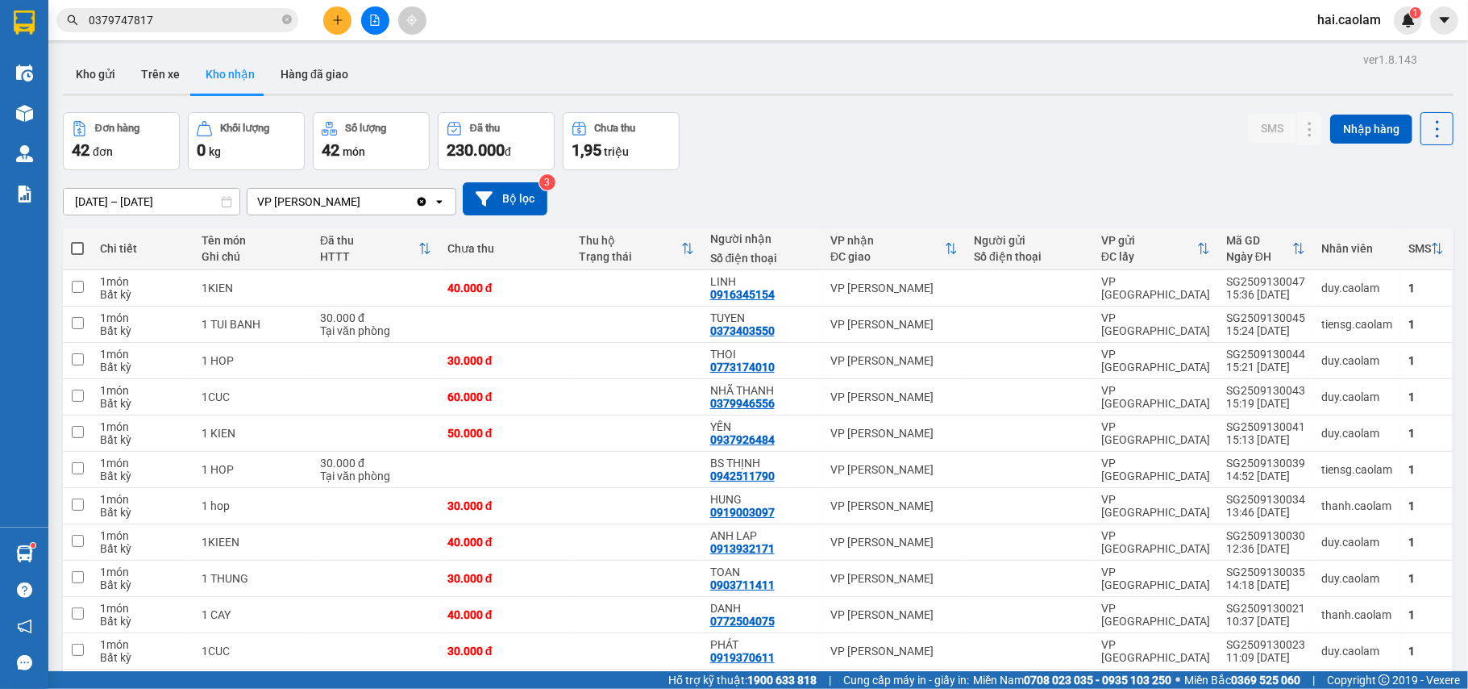
click at [832, 152] on div "Đơn hàng 42 đơn Khối lượng 0 kg Số lượng 42 món Đã thu 230.000 đ Chưa thu 1,95 …" at bounding box center [758, 141] width 1391 height 58
click at [933, 175] on div "[DATE] – [DATE] Press the down arrow key to interact with the calendar and sele…" at bounding box center [758, 198] width 1391 height 57
click at [972, 176] on div "[DATE] – [DATE] Press the down arrow key to interact with the calendar and sele…" at bounding box center [758, 198] width 1391 height 57
click at [161, 21] on input "0379747817" at bounding box center [184, 20] width 190 height 18
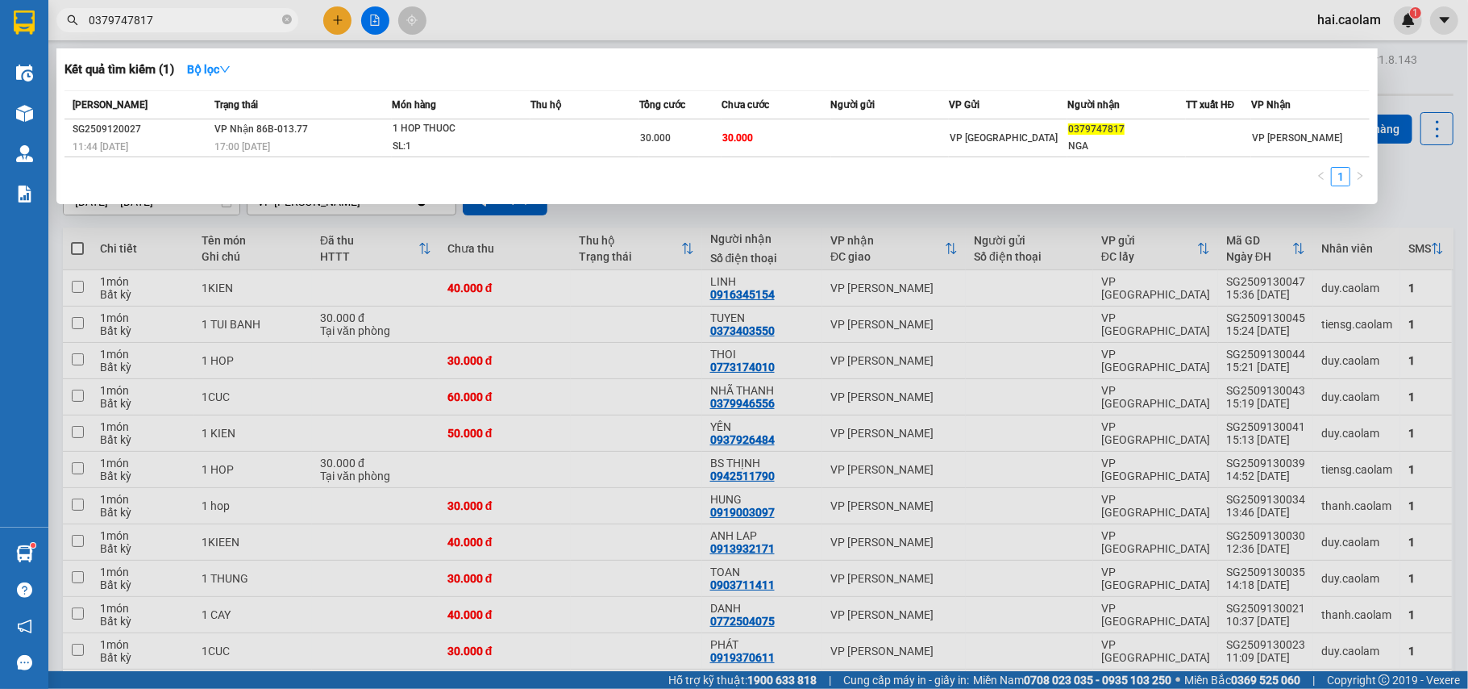
click at [161, 21] on input "0379747817" at bounding box center [184, 20] width 190 height 18
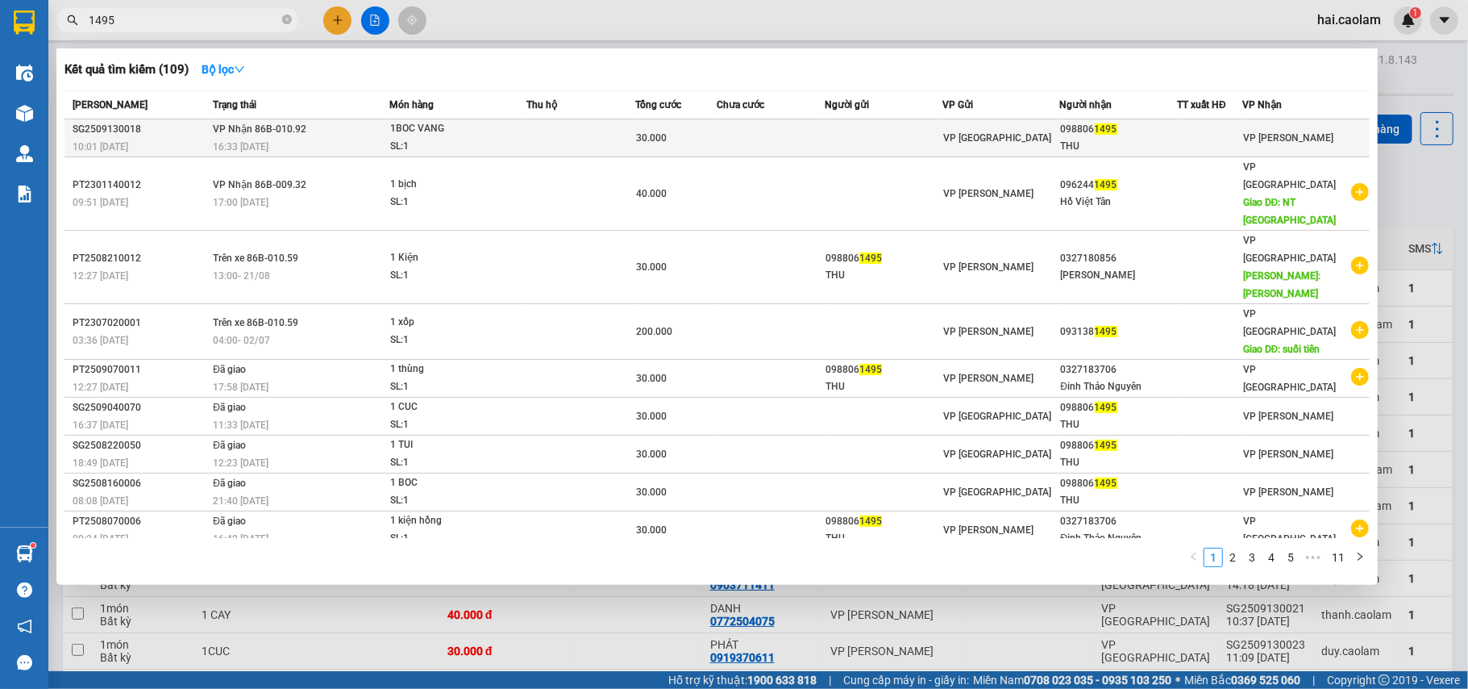
type input "1495"
click at [702, 129] on div "30.000" at bounding box center [676, 138] width 80 height 18
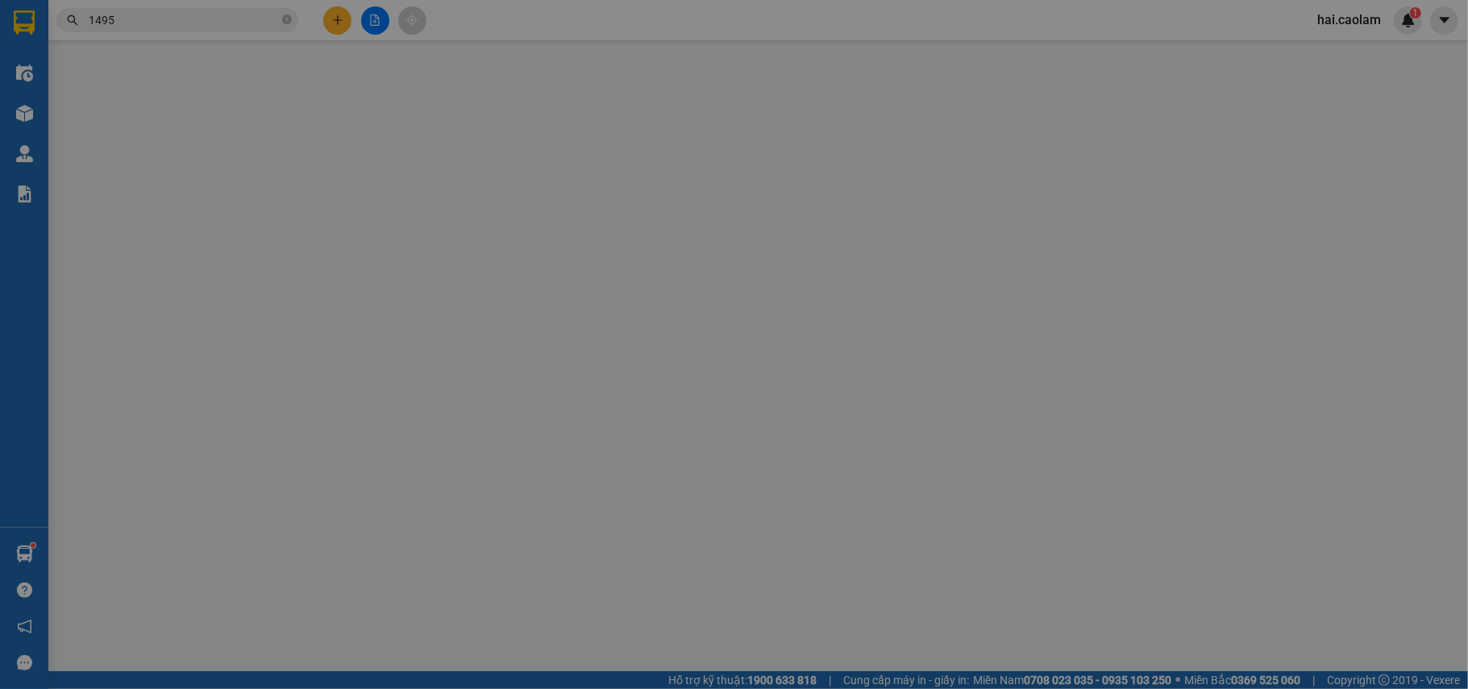
type input "0988061495"
type input "THU"
type input "30.000"
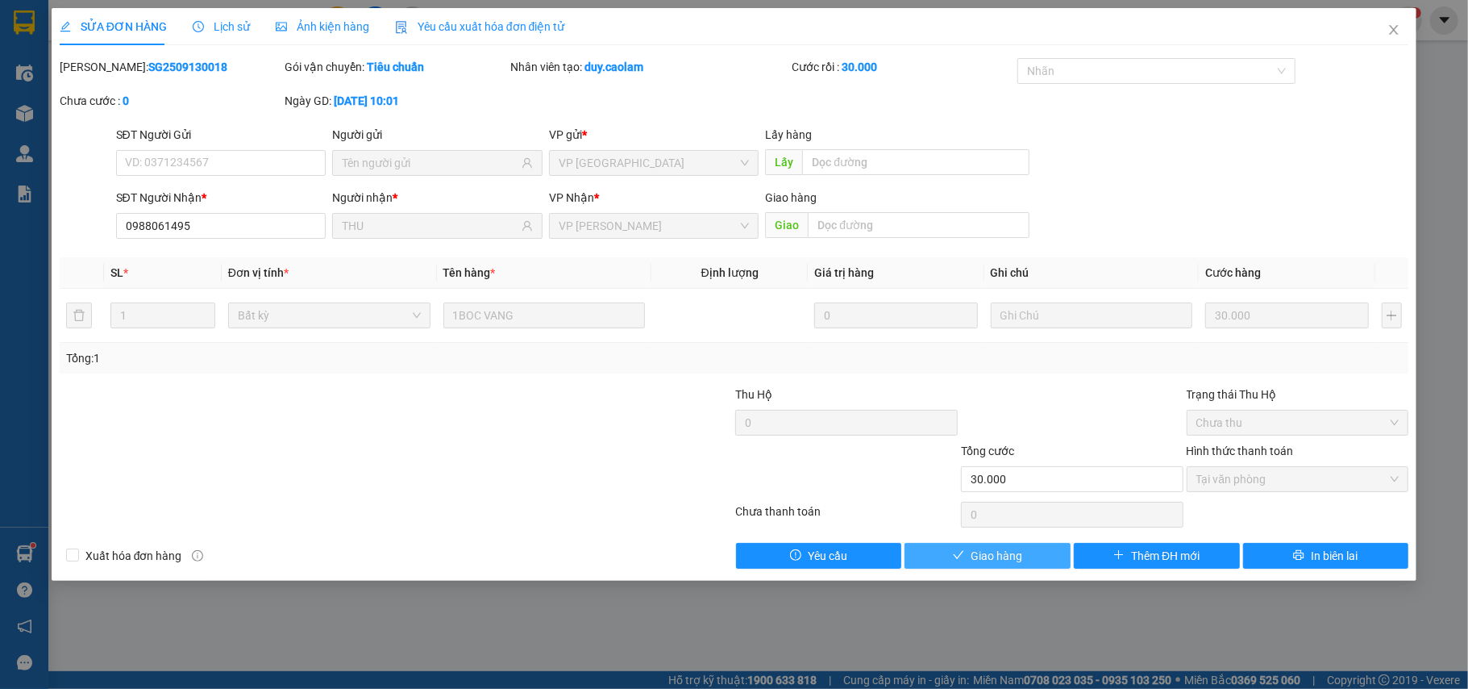
click at [1001, 555] on span "Giao hàng" at bounding box center [997, 556] width 52 height 18
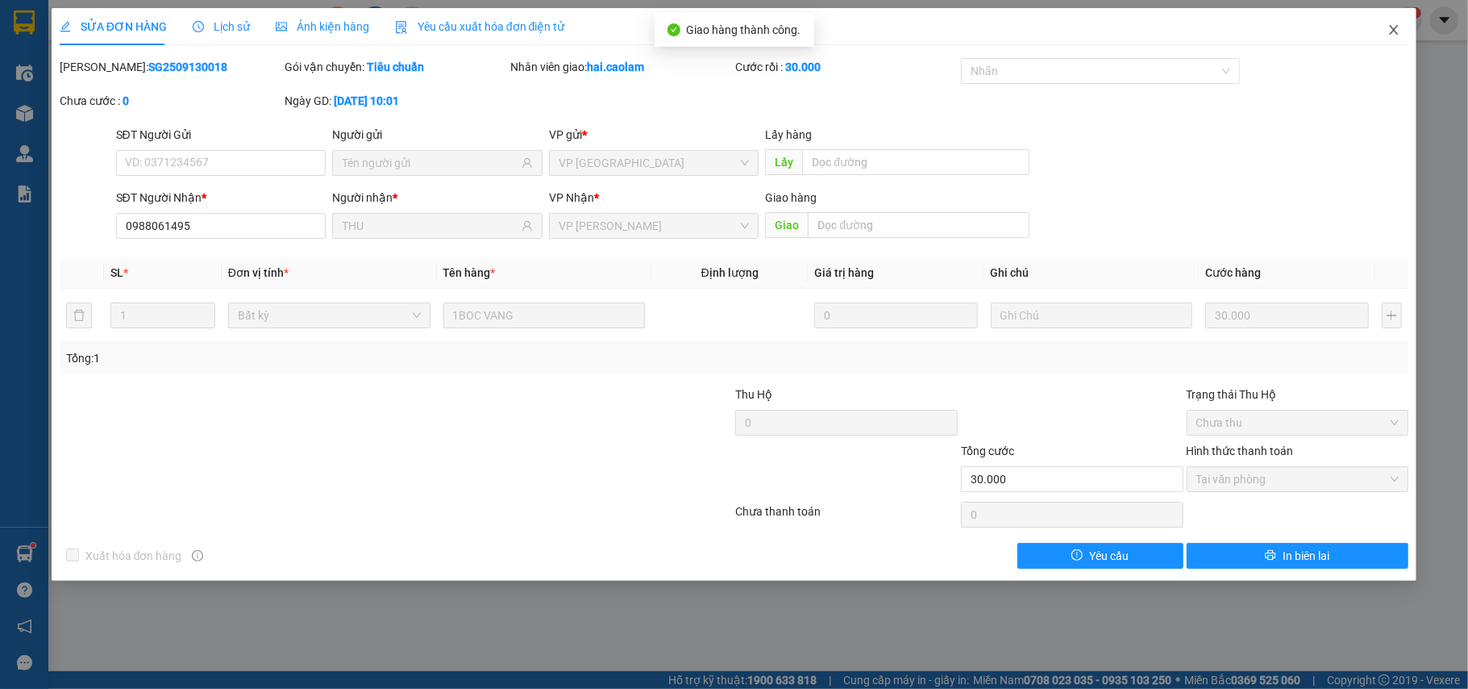
click at [1391, 27] on icon "close" at bounding box center [1394, 30] width 9 height 10
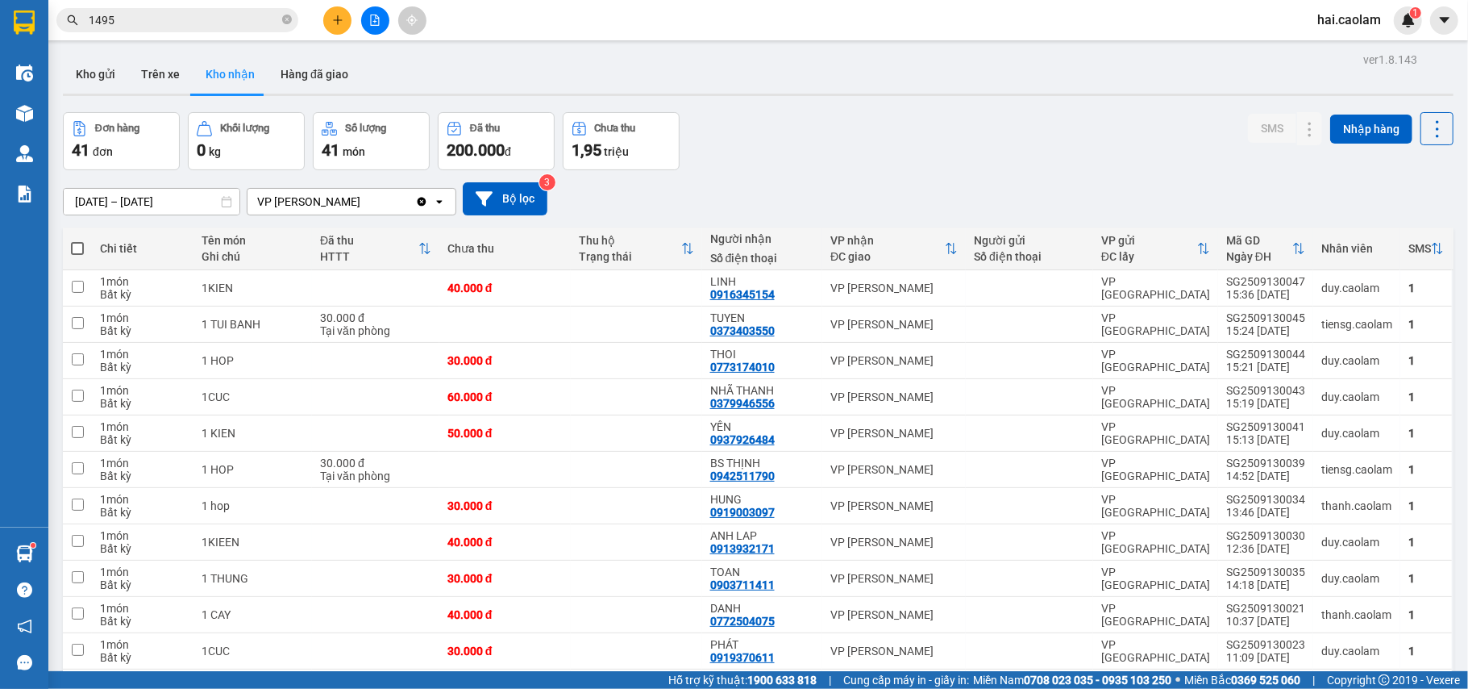
click at [135, 26] on input "1495" at bounding box center [184, 20] width 190 height 18
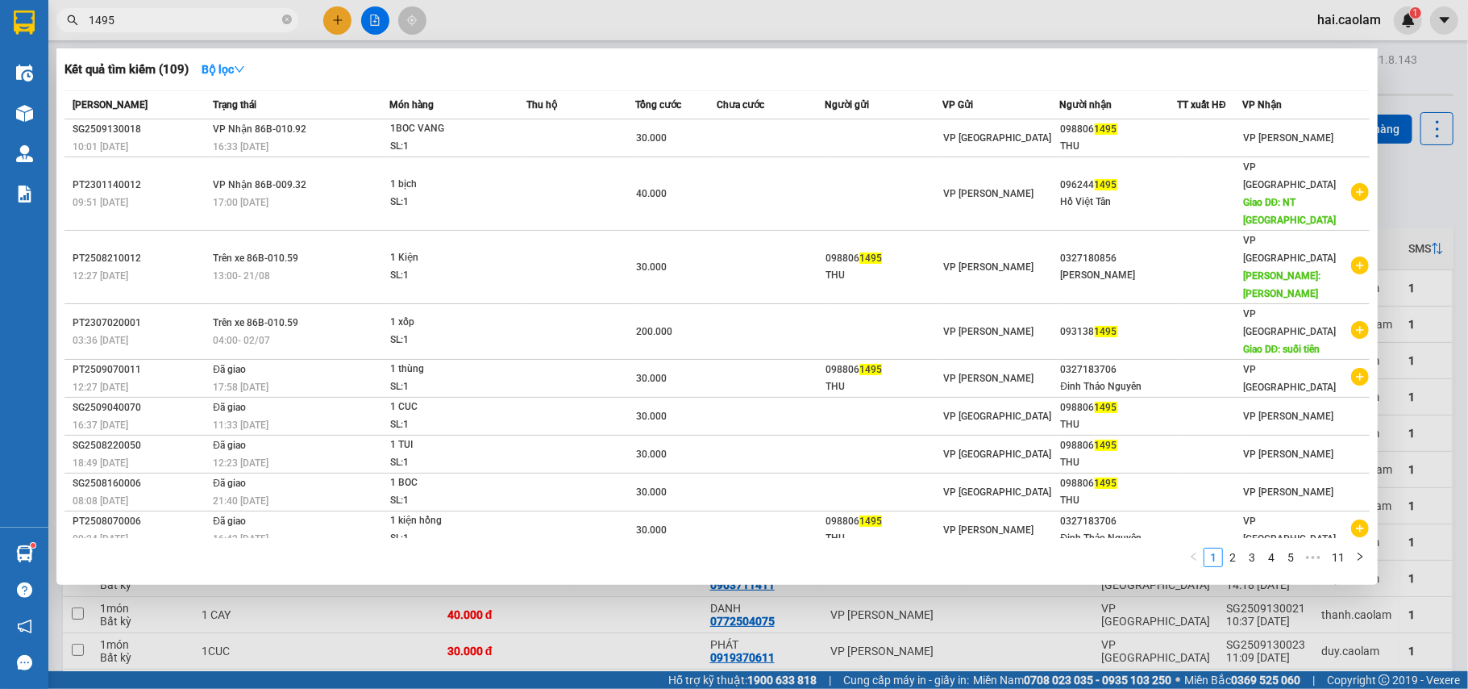
click at [135, 26] on input "1495" at bounding box center [184, 20] width 190 height 18
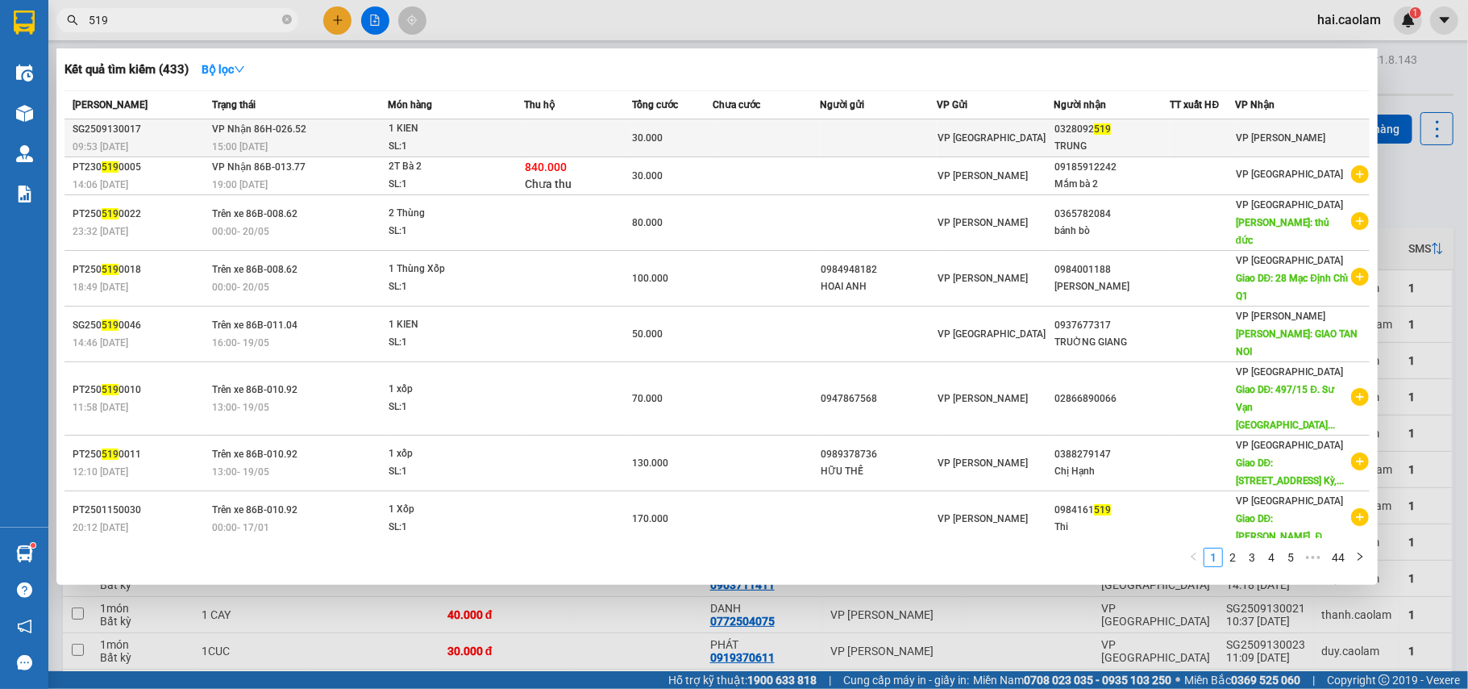
type input "519"
click at [795, 145] on td at bounding box center [767, 138] width 108 height 38
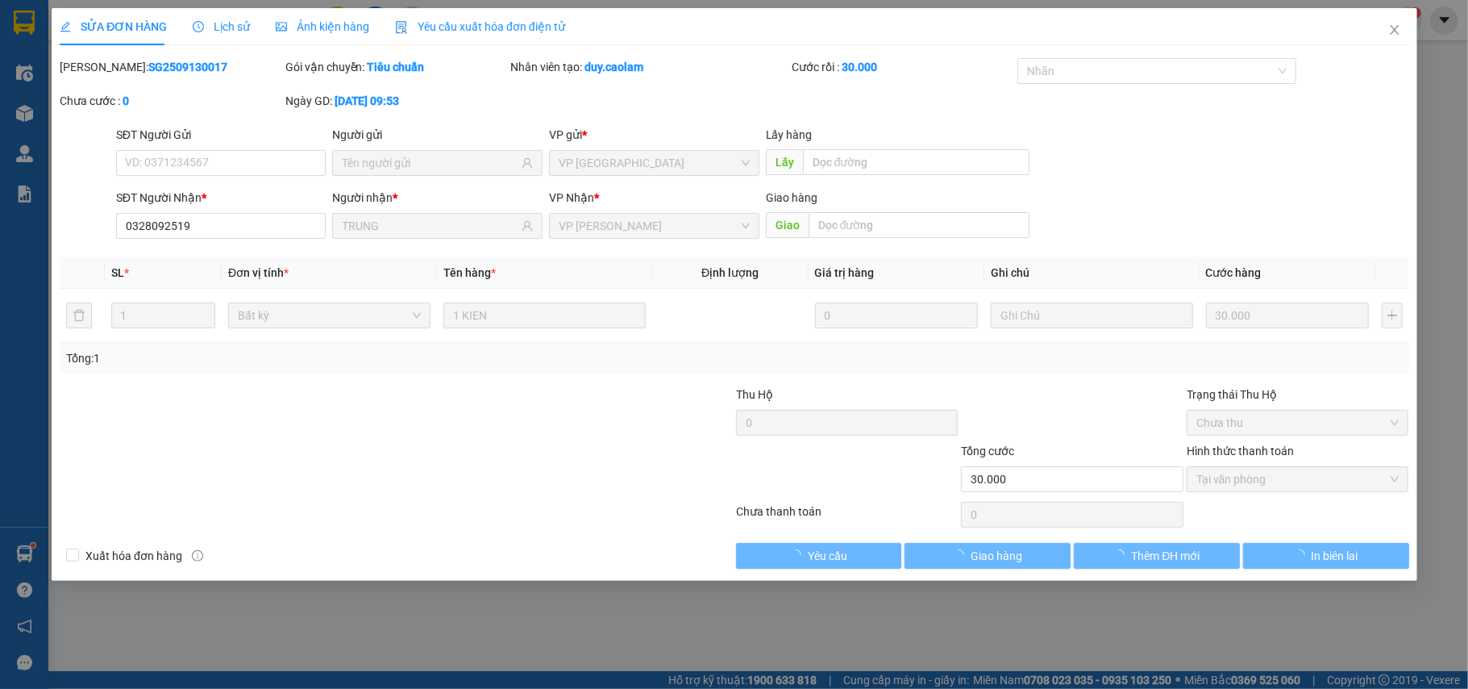
type input "0328092519"
type input "TRUNG"
type input "30.000"
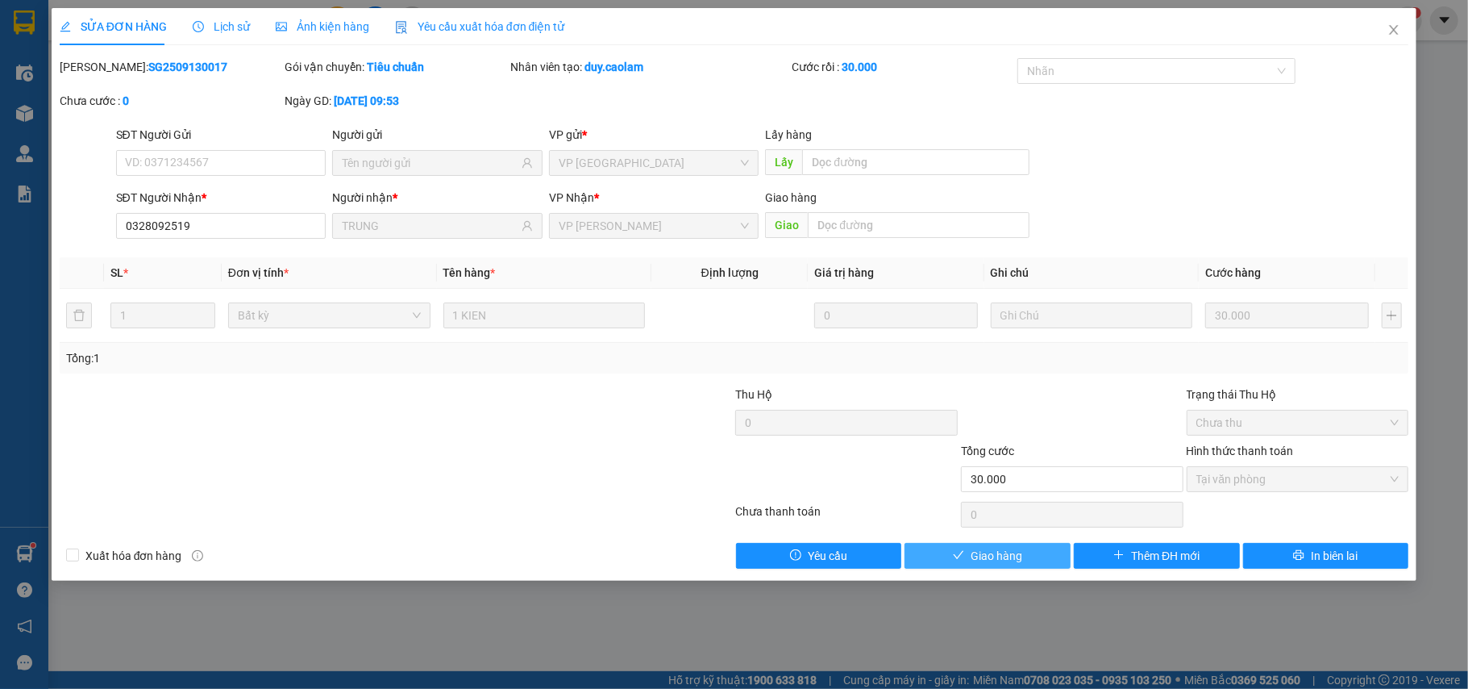
click at [984, 560] on span "Giao hàng" at bounding box center [997, 556] width 52 height 18
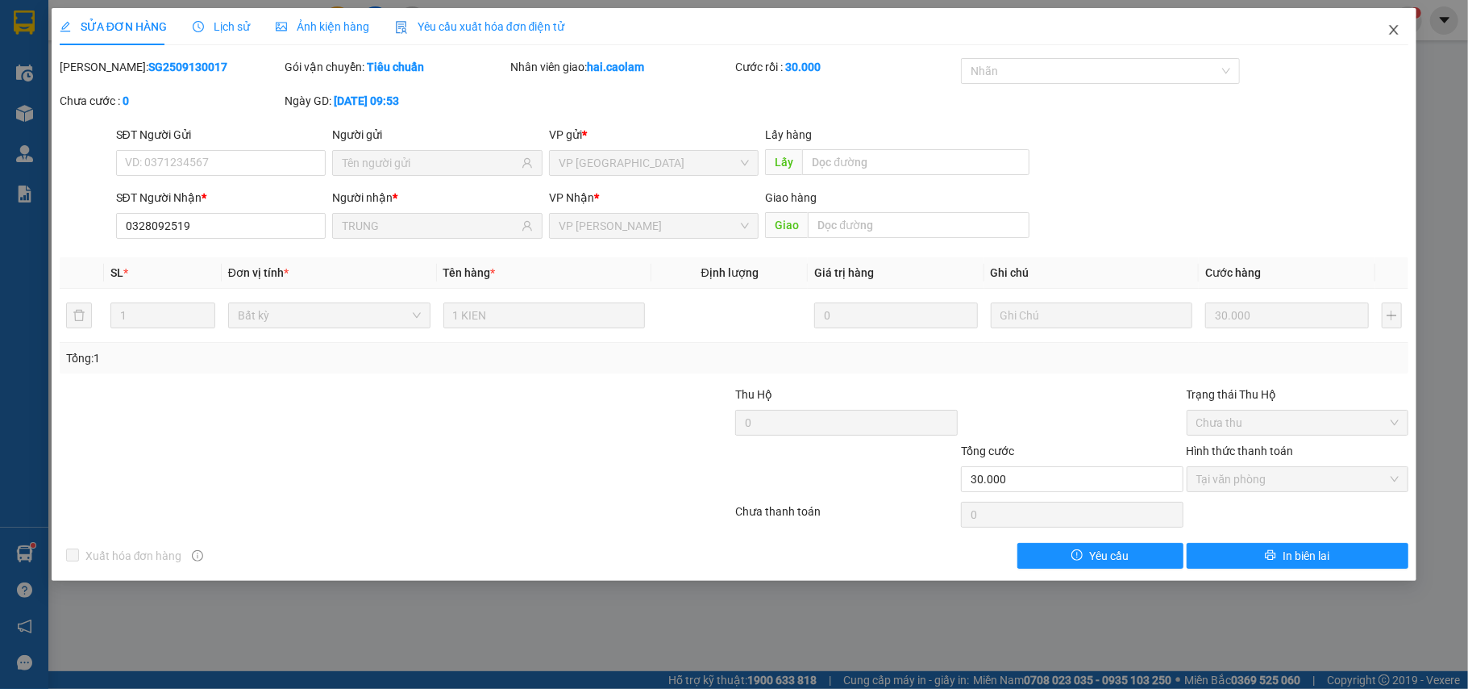
drag, startPoint x: 1387, startPoint y: 23, endPoint x: 189, endPoint y: 19, distance: 1198.3
click at [1387, 23] on span "Close" at bounding box center [1394, 30] width 45 height 45
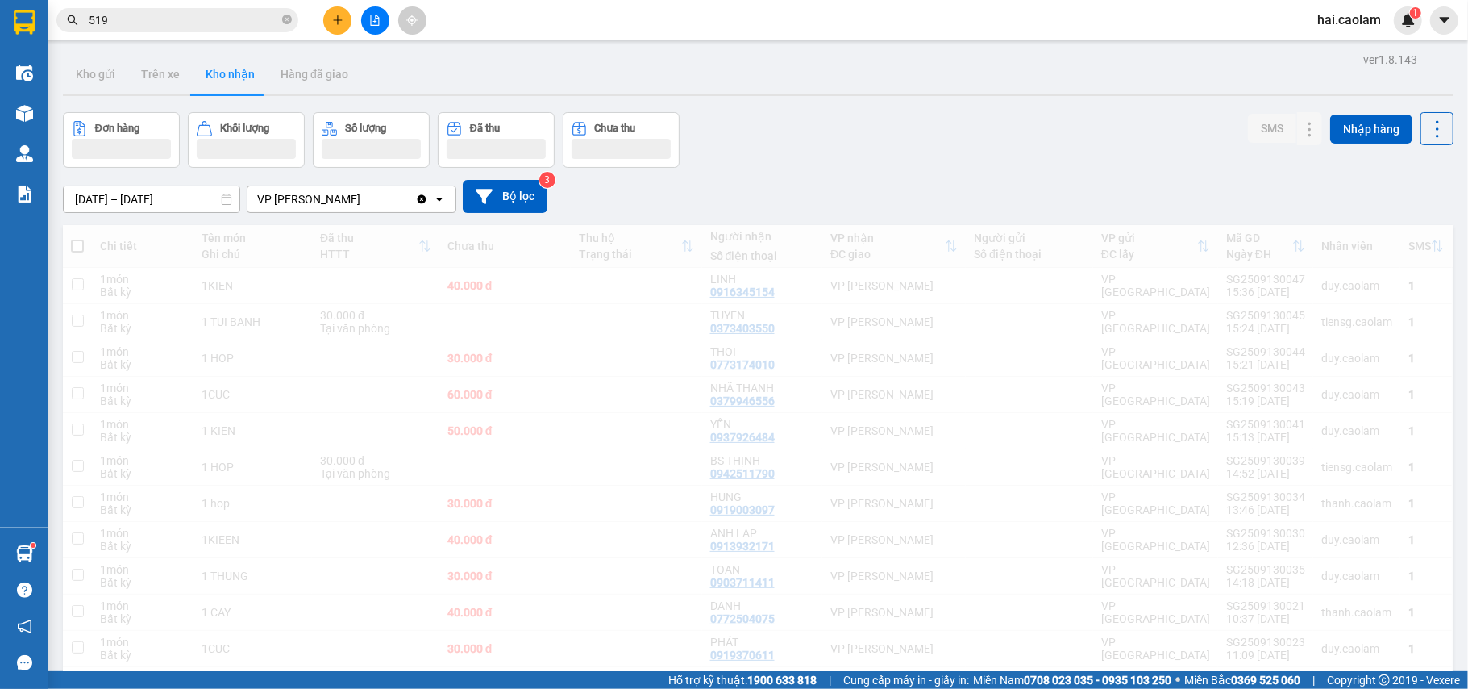
click at [181, 24] on input "519" at bounding box center [184, 20] width 190 height 18
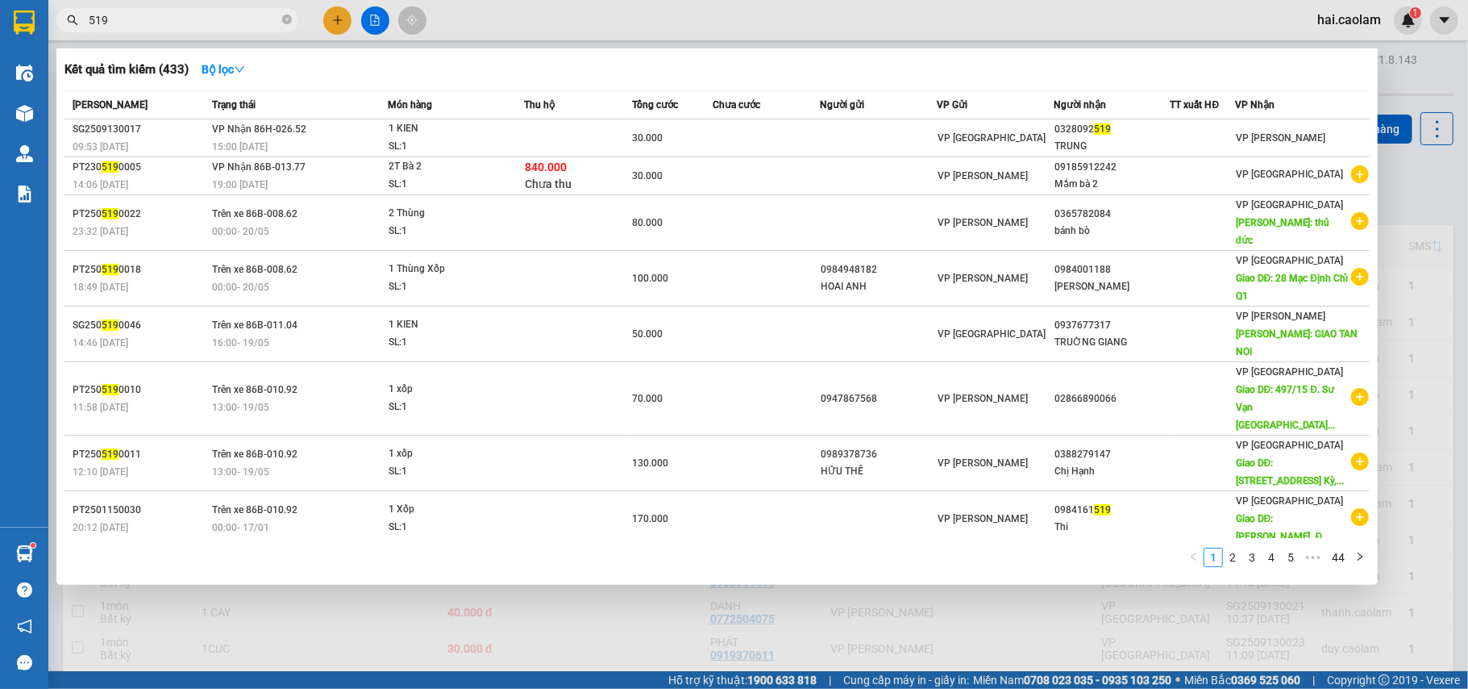
click at [181, 24] on input "519" at bounding box center [184, 20] width 190 height 18
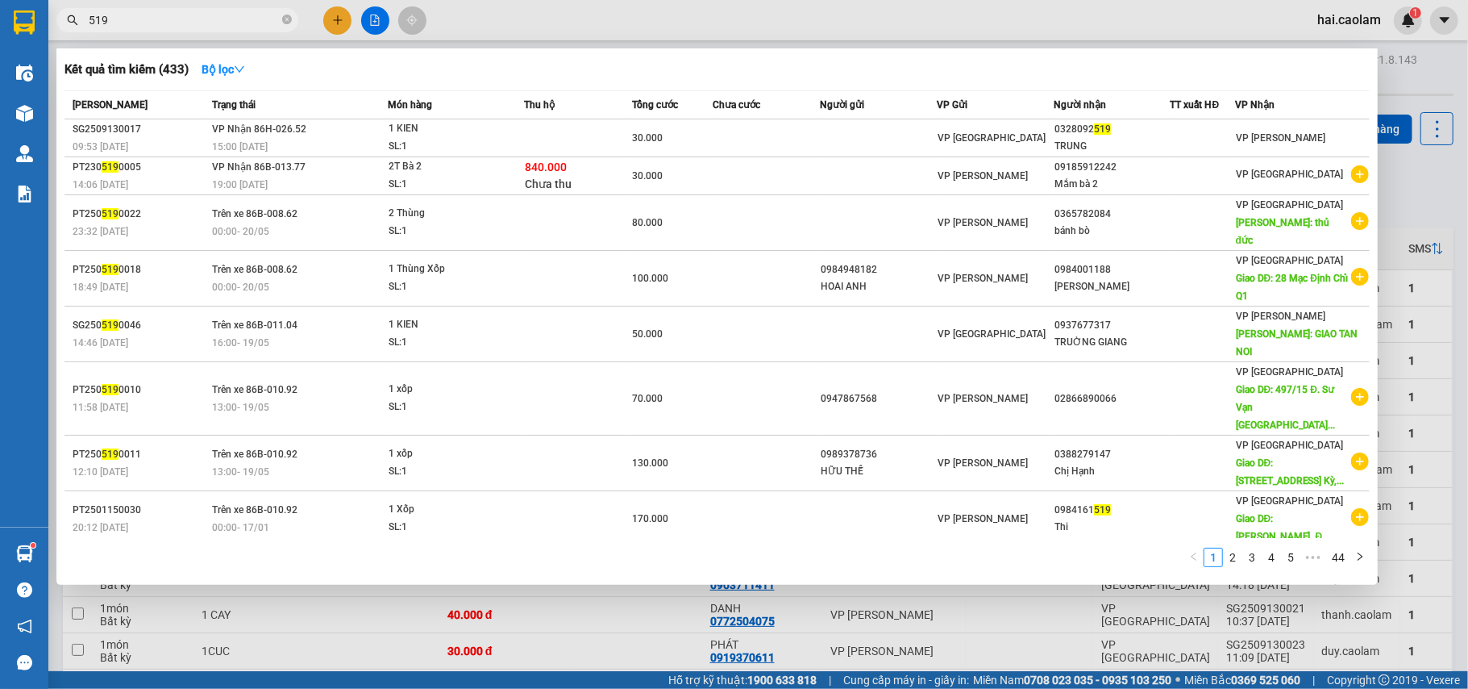
click at [181, 24] on input "519" at bounding box center [184, 20] width 190 height 18
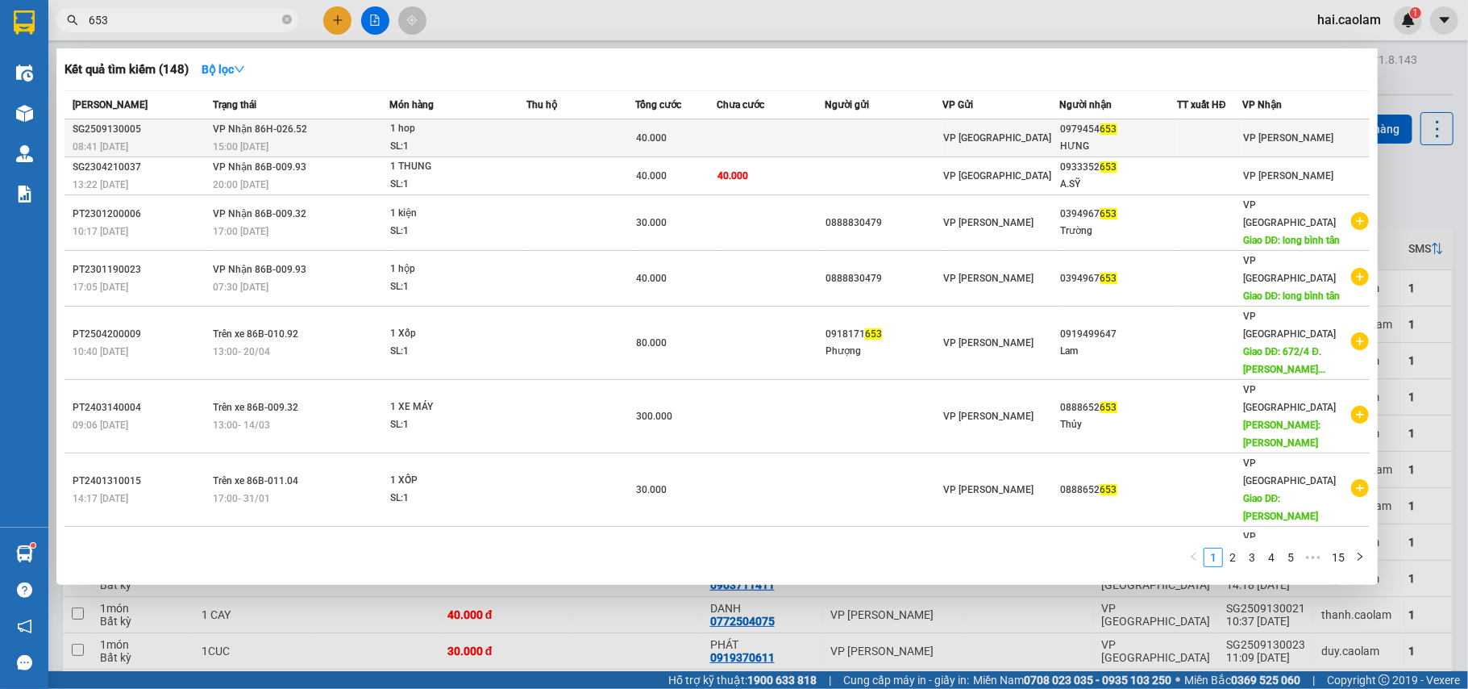
type input "653"
click at [843, 135] on td at bounding box center [884, 138] width 118 height 38
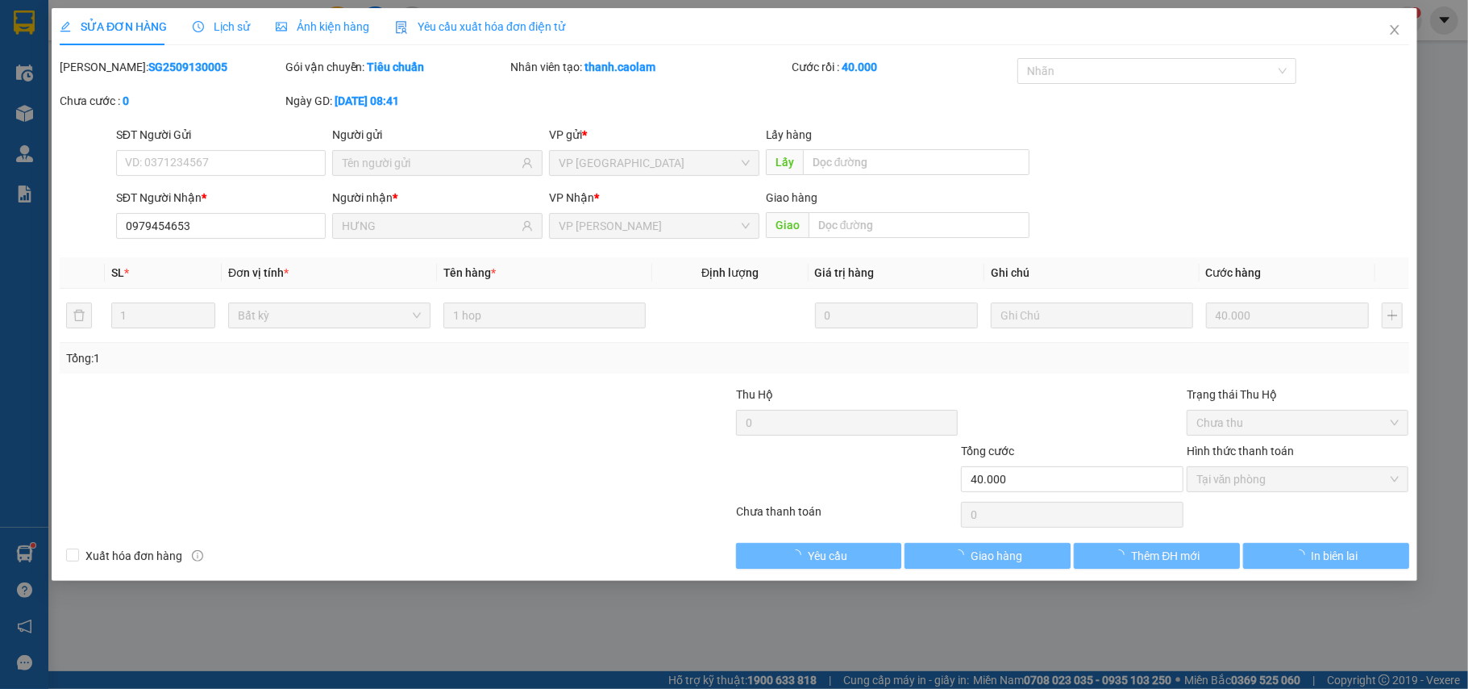
type input "0979454653"
type input "HƯNG"
type input "40.000"
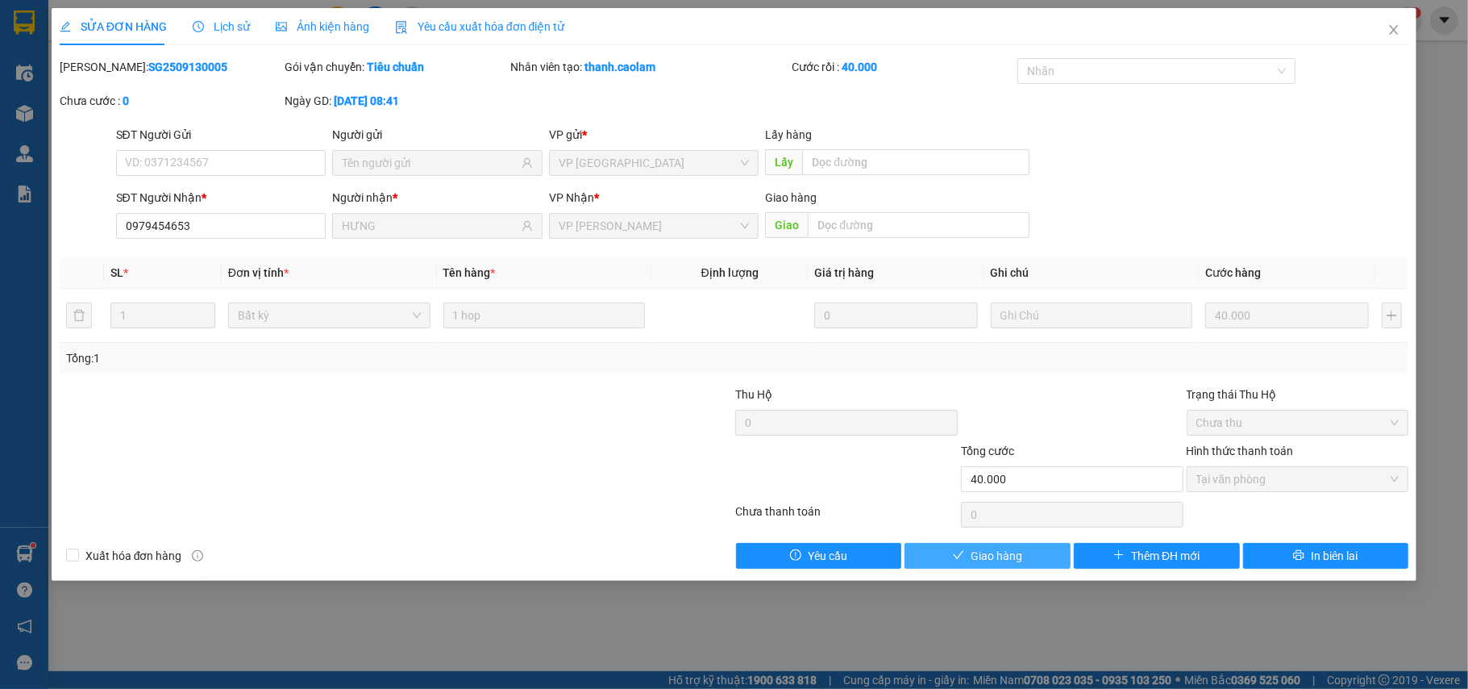
click at [972, 559] on span "Giao hàng" at bounding box center [997, 556] width 52 height 18
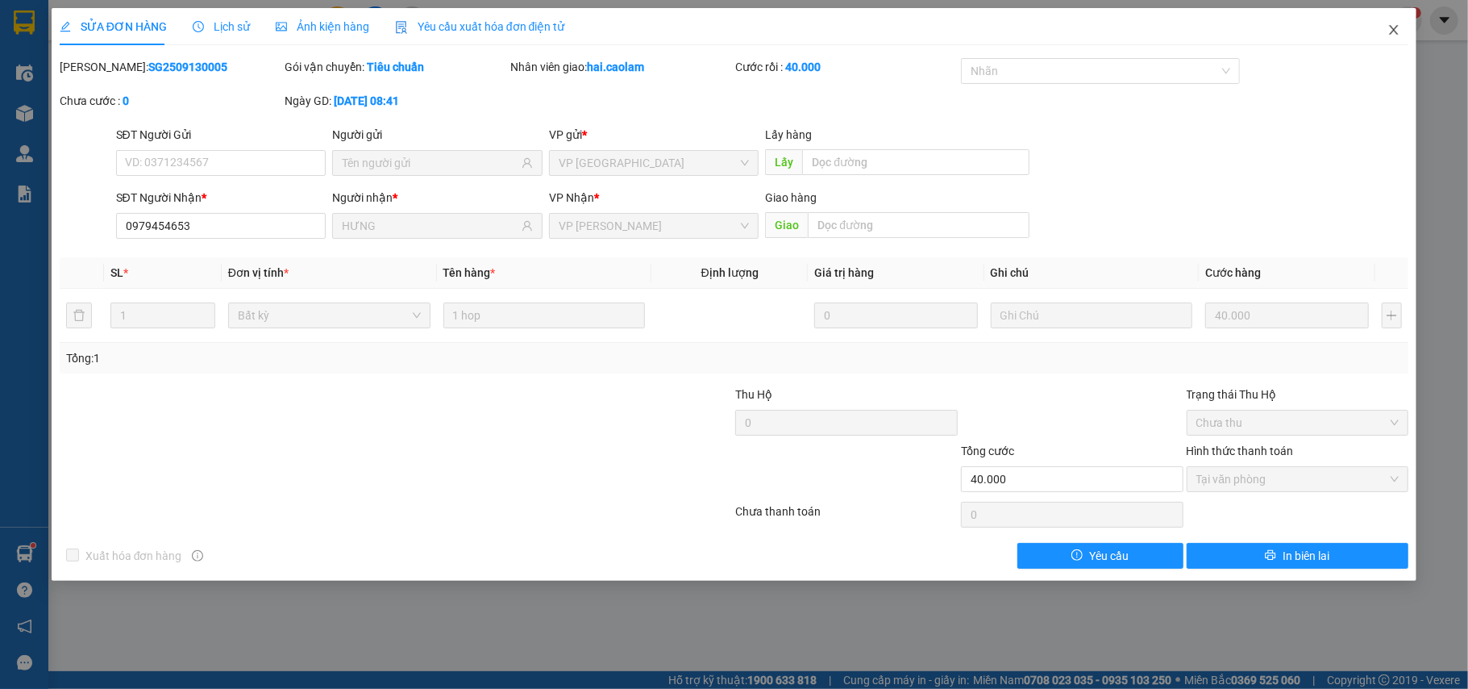
click at [1387, 33] on span "Close" at bounding box center [1394, 30] width 45 height 45
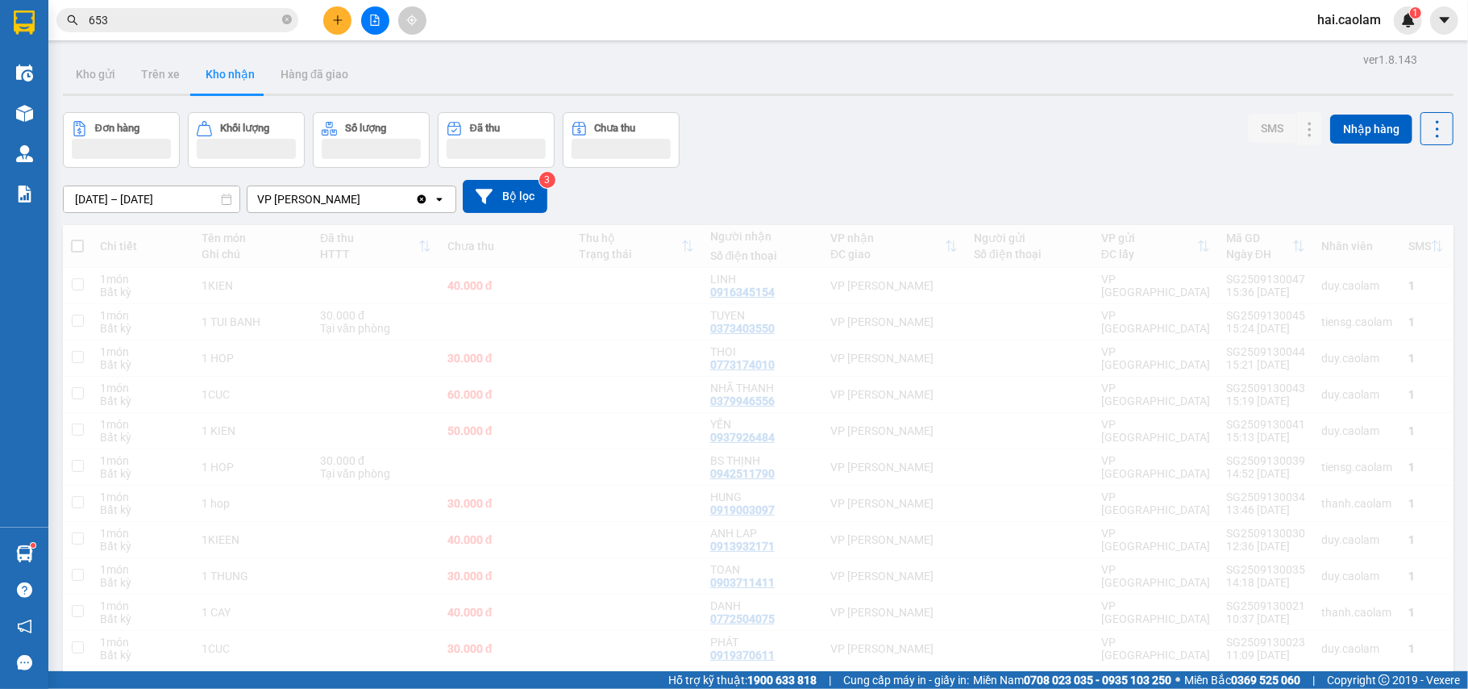
click at [142, 21] on input "653" at bounding box center [184, 20] width 190 height 18
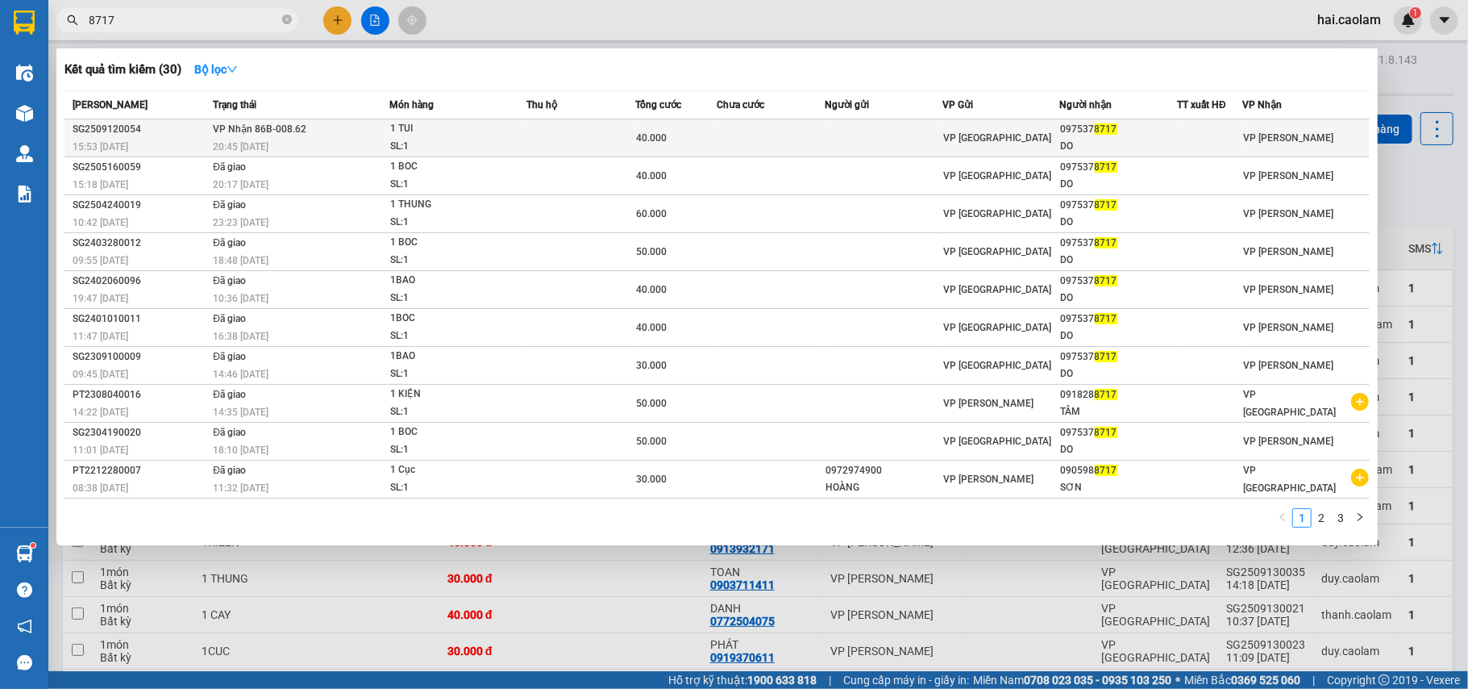
type input "8717"
click at [929, 143] on td at bounding box center [884, 138] width 118 height 38
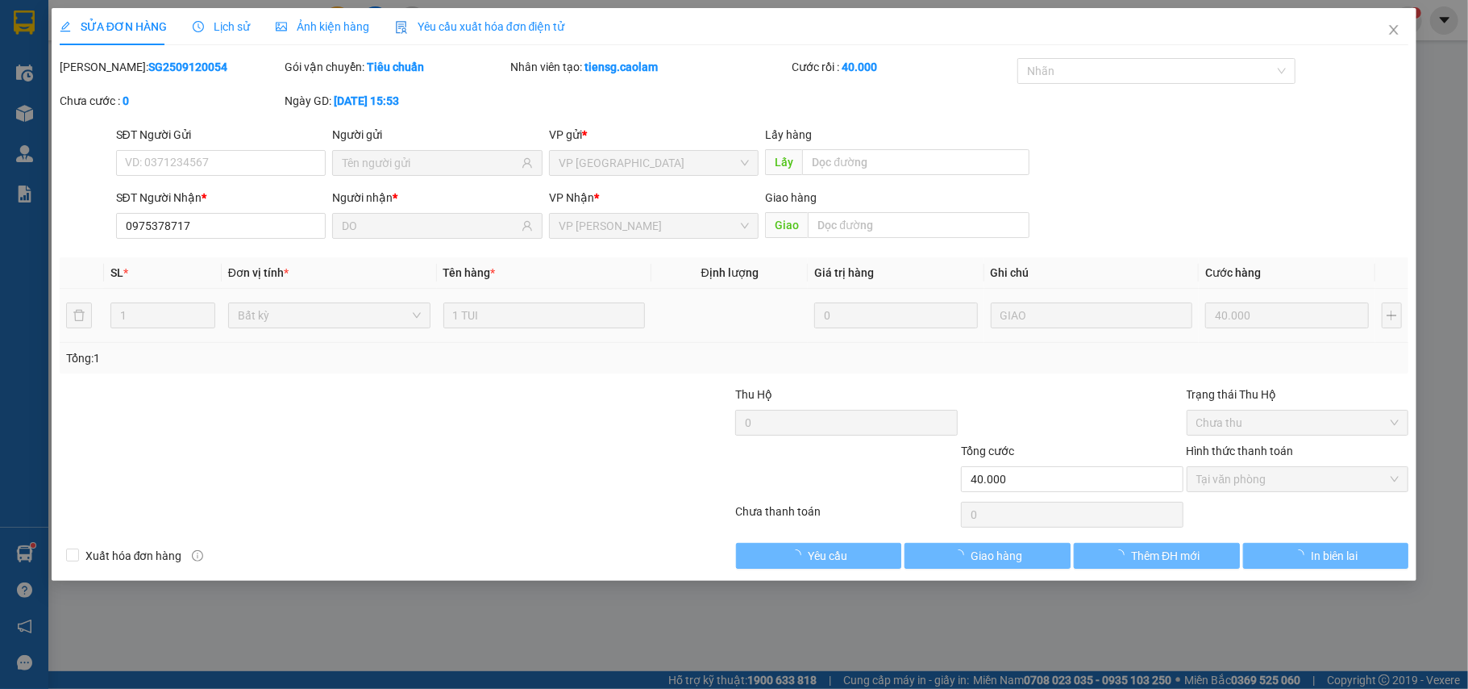
type input "0975378717"
type input "DO"
type input "40.000"
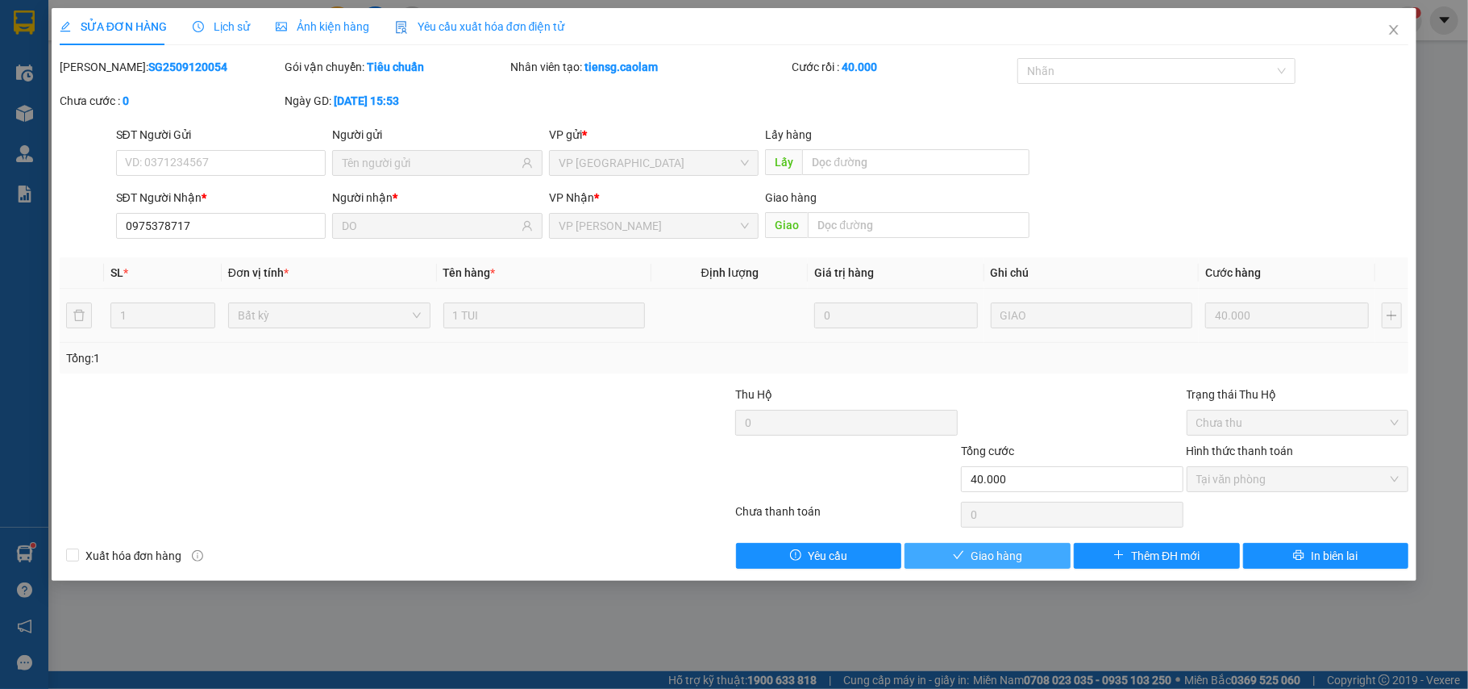
click at [978, 564] on span "Giao hàng" at bounding box center [997, 556] width 52 height 18
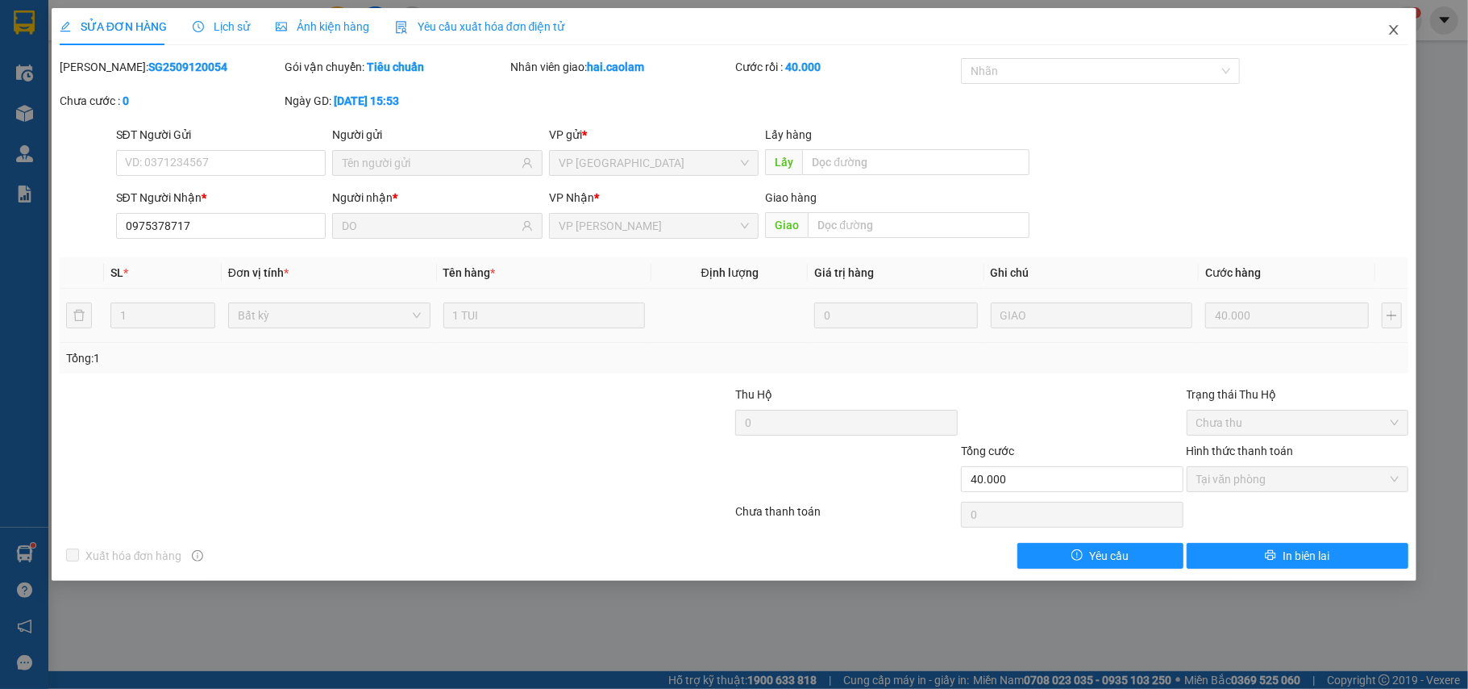
click at [1395, 27] on icon "close" at bounding box center [1394, 29] width 13 height 13
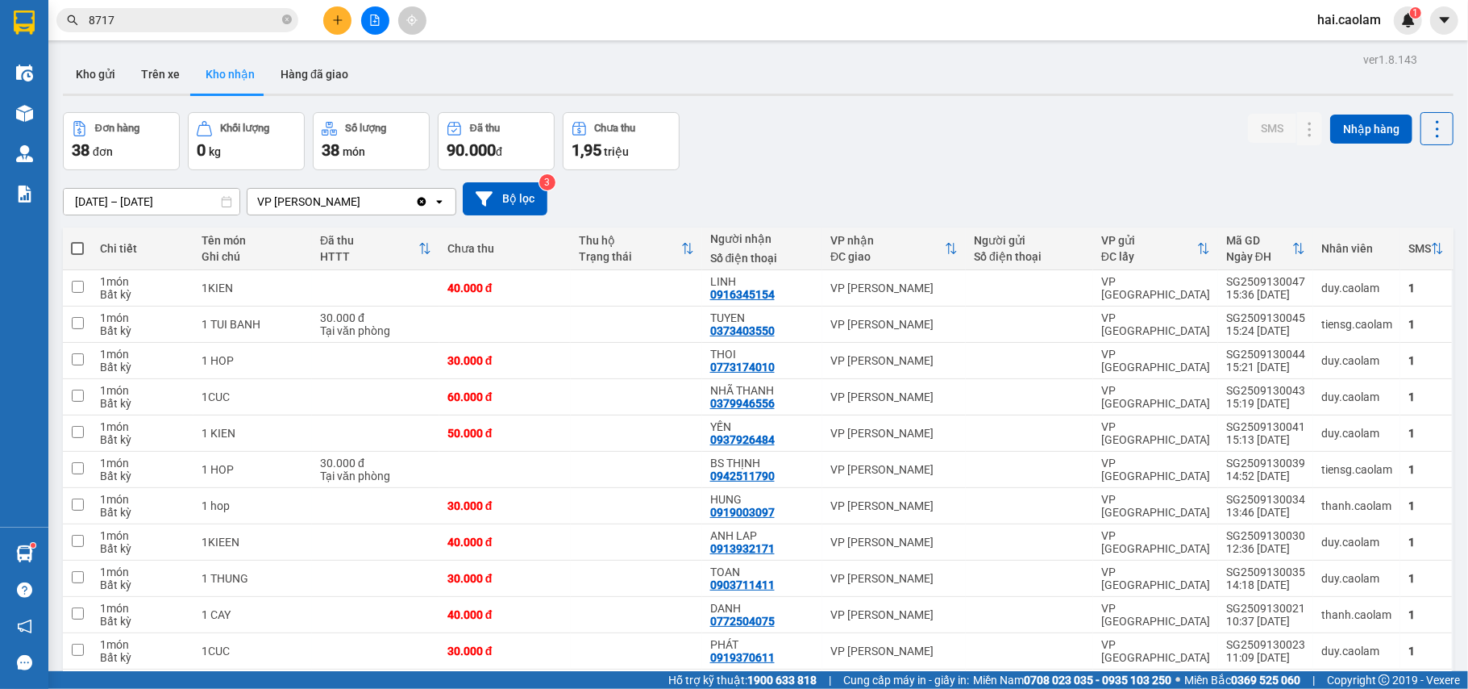
click at [192, 27] on input "8717" at bounding box center [184, 20] width 190 height 18
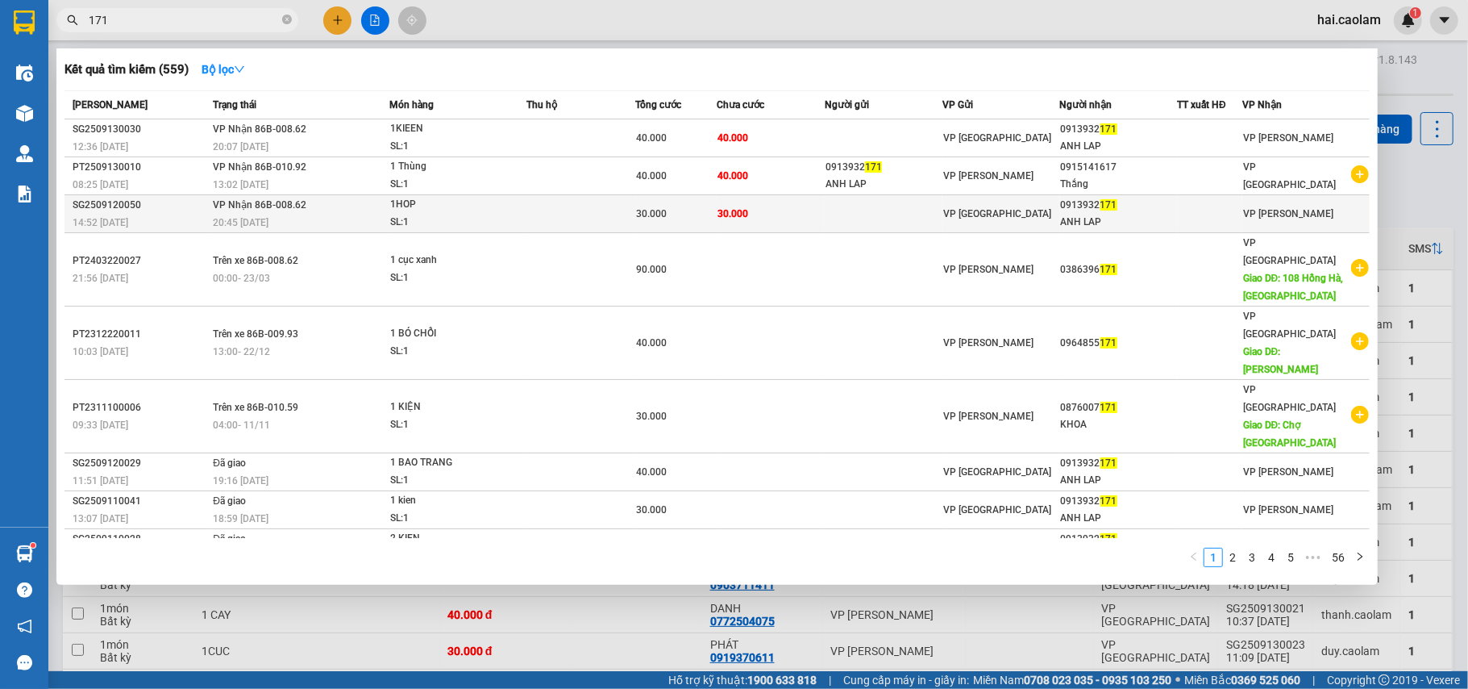
type input "171"
click at [860, 213] on td at bounding box center [884, 214] width 118 height 38
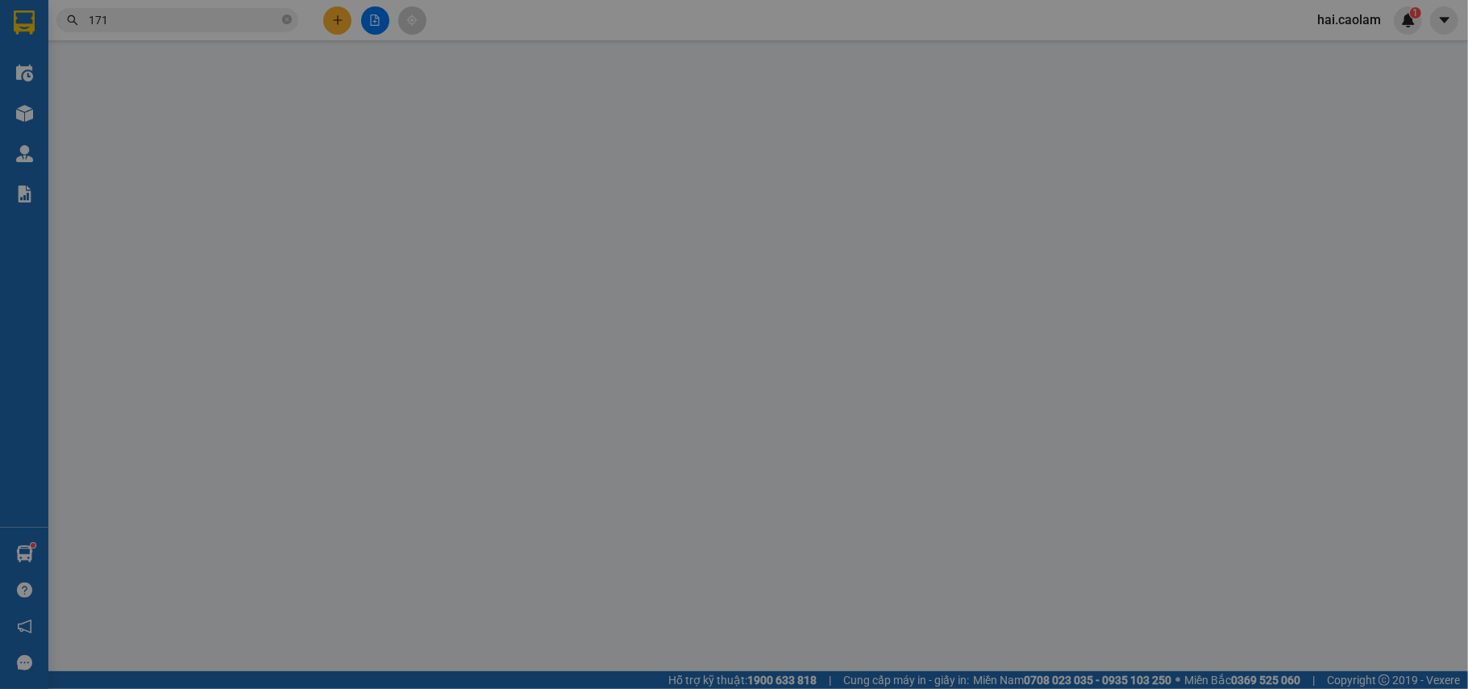
type input "0913932171"
type input "ANH LAP"
type input "30.000"
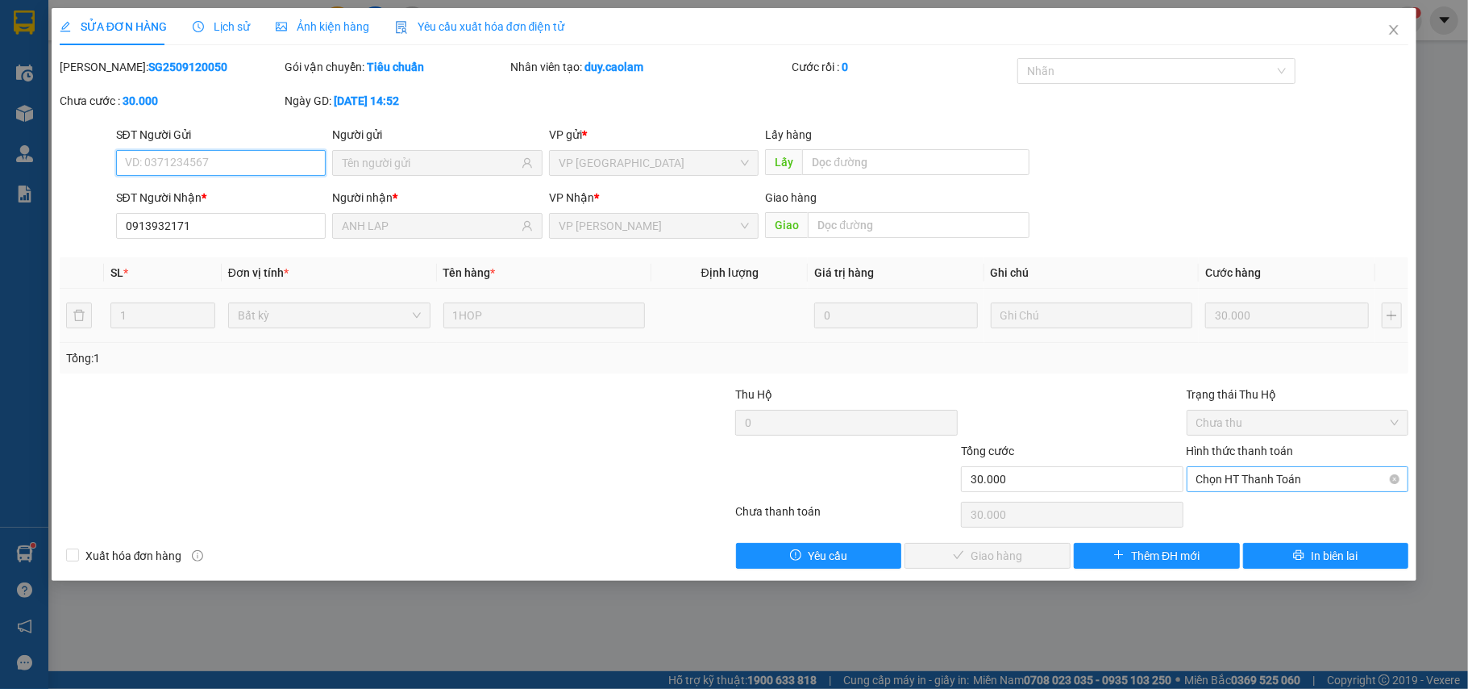
click at [1266, 473] on span "Chọn HT Thanh Toán" at bounding box center [1298, 479] width 203 height 24
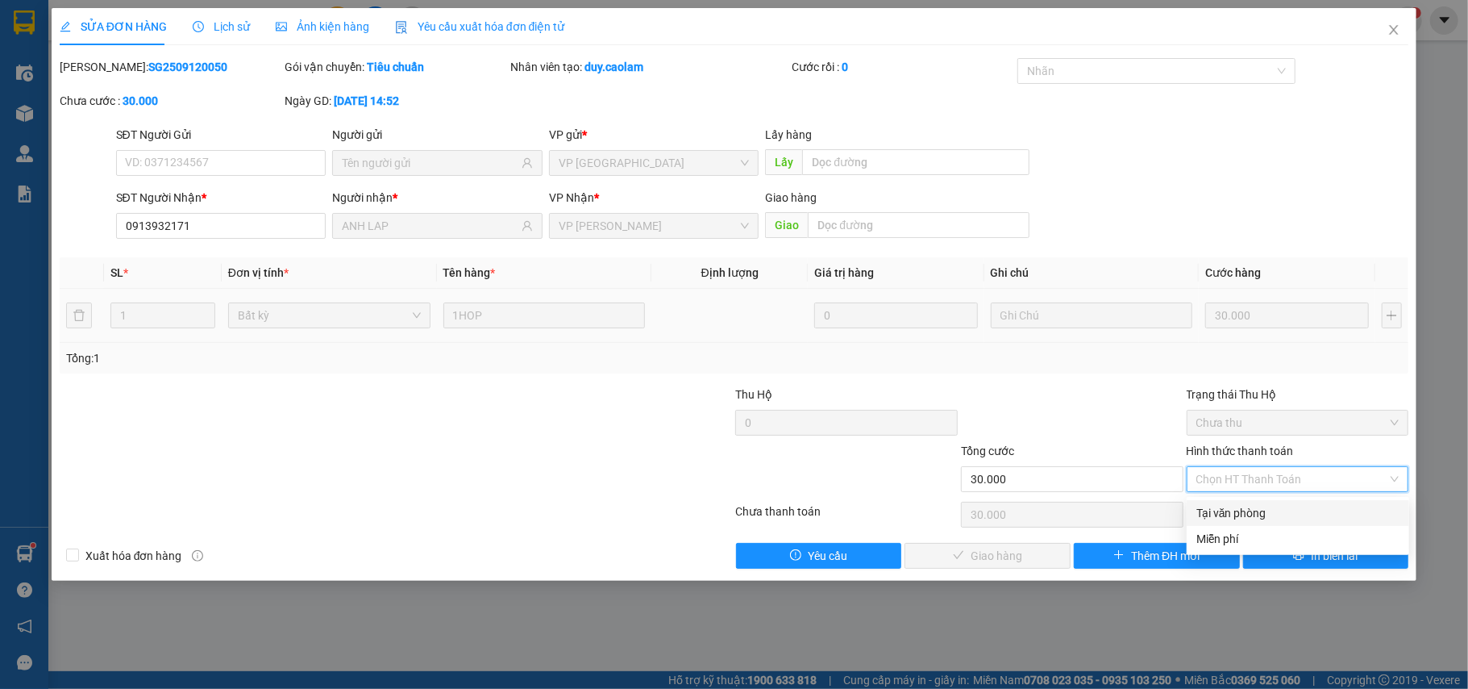
click at [1242, 505] on div "Tại văn phòng" at bounding box center [1298, 513] width 203 height 18
type input "0"
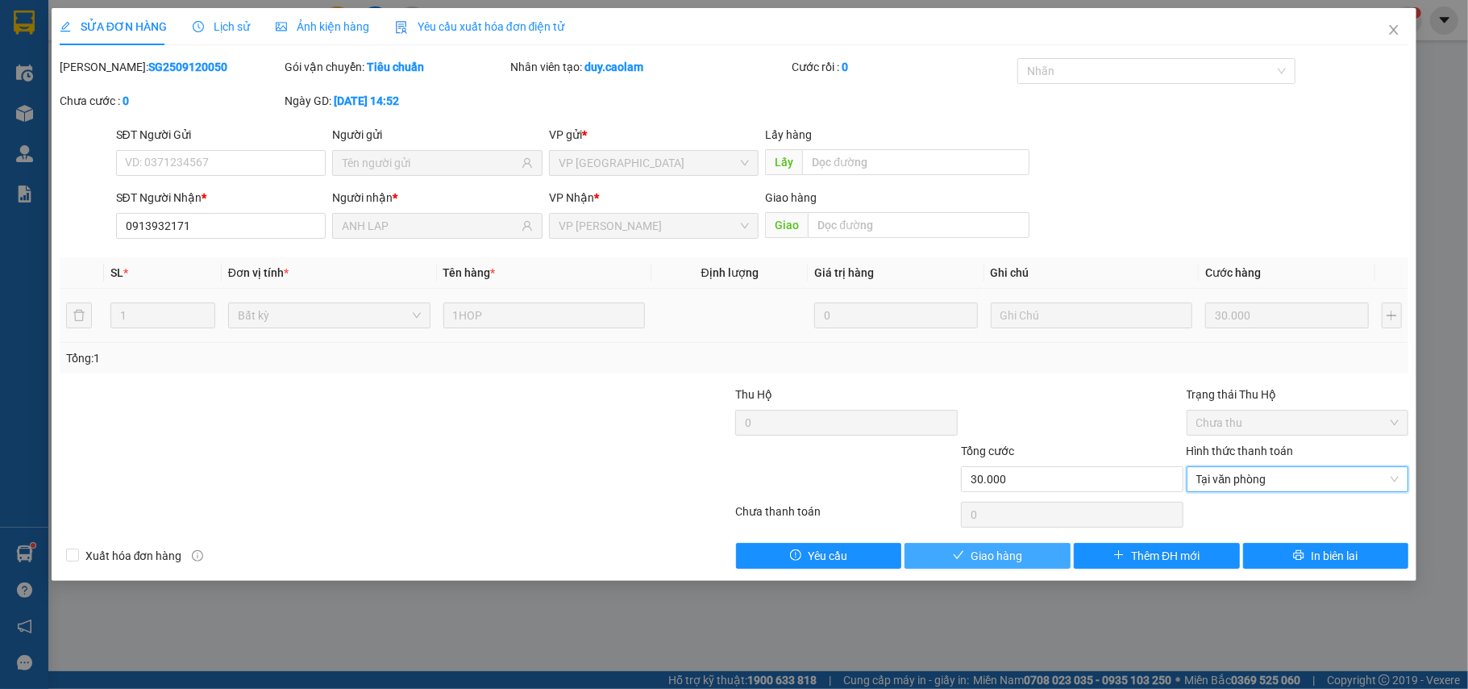
click at [1026, 549] on button "Giao hàng" at bounding box center [988, 556] width 166 height 26
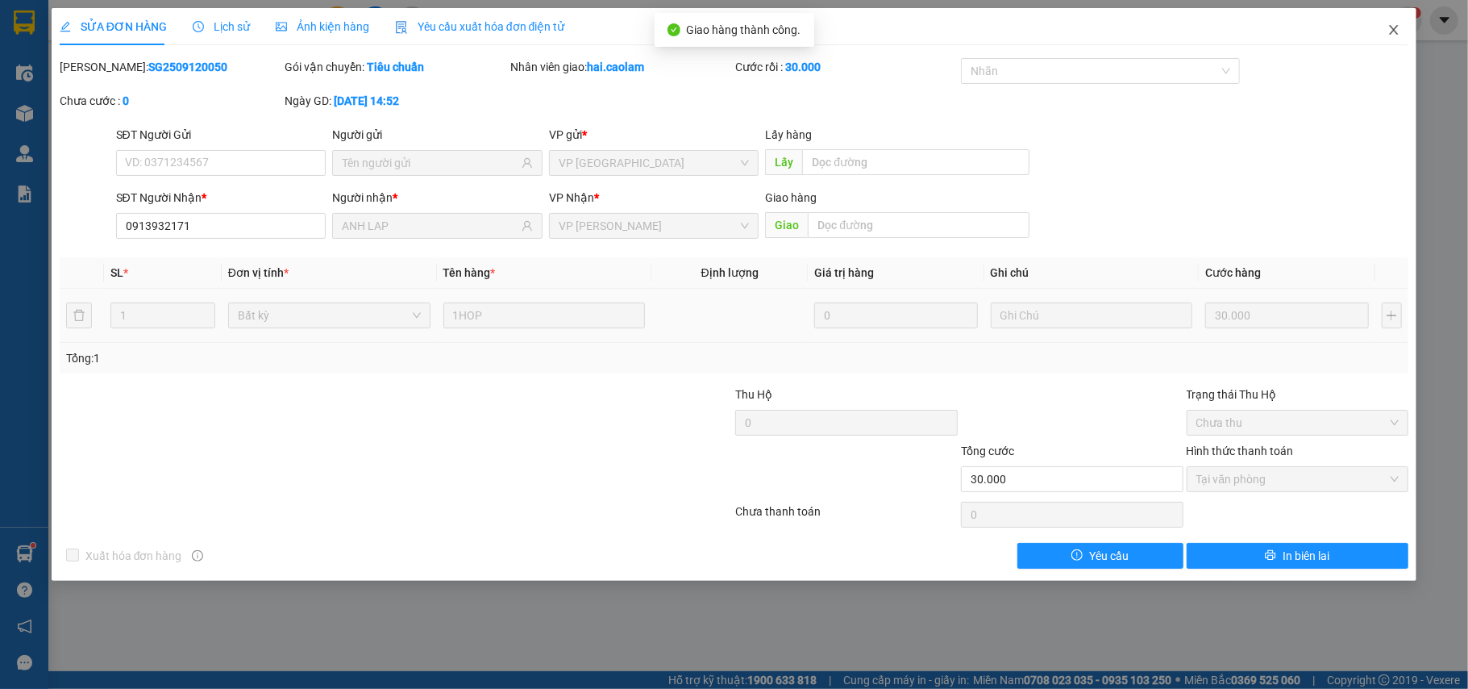
click at [1400, 30] on icon "close" at bounding box center [1394, 29] width 13 height 13
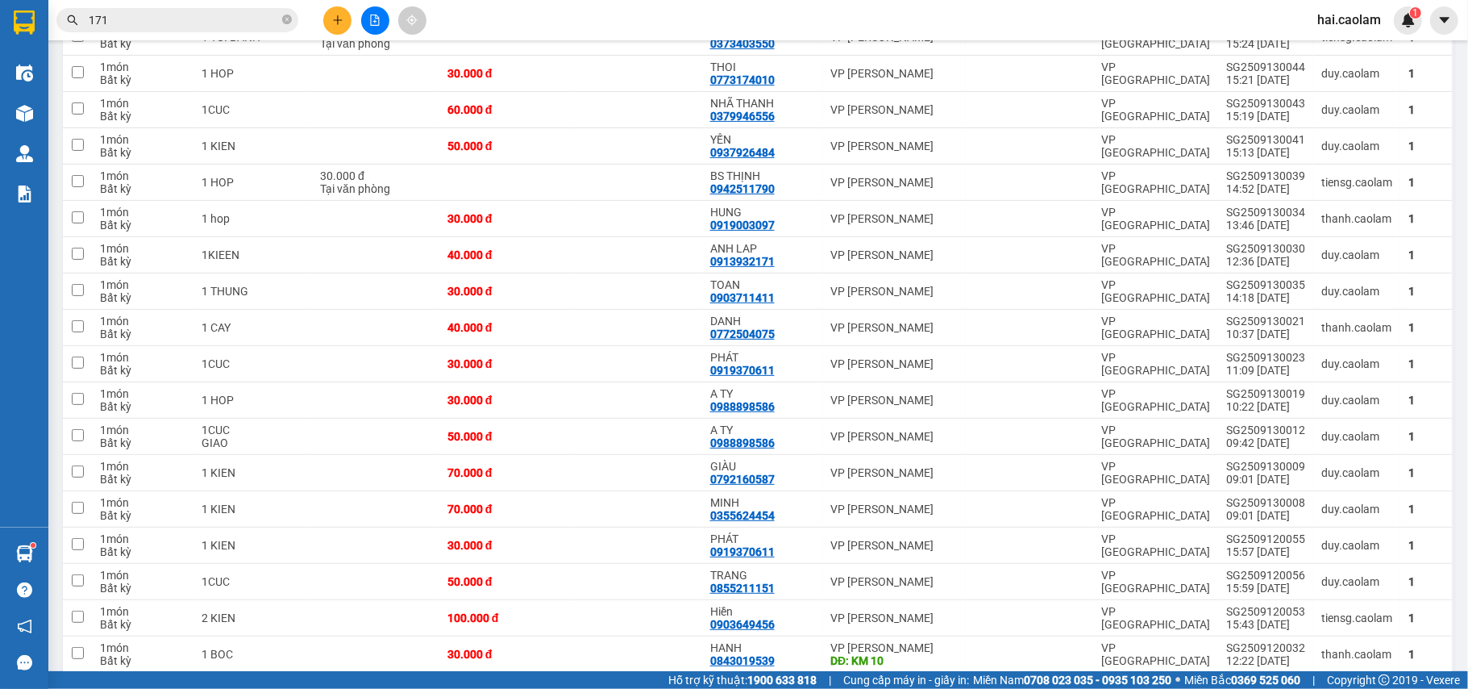
scroll to position [430, 0]
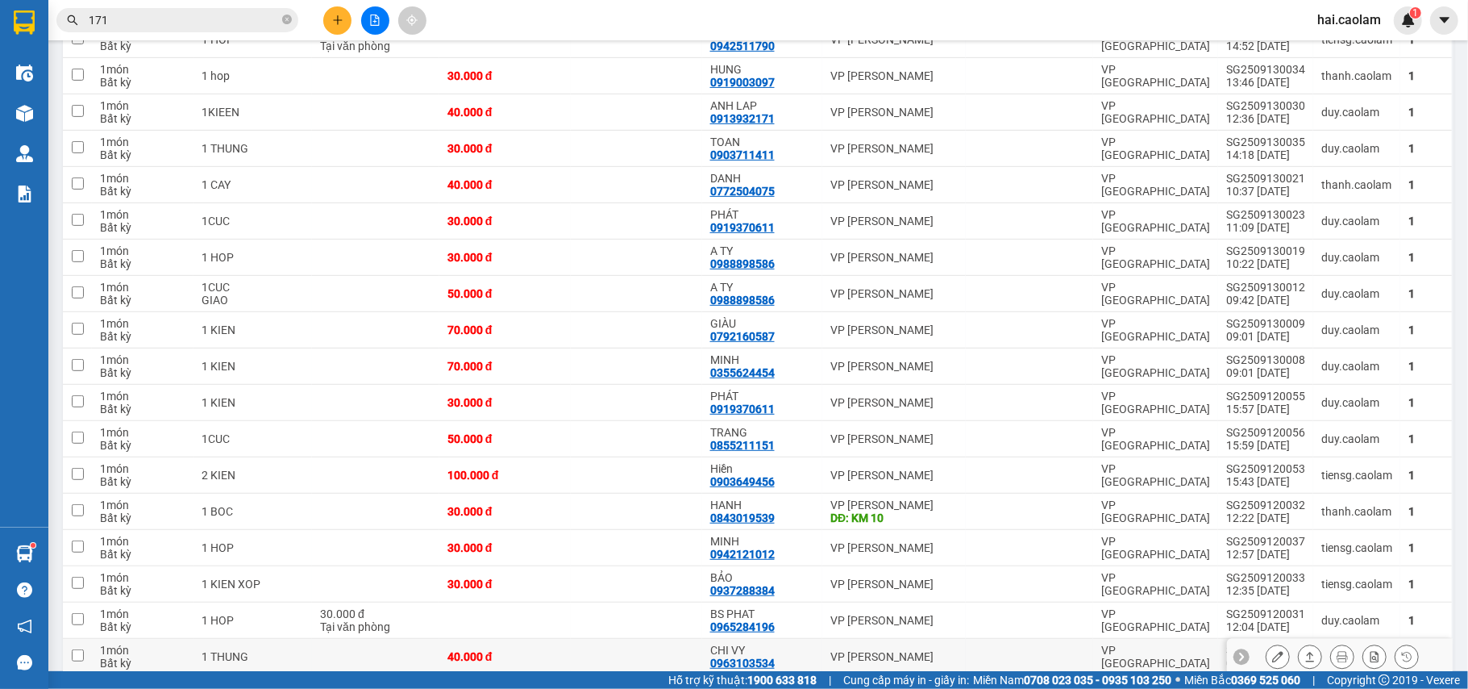
click at [776, 655] on div "CHI VY" at bounding box center [762, 649] width 104 height 13
checkbox input "true"
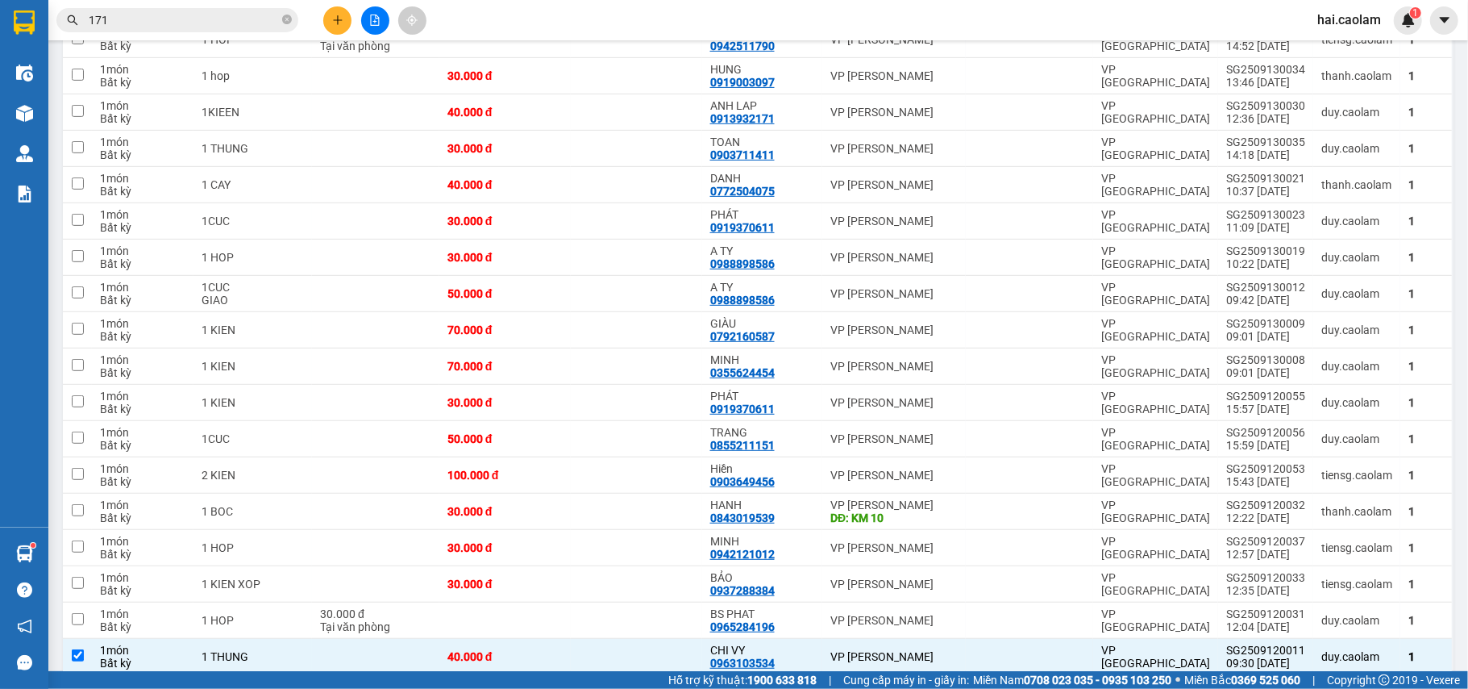
scroll to position [573, 0]
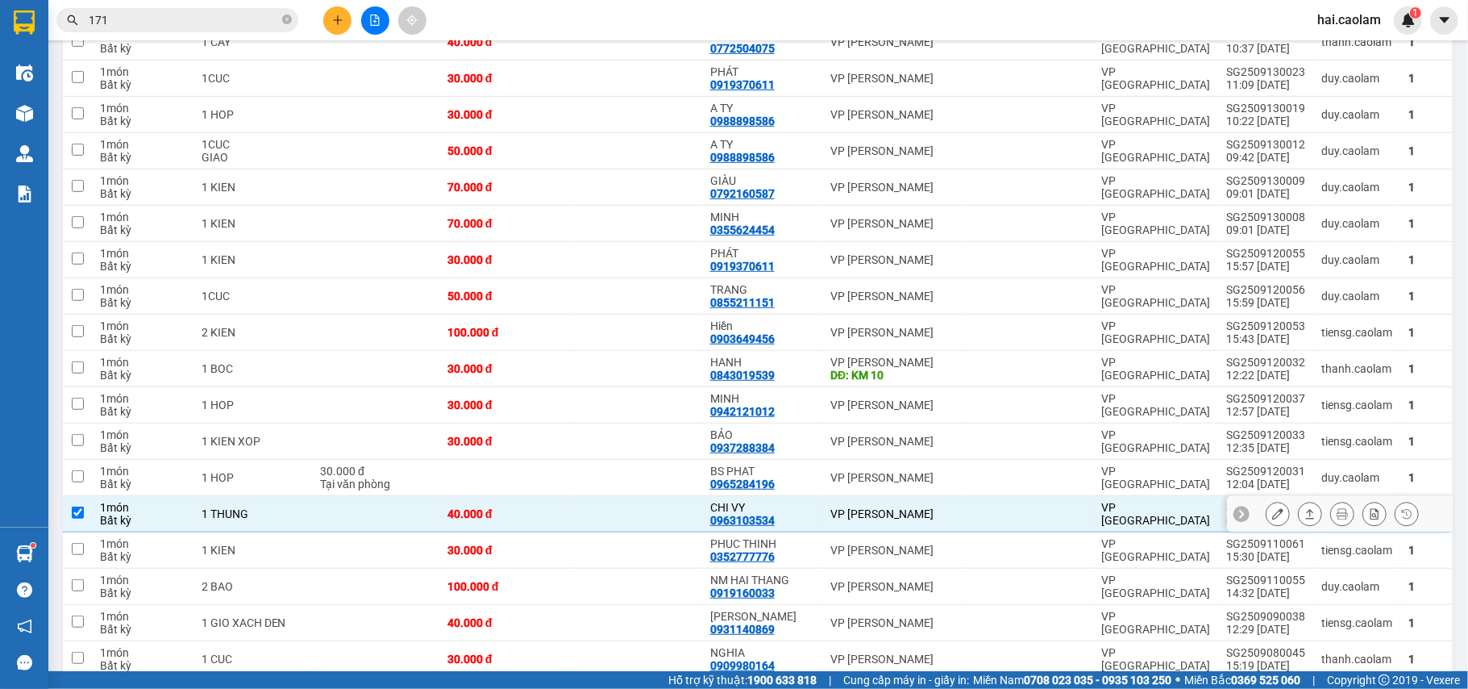
click at [1272, 519] on icon at bounding box center [1277, 513] width 11 height 11
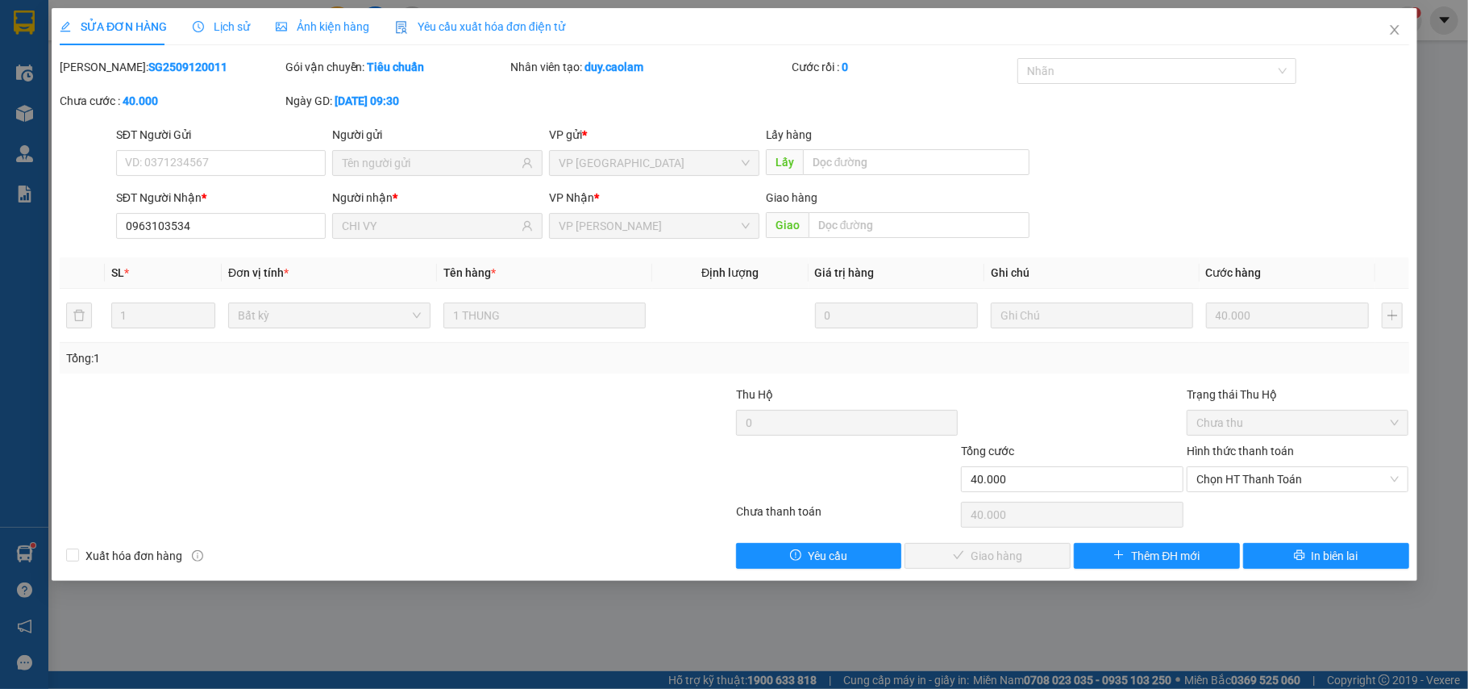
type input "0963103534"
type input "CHI VY"
type input "40.000"
click at [1226, 495] on div "Hình thức thanh toán Chọn HT Thanh Toán" at bounding box center [1298, 470] width 223 height 56
click at [1229, 489] on span "Chọn HT Thanh Toán" at bounding box center [1298, 479] width 203 height 24
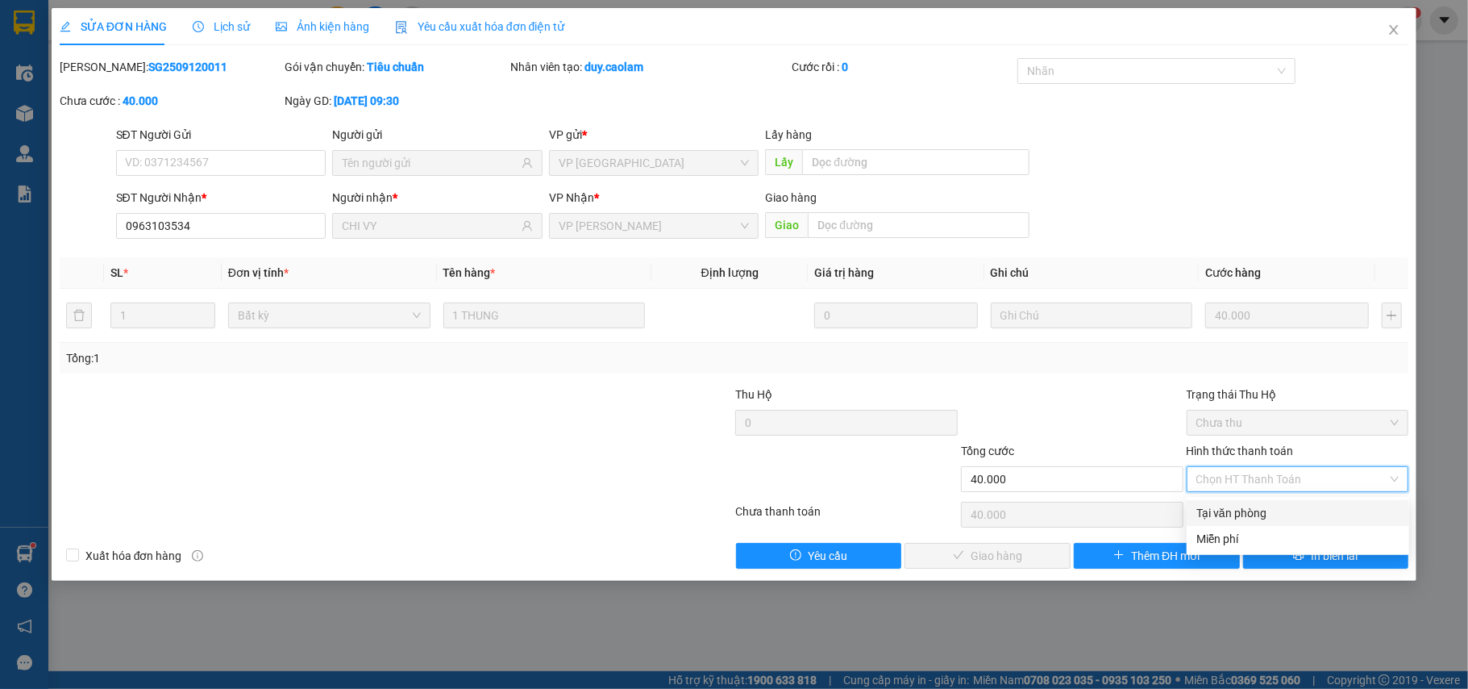
click at [1222, 514] on div "Tại văn phòng" at bounding box center [1298, 513] width 203 height 18
type input "0"
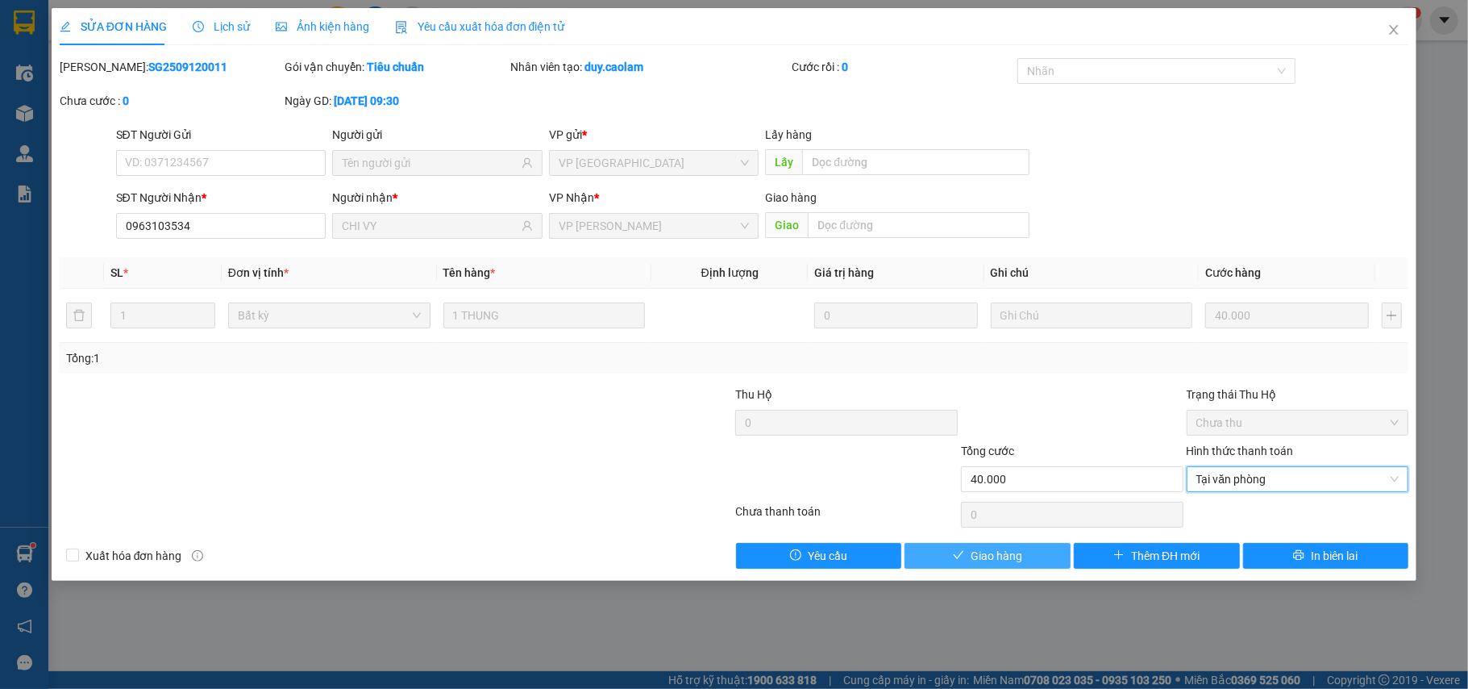
click at [1010, 552] on span "Giao hàng" at bounding box center [997, 556] width 52 height 18
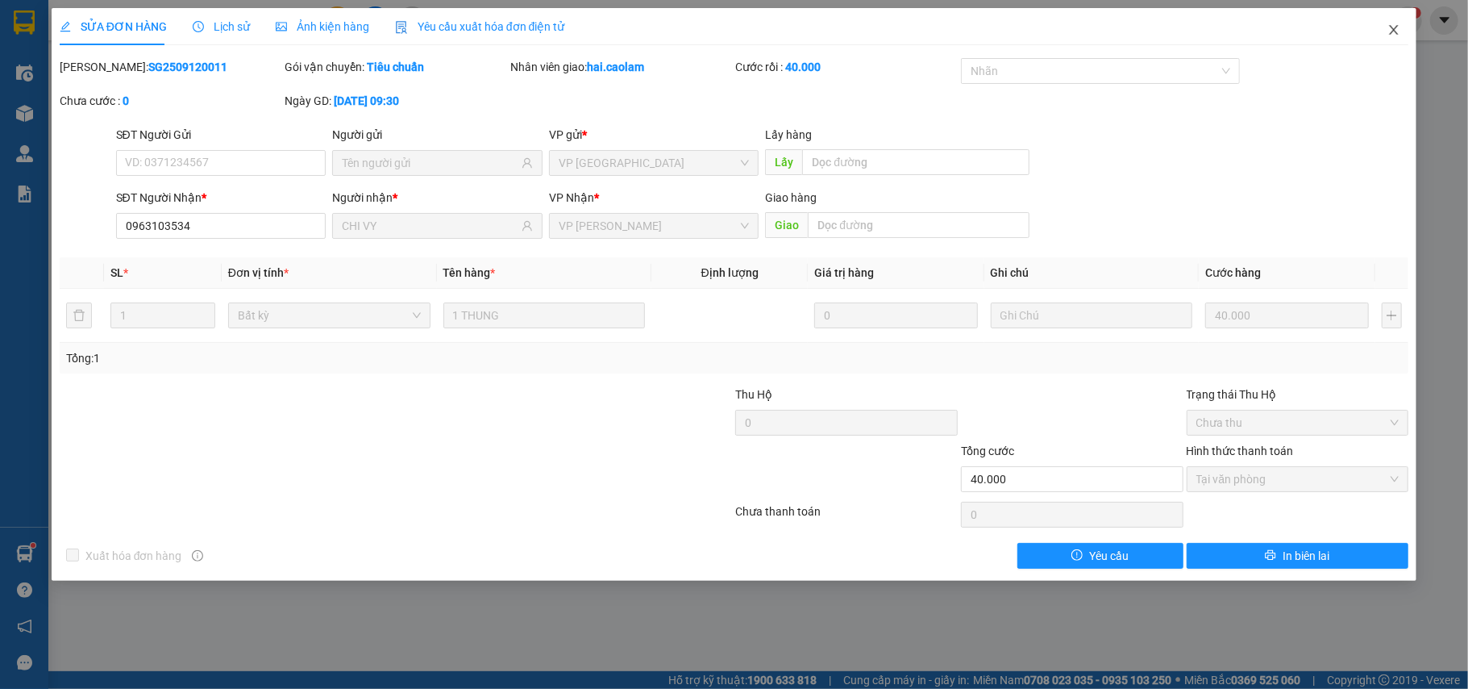
click at [1401, 36] on span "Close" at bounding box center [1394, 30] width 45 height 45
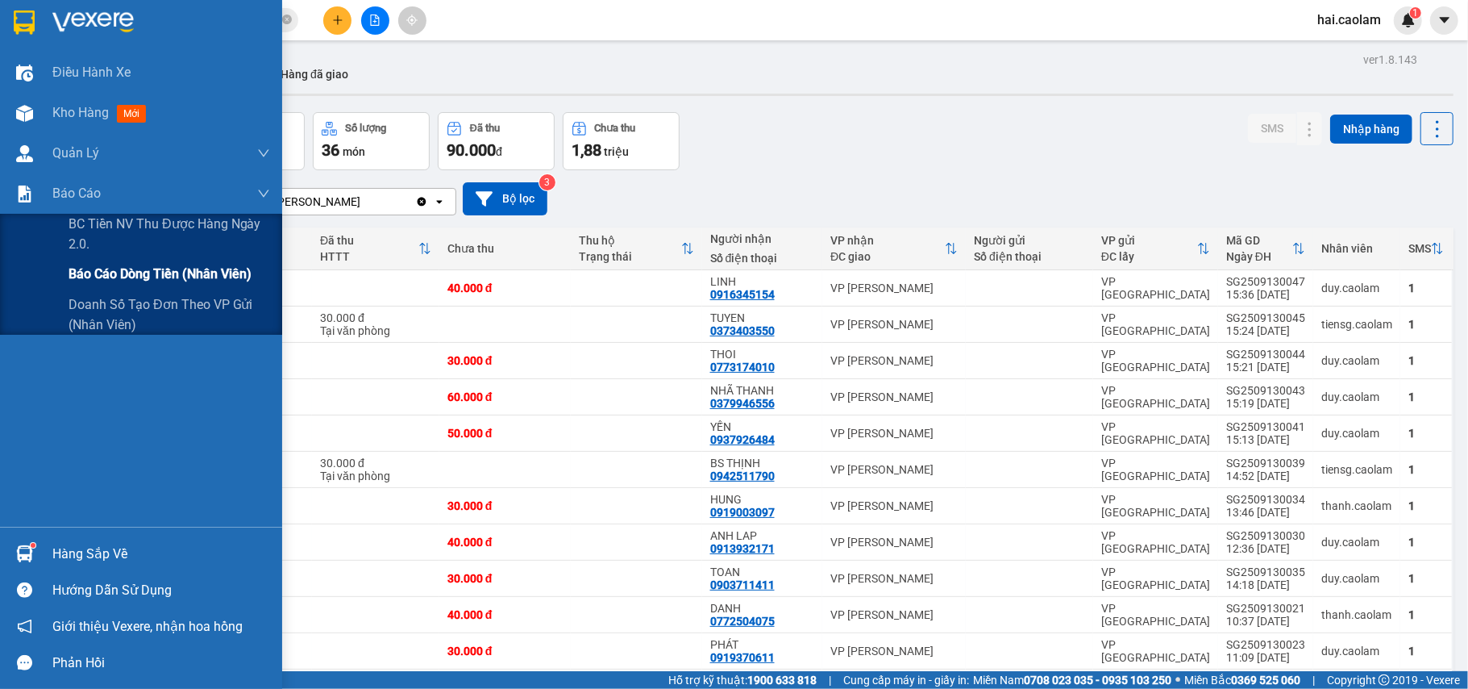
drag, startPoint x: 123, startPoint y: 272, endPoint x: 152, endPoint y: 269, distance: 29.2
click at [121, 273] on span "Báo cáo dòng tiền (nhân viên)" at bounding box center [160, 274] width 183 height 20
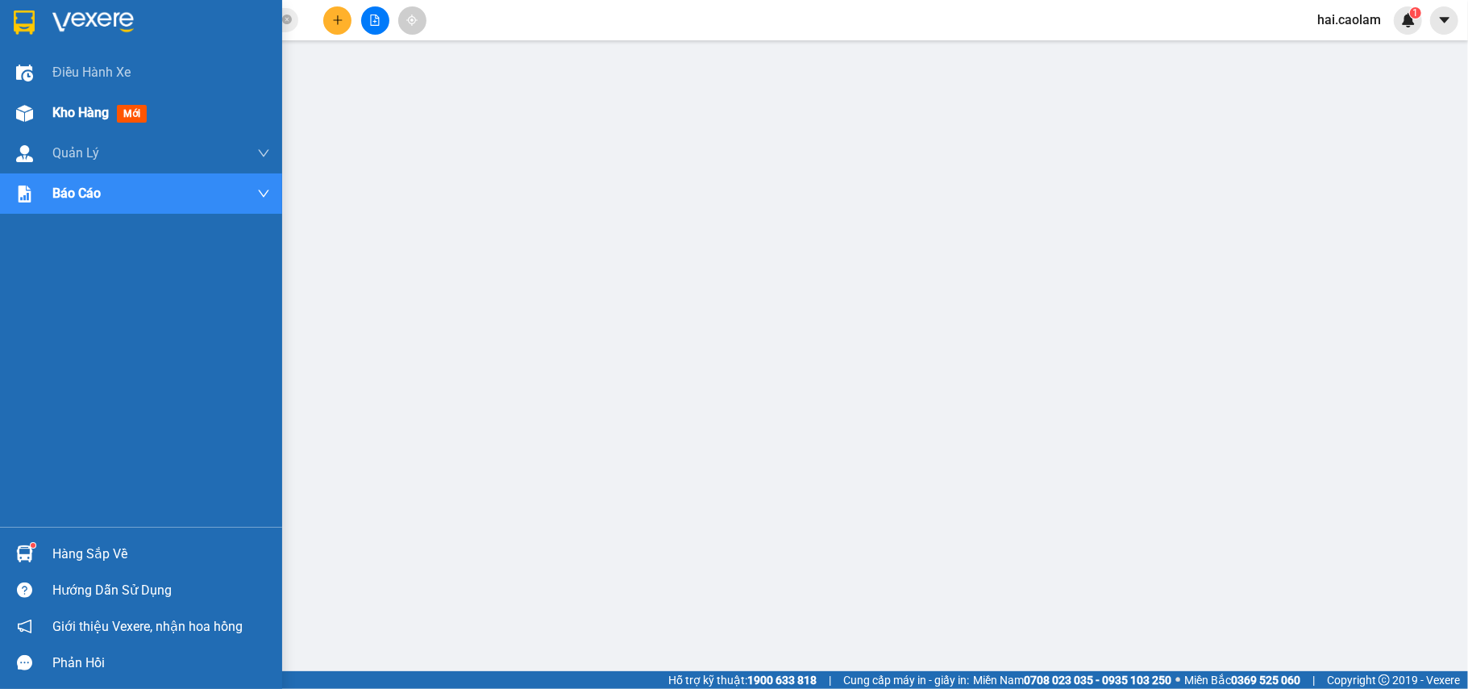
click at [40, 111] on div "Kho hàng mới" at bounding box center [141, 113] width 282 height 40
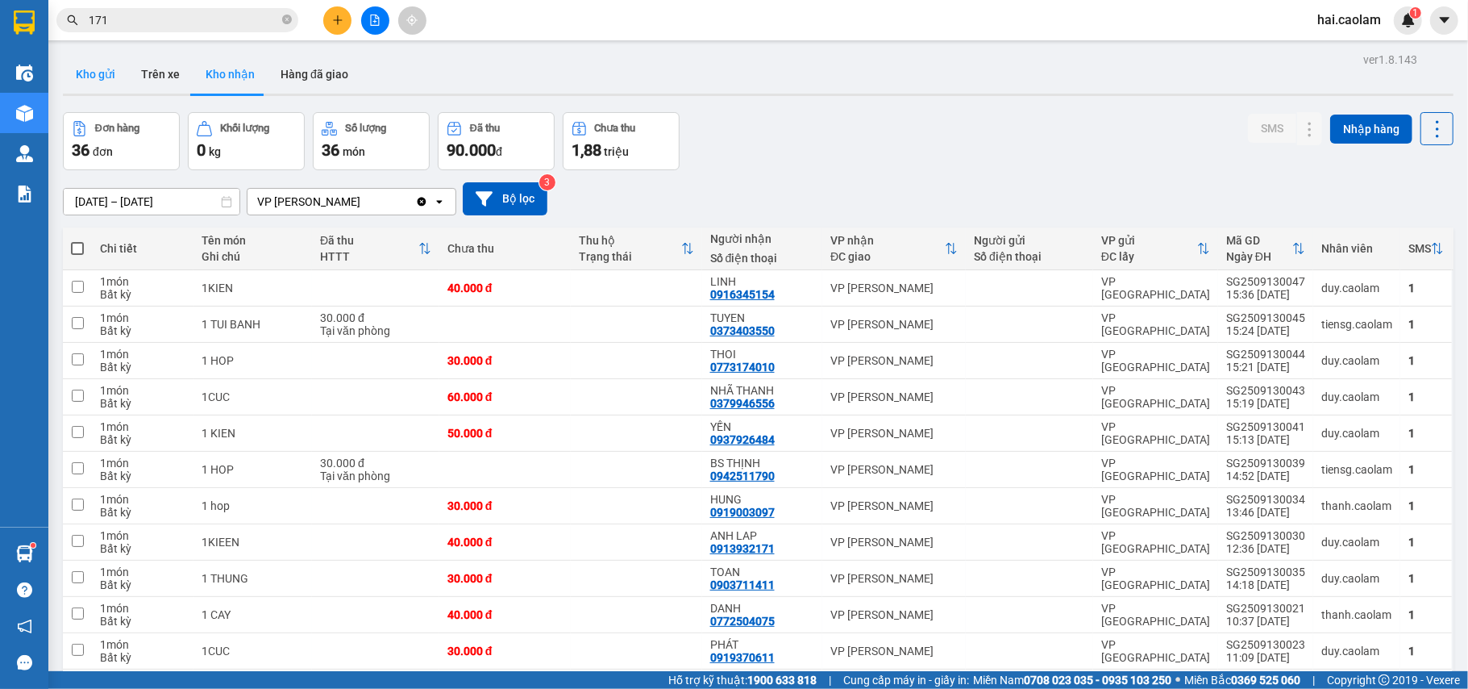
click at [110, 75] on button "Kho gửi" at bounding box center [95, 74] width 65 height 39
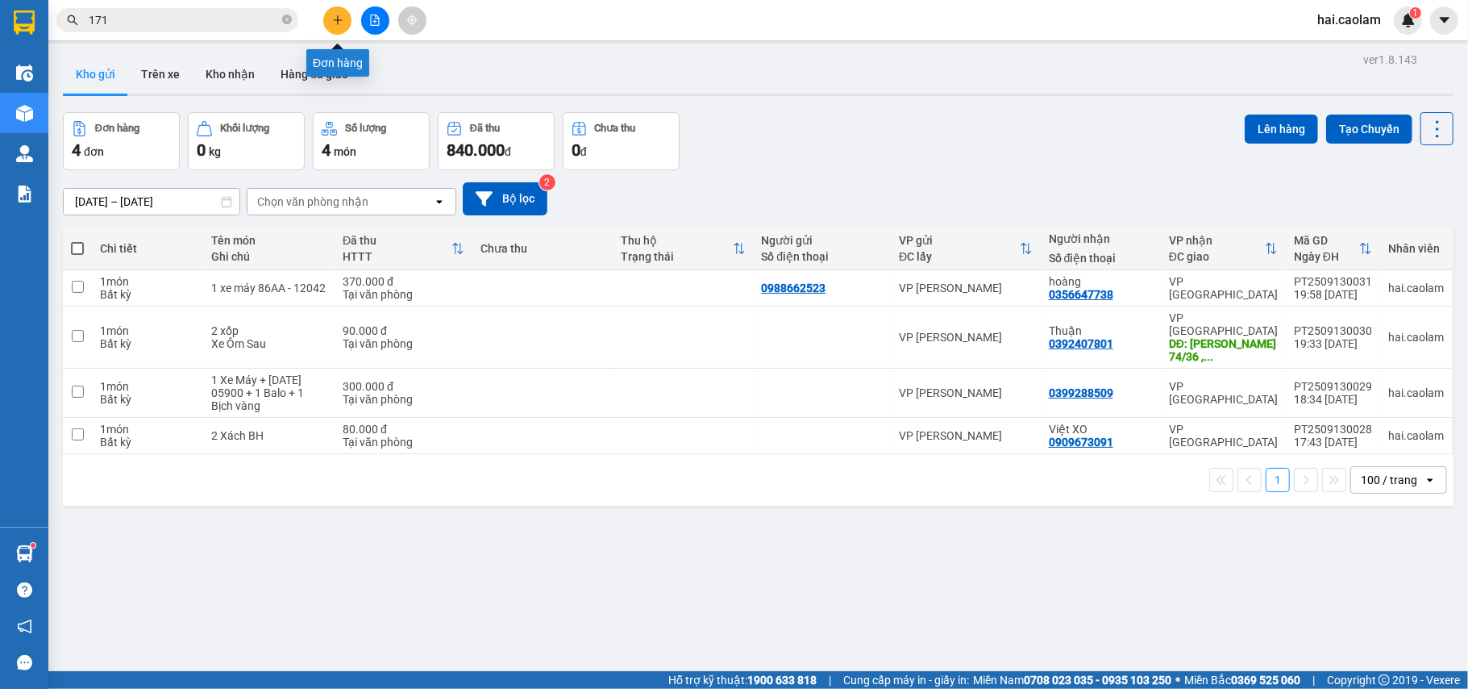
click at [344, 20] on button at bounding box center [337, 20] width 28 height 28
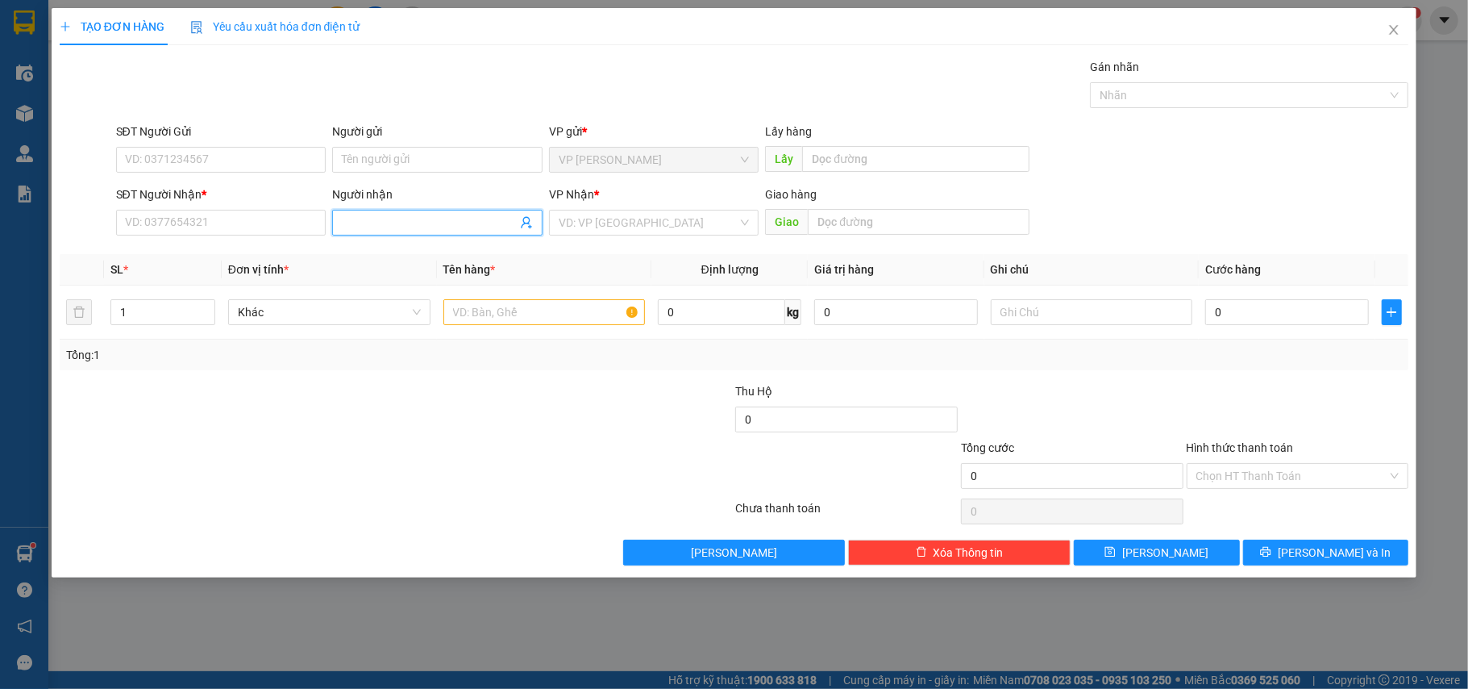
click at [371, 221] on input "Người nhận" at bounding box center [429, 223] width 175 height 18
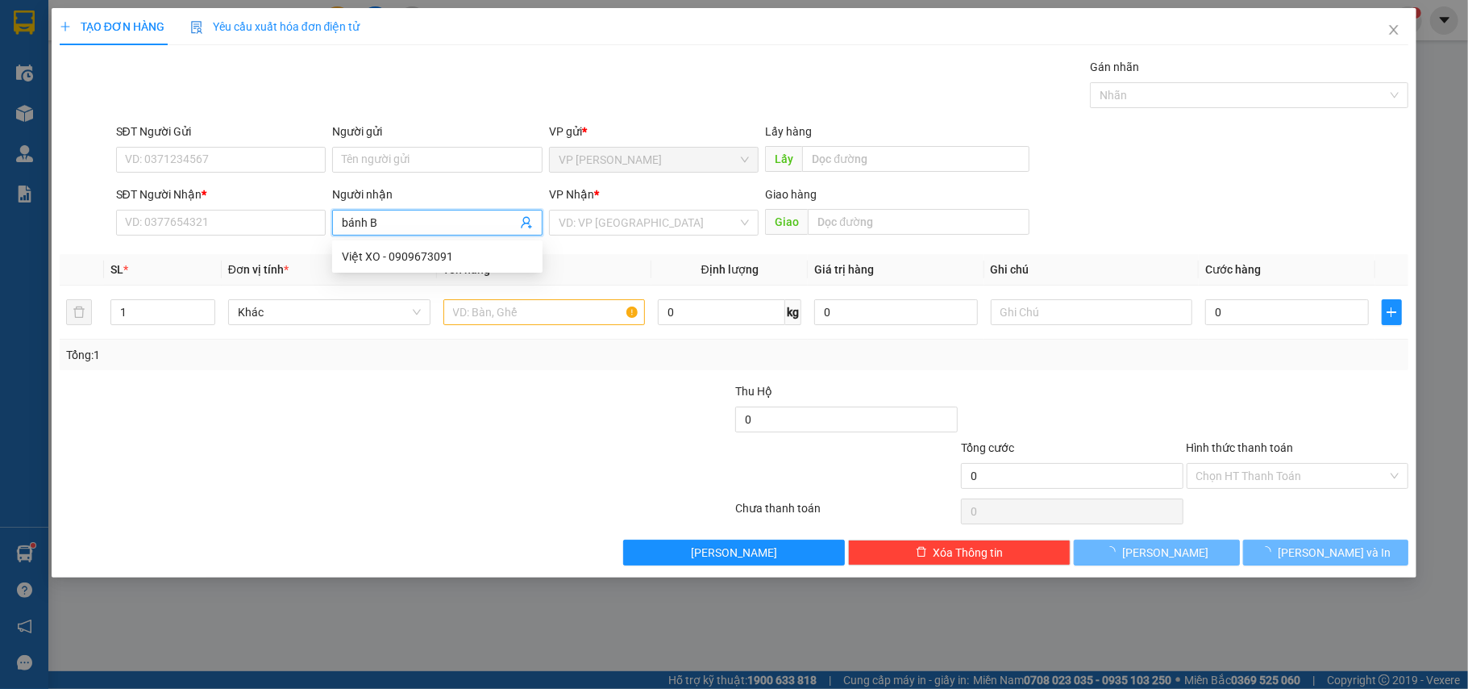
type input "bánh Bò"
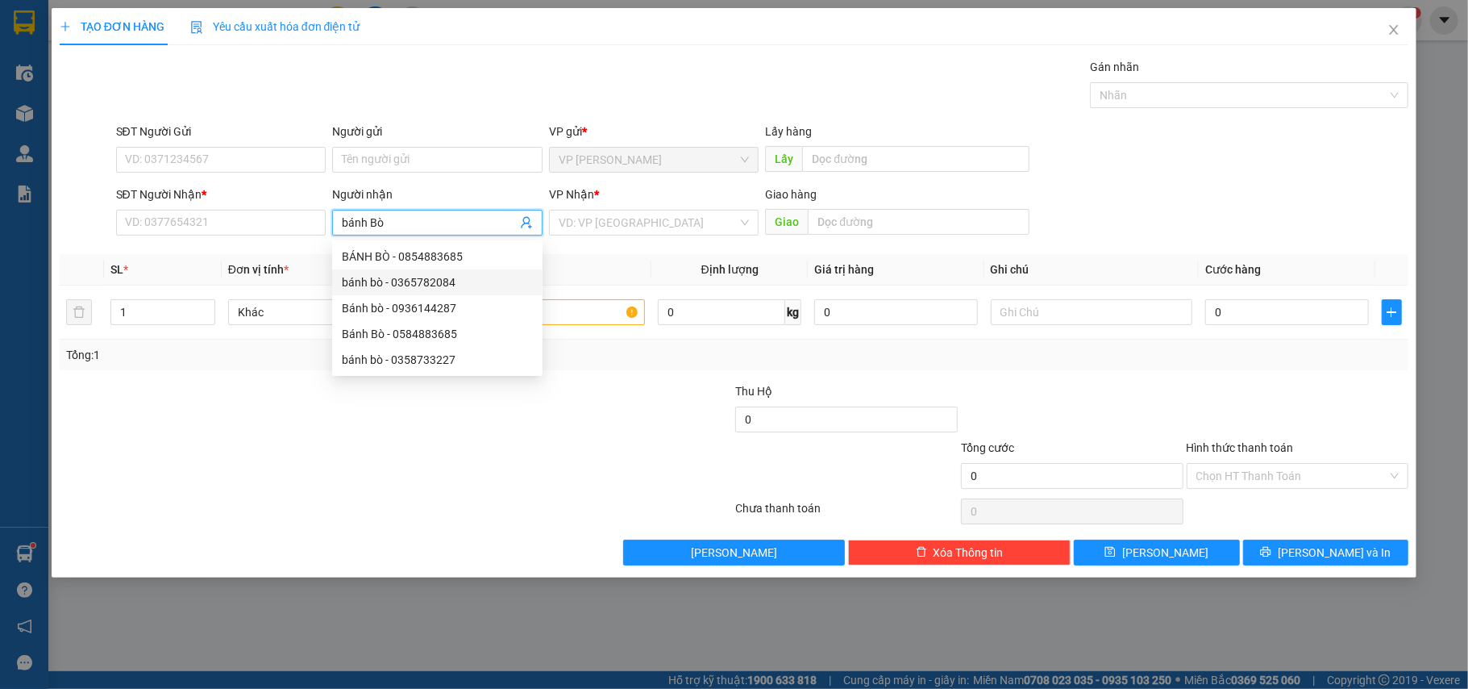
drag, startPoint x: 429, startPoint y: 271, endPoint x: 429, endPoint y: 284, distance: 12.9
click at [429, 274] on div "bánh bò - 0365782084" at bounding box center [437, 282] width 210 height 26
type input "0365782084"
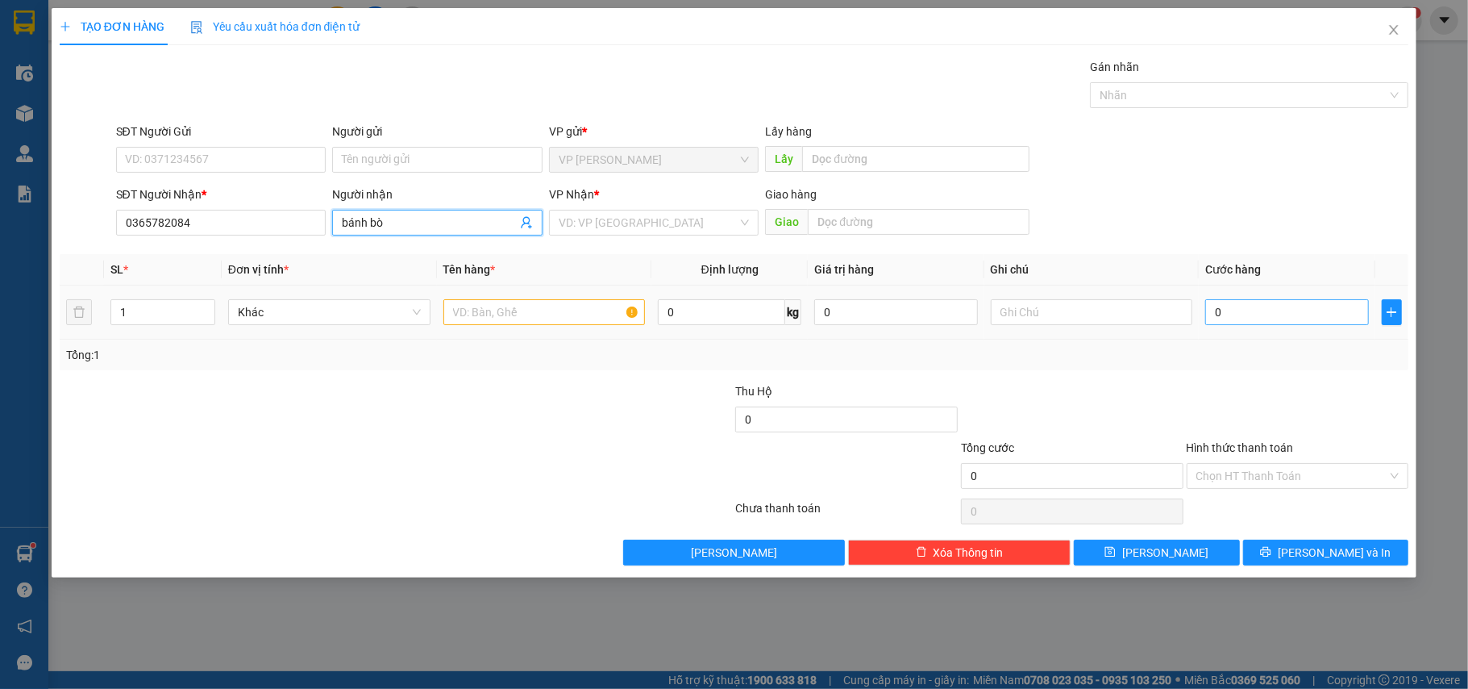
type input "bánh bò"
click at [1284, 321] on input "0" at bounding box center [1287, 312] width 163 height 26
type input "8"
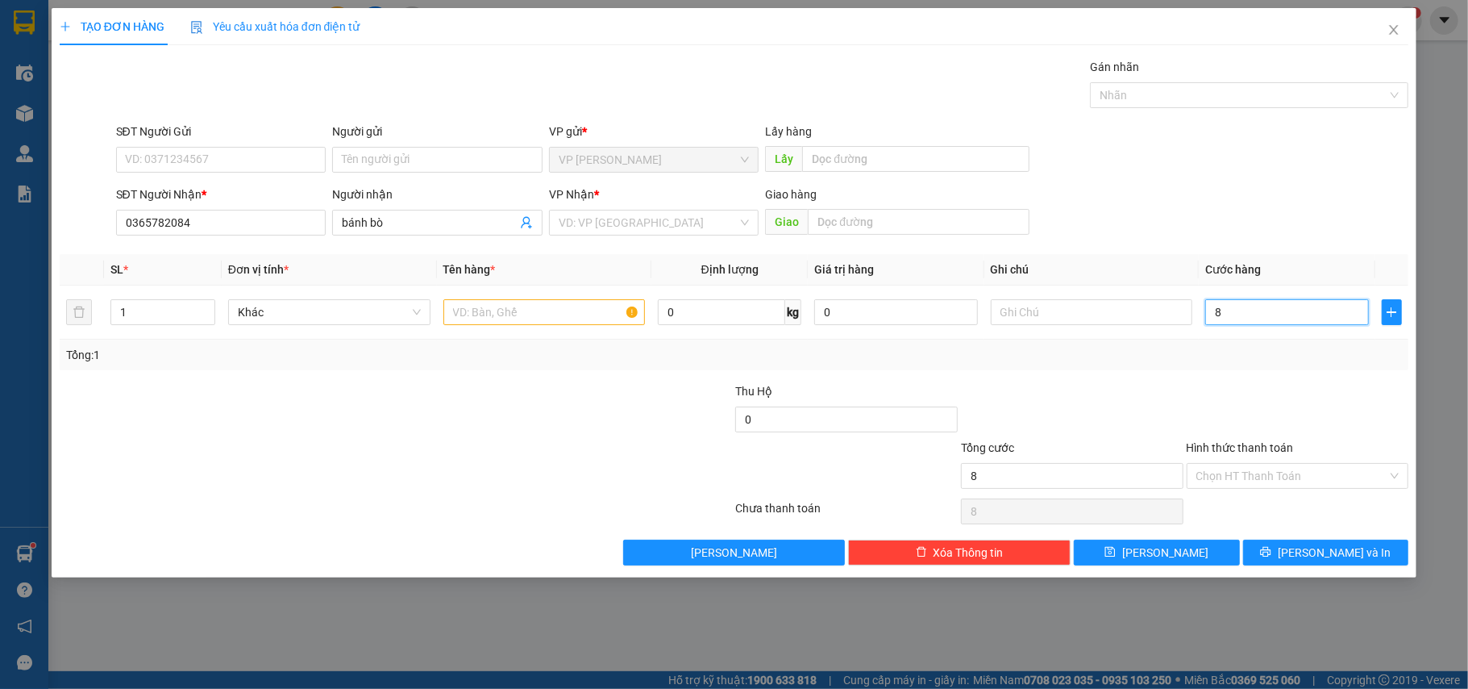
type input "80"
type input "80.000"
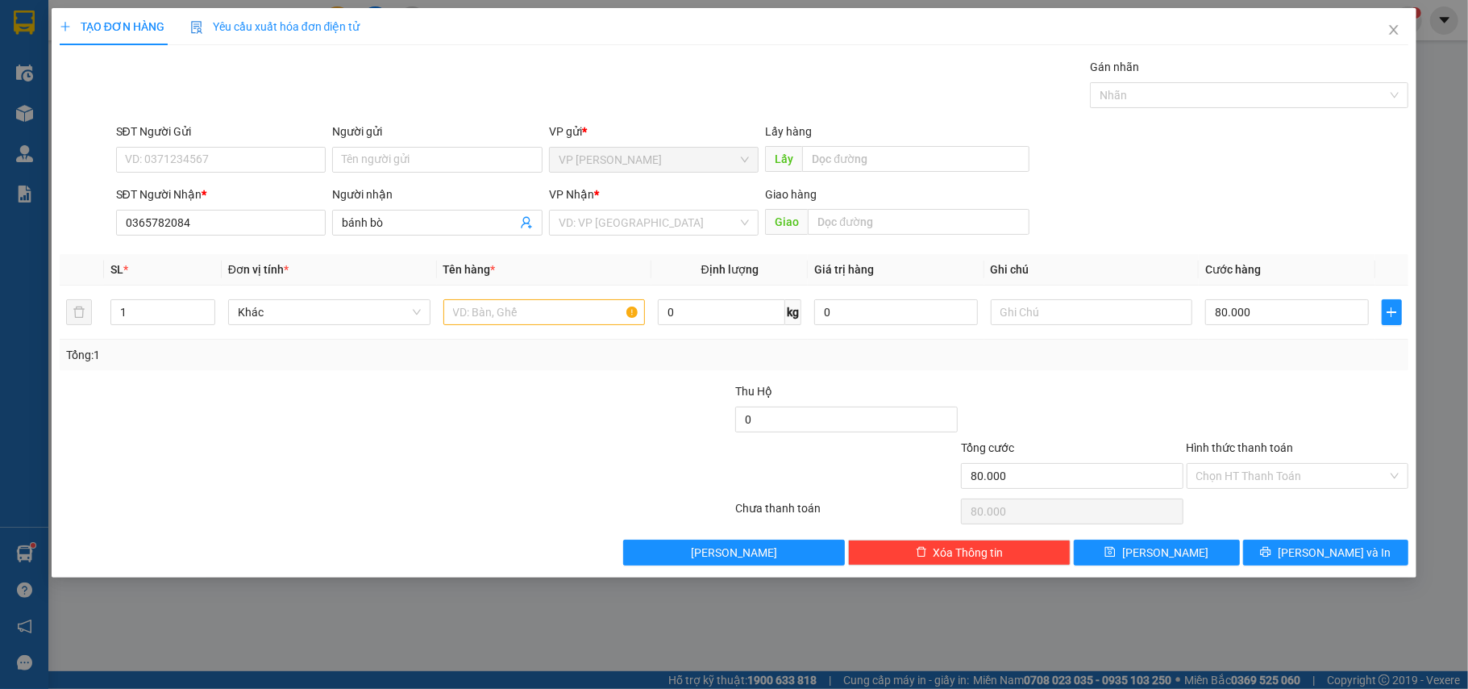
drag, startPoint x: 1255, startPoint y: 376, endPoint x: 1256, endPoint y: 460, distance: 83.9
click at [1252, 382] on div "Transit Pickup Surcharge Ids Transit Deliver Surcharge Ids Transit Deliver Surc…" at bounding box center [735, 311] width 1350 height 507
click at [1263, 491] on div "Hình thức thanh toán Chọn HT Thanh Toán" at bounding box center [1298, 467] width 223 height 56
click at [1249, 478] on input "Hình thức thanh toán" at bounding box center [1293, 476] width 192 height 24
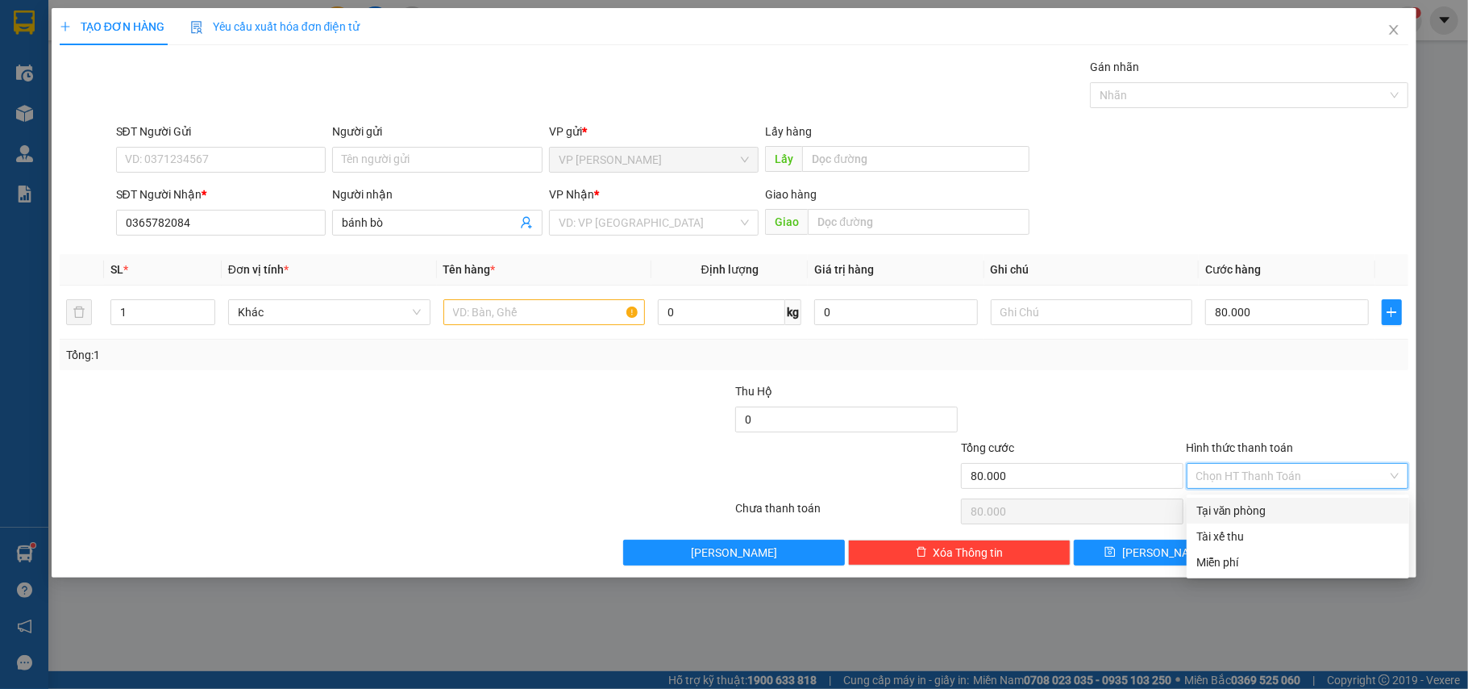
click at [1236, 501] on div "Tại văn phòng" at bounding box center [1298, 511] width 223 height 26
type input "0"
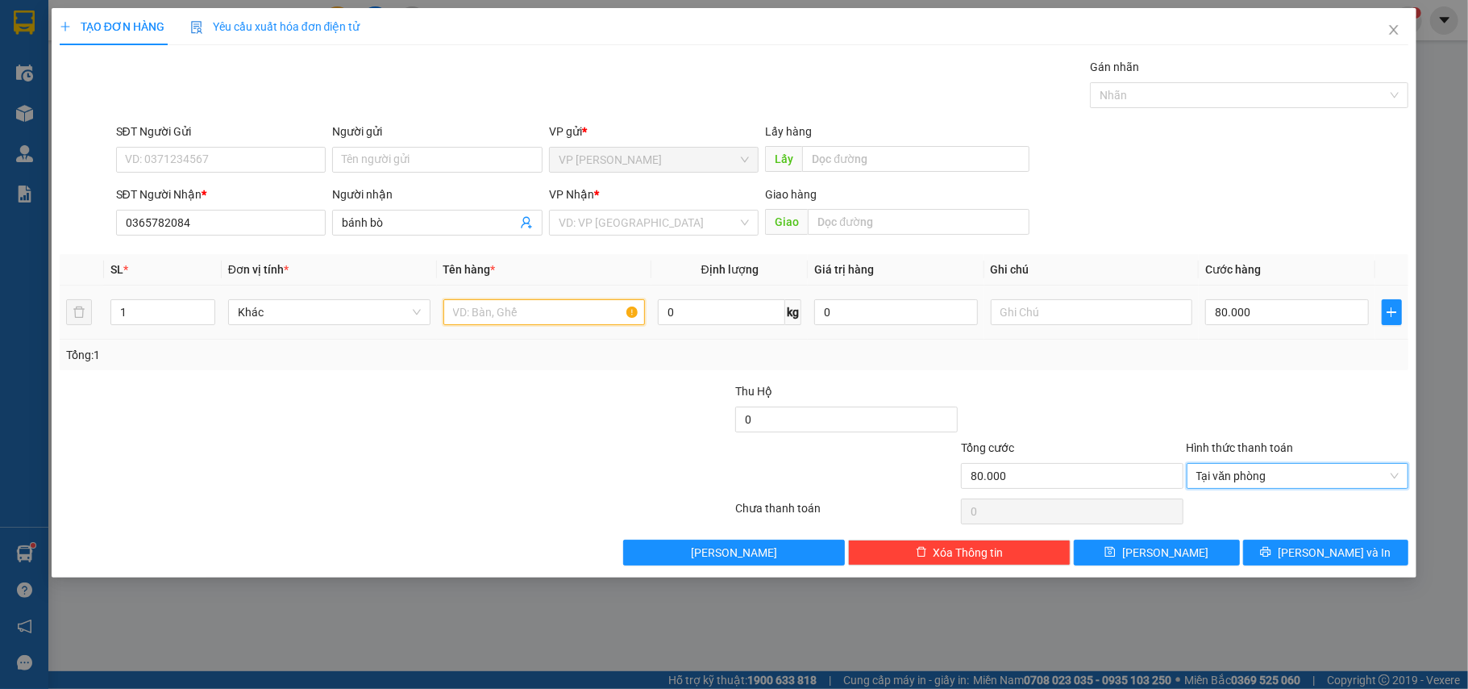
click at [513, 302] on input "text" at bounding box center [545, 312] width 202 height 26
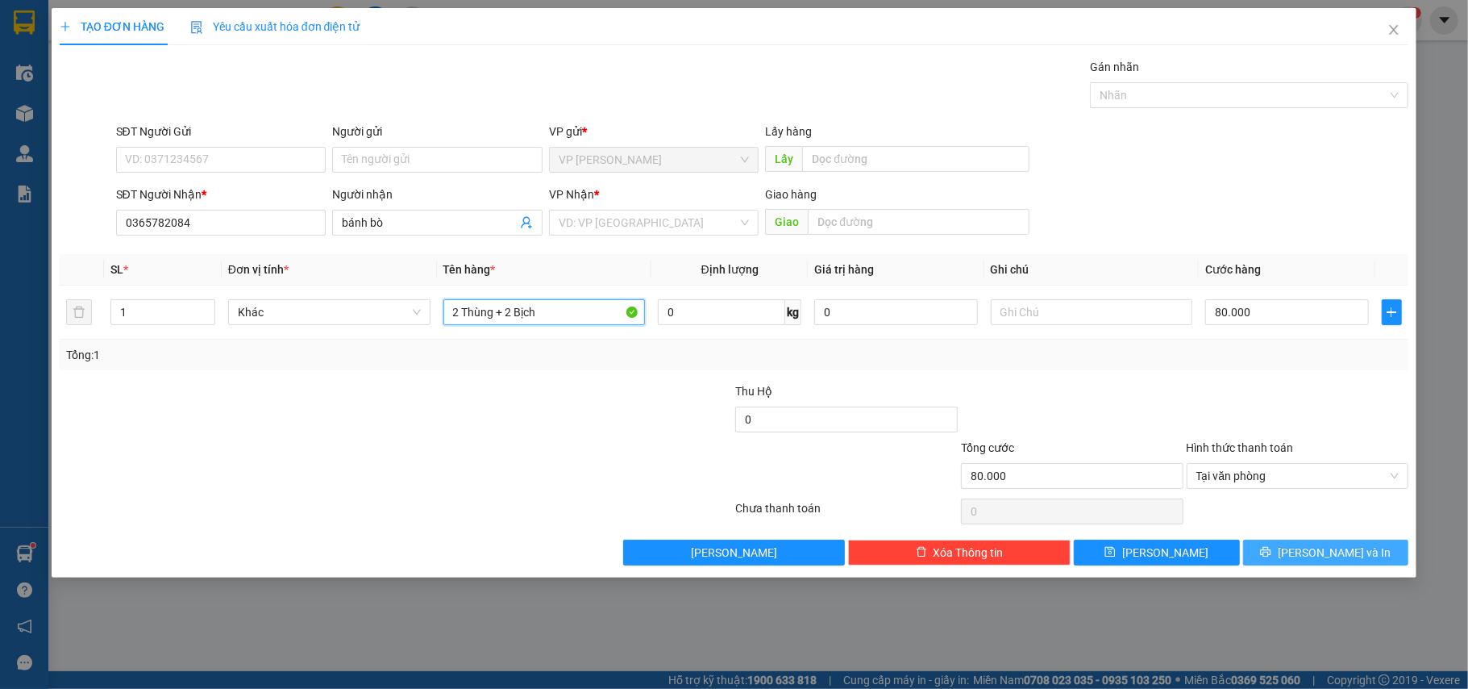
type input "2 Thùng + 2 Bịch"
drag, startPoint x: 1342, startPoint y: 555, endPoint x: 1330, endPoint y: 559, distance: 12.7
click at [1339, 559] on span "[PERSON_NAME] và In" at bounding box center [1334, 552] width 113 height 18
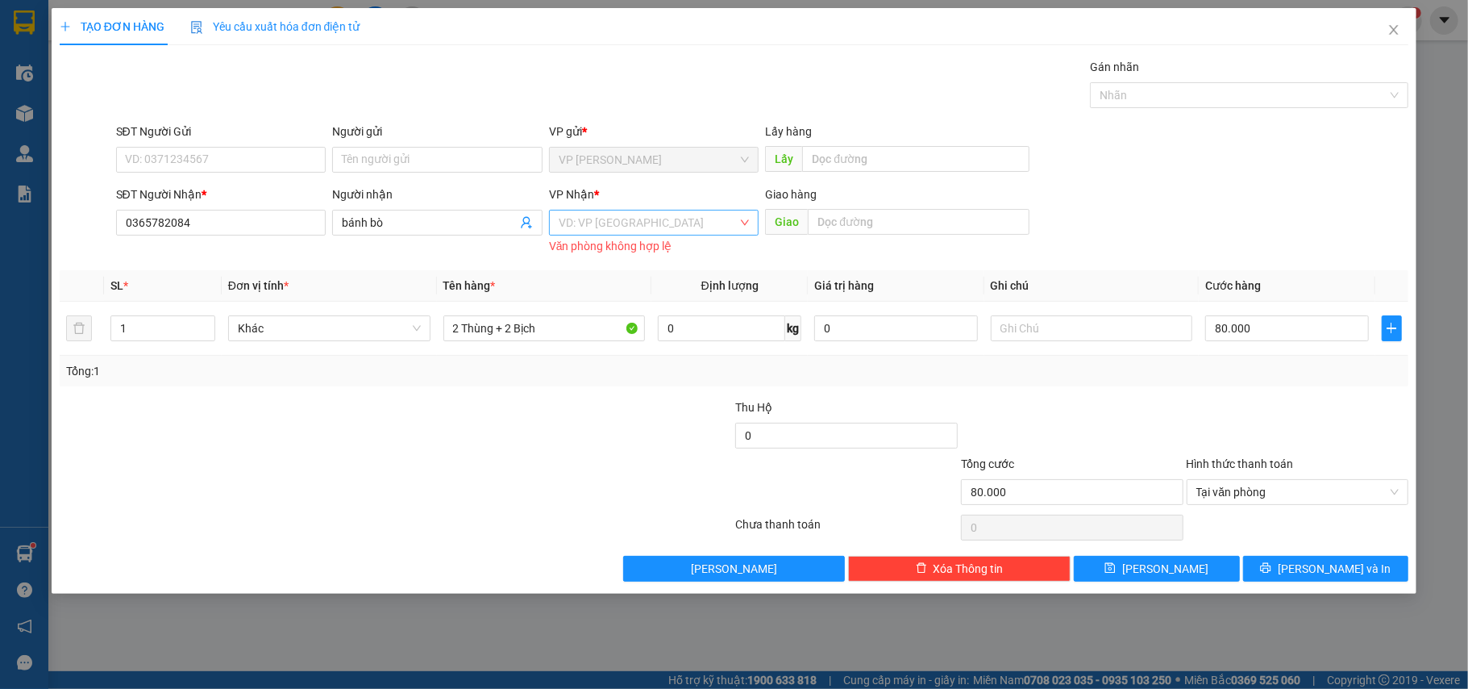
click at [614, 230] on input "search" at bounding box center [649, 222] width 180 height 24
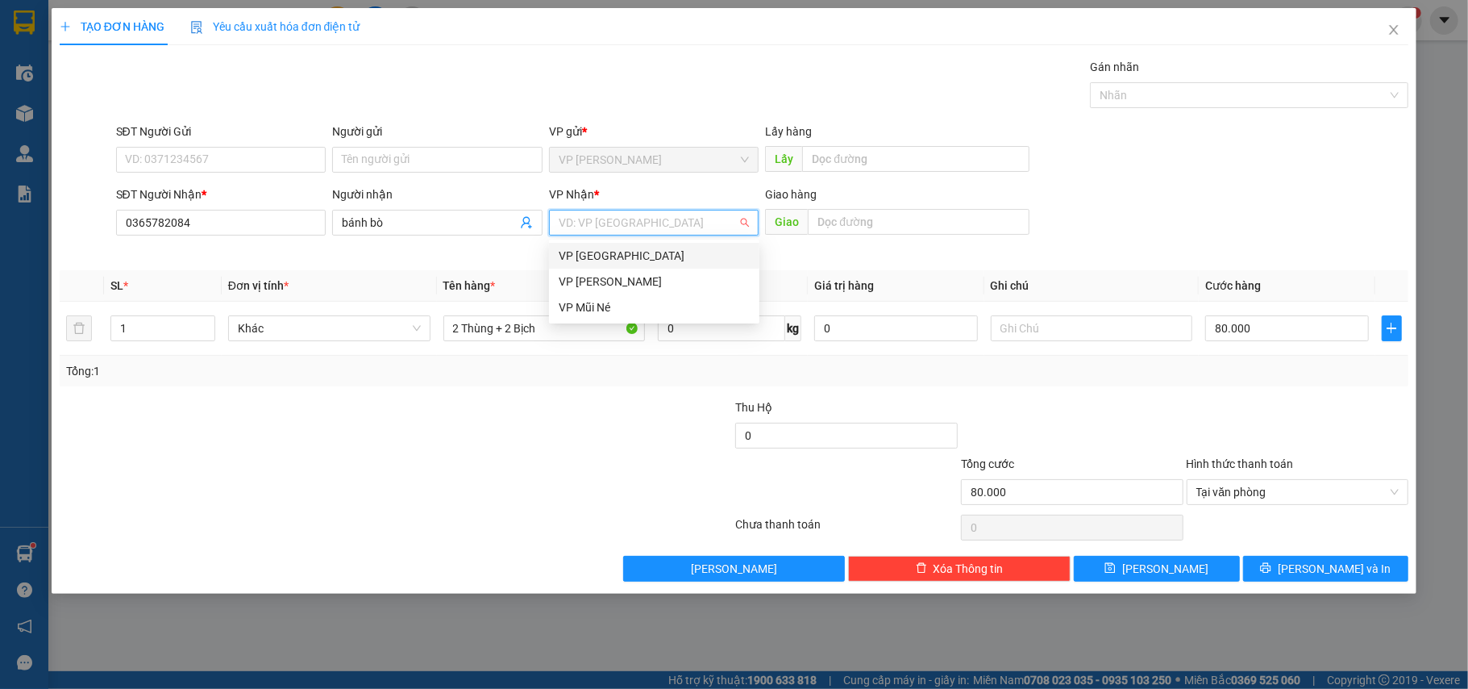
click at [603, 260] on div "VP [GEOGRAPHIC_DATA]" at bounding box center [654, 256] width 191 height 18
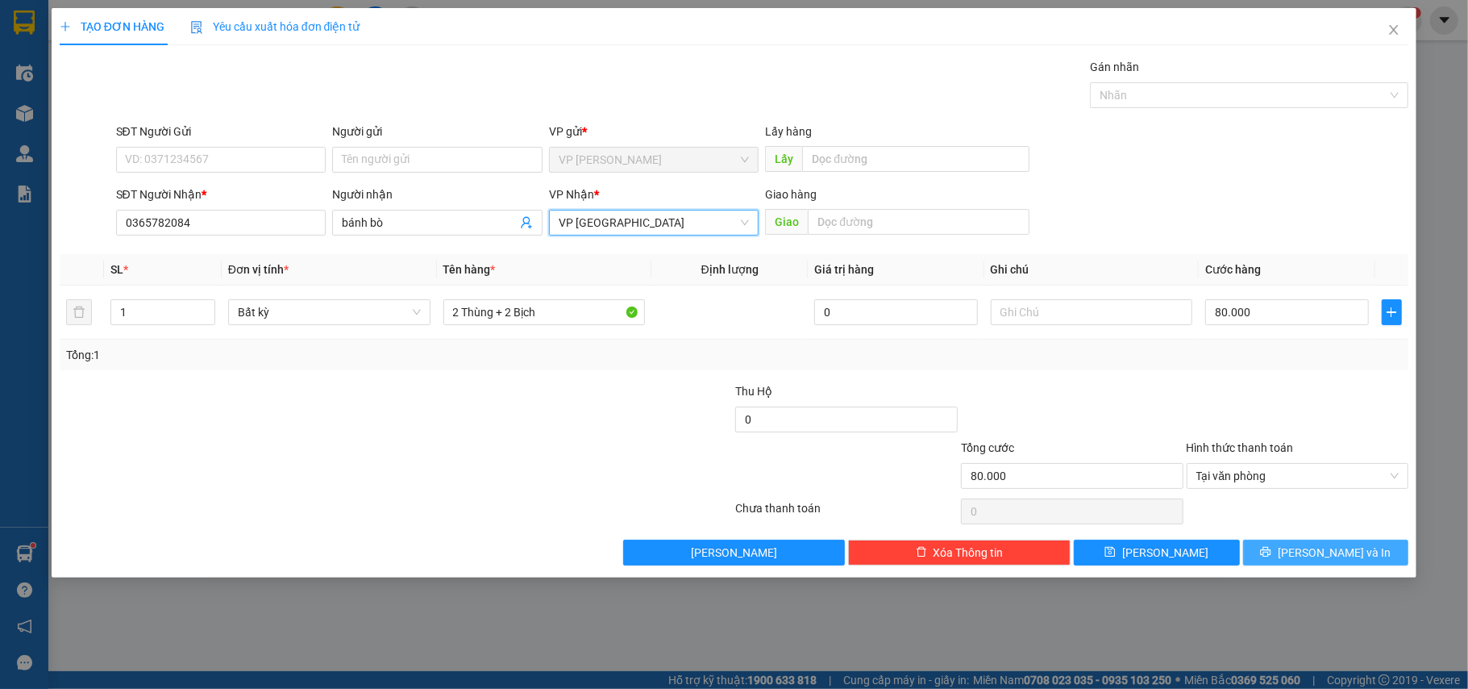
click at [1334, 543] on button "[PERSON_NAME] và In" at bounding box center [1326, 552] width 166 height 26
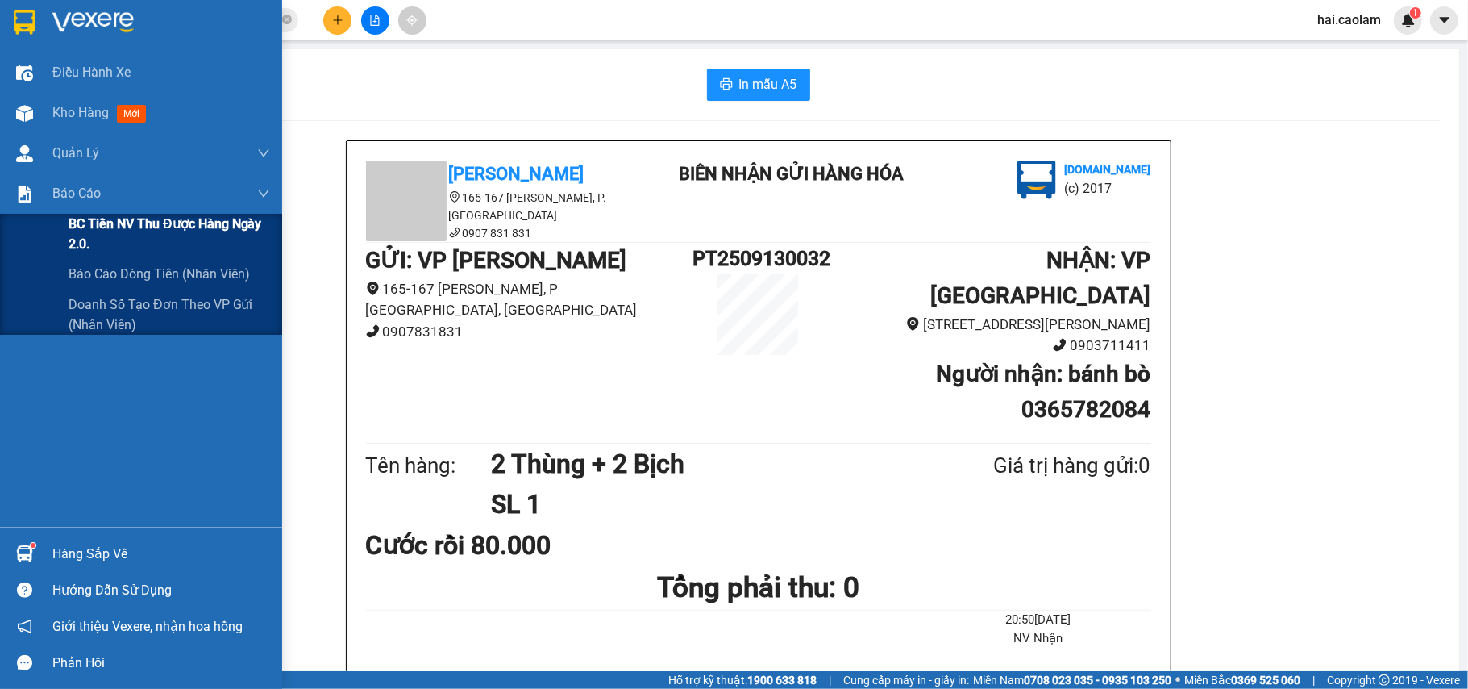
drag, startPoint x: 156, startPoint y: 227, endPoint x: 192, endPoint y: 237, distance: 37.8
click at [160, 221] on span "BC Tiền NV thu được hàng ngày 2.0." at bounding box center [170, 234] width 202 height 40
